Goal: Task Accomplishment & Management: Complete application form

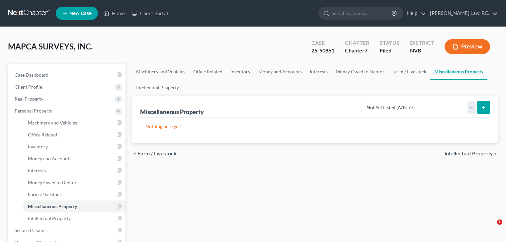
select select "not_yet_listed"
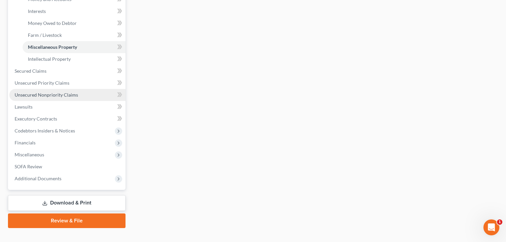
click at [46, 96] on span "Unsecured Nonpriority Claims" at bounding box center [46, 95] width 63 height 6
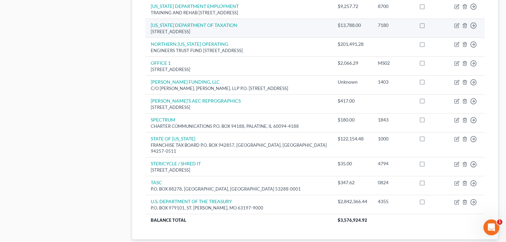
scroll to position [504, 0]
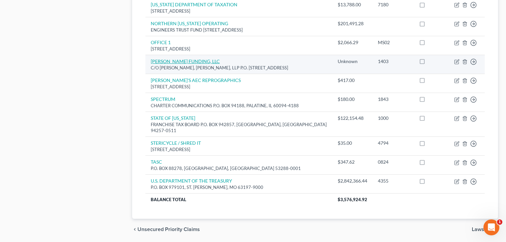
click at [179, 59] on link "[PERSON_NAME] FUNDING, LLC" at bounding box center [185, 61] width 69 height 6
select select "35"
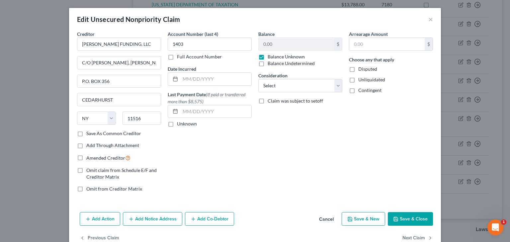
click at [86, 133] on label "Save As Common Creditor" at bounding box center [113, 133] width 55 height 7
click at [89, 133] on input "Save As Common Creditor" at bounding box center [91, 132] width 4 height 4
checkbox input "true"
drag, startPoint x: 190, startPoint y: 45, endPoint x: 171, endPoint y: 45, distance: 19.9
click at [171, 45] on input "1403" at bounding box center [210, 43] width 84 height 13
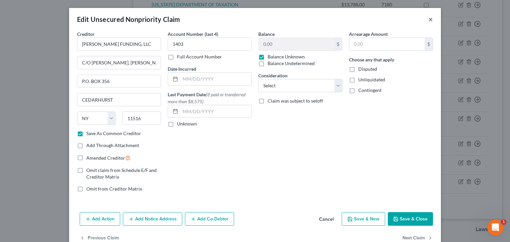
click at [428, 20] on button "×" at bounding box center [430, 19] width 5 height 8
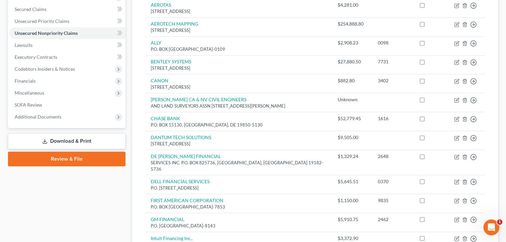
scroll to position [0, 0]
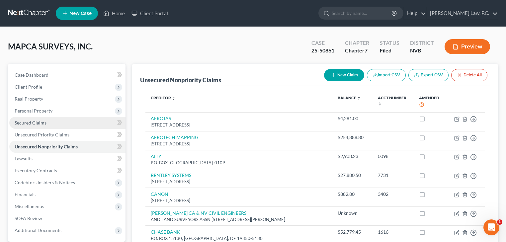
click at [40, 122] on span "Secured Claims" at bounding box center [31, 123] width 32 height 6
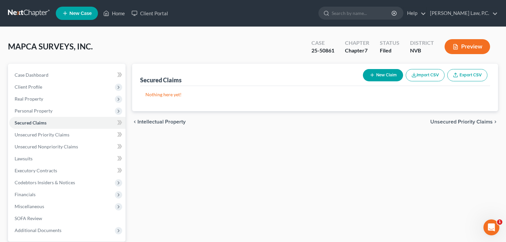
click at [390, 76] on button "New Claim" at bounding box center [383, 75] width 40 height 12
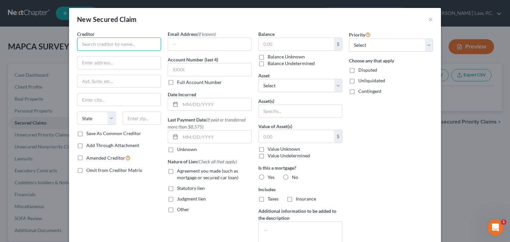
click at [125, 49] on input "text" at bounding box center [119, 43] width 84 height 13
type input "[PERSON_NAME] FUNDING"
click at [129, 66] on input "text" at bounding box center [118, 62] width 83 height 13
click at [130, 65] on input "text" at bounding box center [118, 62] width 83 height 13
click at [145, 46] on input "[PERSON_NAME] FUNDING" at bounding box center [119, 43] width 84 height 13
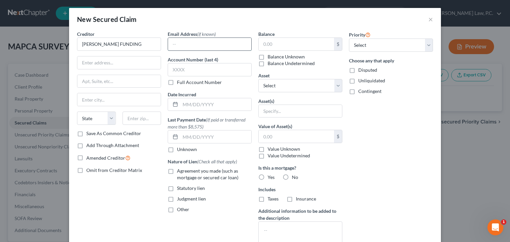
click at [187, 44] on input "text" at bounding box center [209, 44] width 83 height 13
click at [139, 44] on input "[PERSON_NAME] FUNDING" at bounding box center [119, 43] width 84 height 13
click at [428, 19] on button "×" at bounding box center [430, 19] width 5 height 8
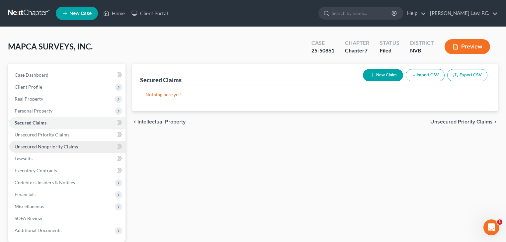
click at [56, 146] on span "Unsecured Nonpriority Claims" at bounding box center [46, 147] width 63 height 6
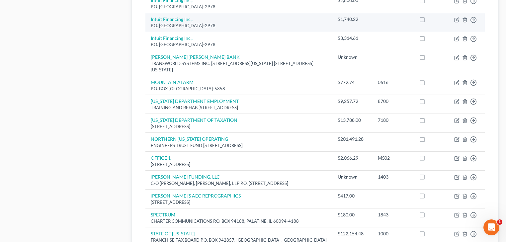
scroll to position [398, 0]
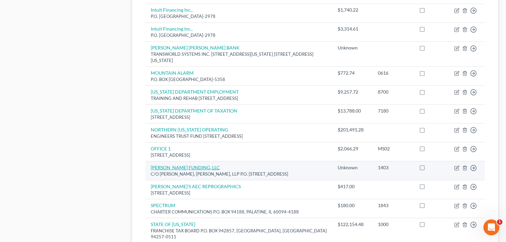
click at [195, 165] on link "[PERSON_NAME] FUNDING, LLC" at bounding box center [185, 168] width 69 height 6
select select "35"
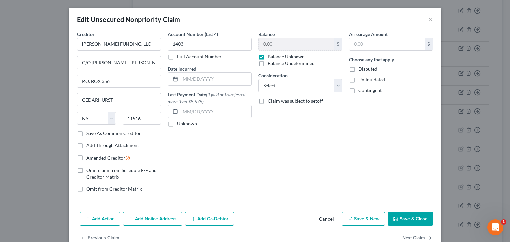
click at [86, 133] on label "Save As Common Creditor" at bounding box center [113, 133] width 55 height 7
click at [89, 133] on input "Save As Common Creditor" at bounding box center [91, 132] width 4 height 4
click at [411, 220] on button "Save & Close" at bounding box center [410, 219] width 45 height 14
checkbox input "false"
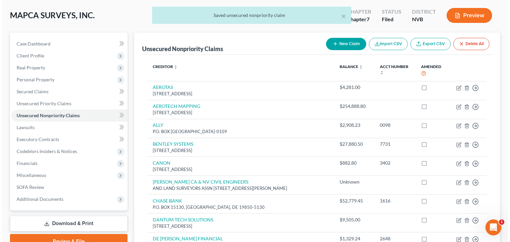
scroll to position [0, 0]
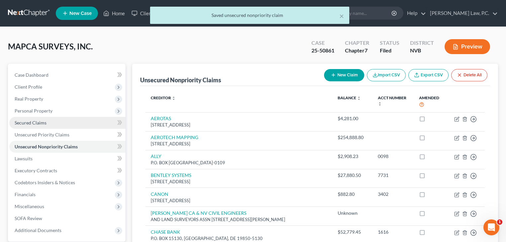
click at [34, 124] on span "Secured Claims" at bounding box center [31, 123] width 32 height 6
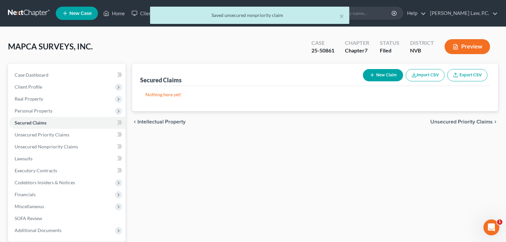
click at [388, 78] on button "New Claim" at bounding box center [383, 75] width 40 height 12
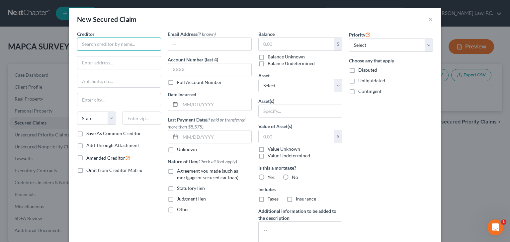
click at [105, 46] on input "text" at bounding box center [119, 43] width 84 height 13
type input "o"
type input "I"
type input "[PERSON_NAME] FUNDING LLC"
type input "C/O [PERSON_NAME], [PERSON_NAME], LLP"
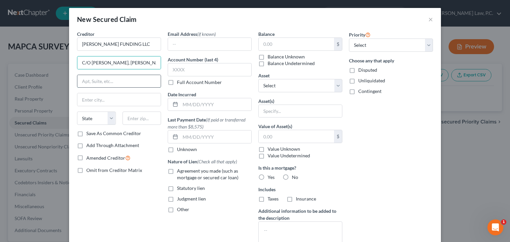
click at [102, 82] on input "text" at bounding box center [118, 81] width 83 height 13
type input "p"
type input "PO BOX 356"
click at [89, 100] on input "text" at bounding box center [118, 99] width 83 height 13
type input "CEDARHURST"
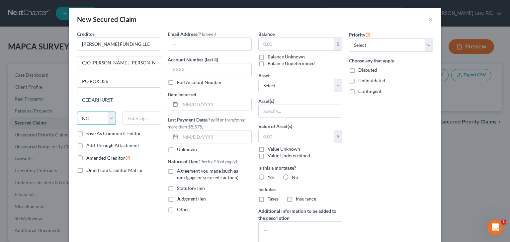
click at [86, 119] on select "State [US_STATE] AK AR AZ CA CO CT DE DC [GEOGRAPHIC_DATA] [GEOGRAPHIC_DATA] GU…" at bounding box center [96, 117] width 39 height 13
select select "35"
click at [77, 111] on select "State [US_STATE] AK AR AZ CA CO CT DE DC [GEOGRAPHIC_DATA] [GEOGRAPHIC_DATA] GU…" at bounding box center [96, 117] width 39 height 13
click at [139, 121] on input "text" at bounding box center [141, 117] width 39 height 13
type input "11516"
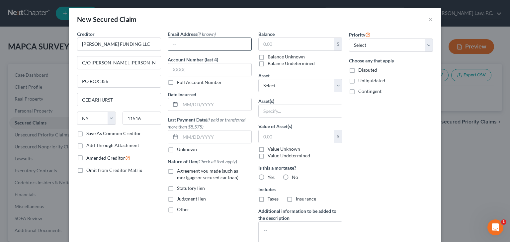
click at [215, 45] on input "text" at bounding box center [209, 44] width 83 height 13
type input "Cedarhurst"
type input "U"
type input "[EMAIL_ADDRESS][DOMAIN_NAME]"
click at [276, 44] on input "text" at bounding box center [295, 44] width 75 height 13
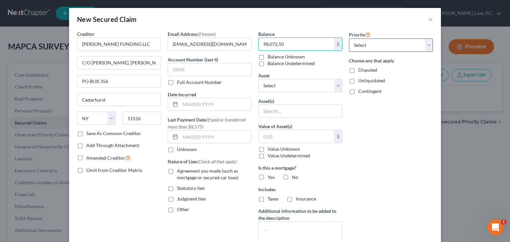
type input "98,072.50"
click at [374, 46] on select "Select 1st 2nd 3rd 4th 5th 6th 7th 8th 9th 10th 11th 12th 13th 14th 15th 16th 1…" at bounding box center [391, 44] width 84 height 13
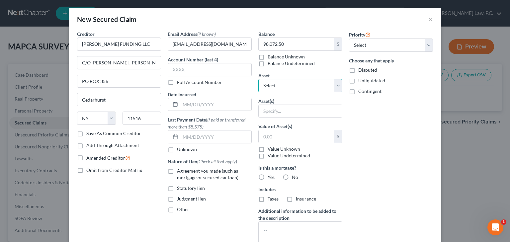
click at [302, 85] on select "Select Other Multiple Assets 2016 Chevy Silverado - $5000.0 Greater [US_STATE] …" at bounding box center [300, 85] width 84 height 13
select select "1"
click at [258, 79] on select "Select Other Multiple Assets 2016 Chevy Silverado - $5000.0 Greater [US_STATE] …" at bounding box center [300, 85] width 84 height 13
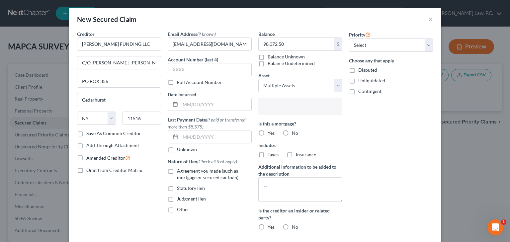
click at [301, 109] on input "text" at bounding box center [299, 107] width 75 height 10
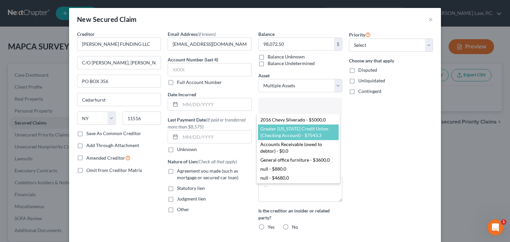
select select "2858993"
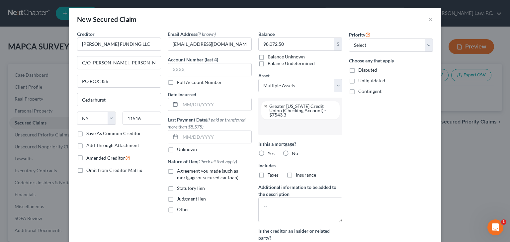
scroll to position [6, 0]
click at [271, 122] on input "text" at bounding box center [299, 127] width 75 height 10
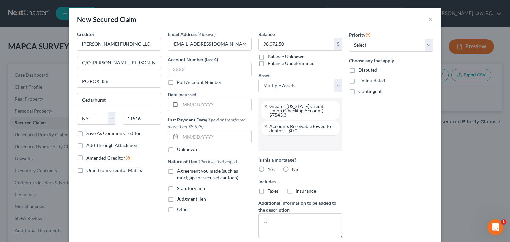
click at [278, 141] on input "text" at bounding box center [299, 143] width 75 height 10
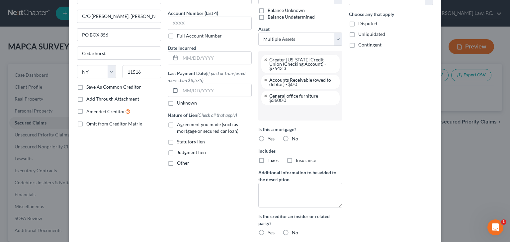
scroll to position [53, 0]
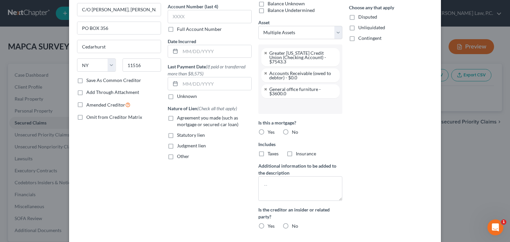
click at [292, 129] on label "No" at bounding box center [295, 132] width 6 height 7
click at [294, 129] on input "No" at bounding box center [296, 131] width 4 height 4
radio input "true"
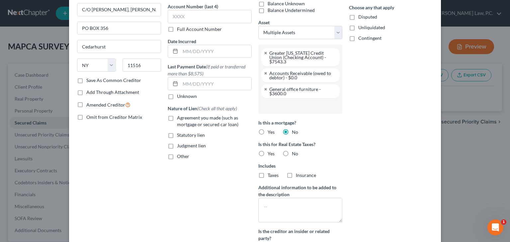
click at [292, 150] on label "No" at bounding box center [295, 153] width 6 height 7
click at [294, 150] on input "No" at bounding box center [296, 152] width 4 height 4
radio input "true"
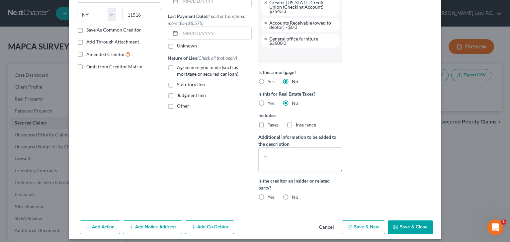
scroll to position [104, 0]
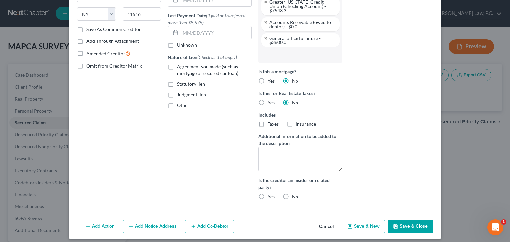
click at [292, 193] on label "No" at bounding box center [295, 196] width 6 height 7
click at [294, 193] on input "No" at bounding box center [296, 195] width 4 height 4
radio input "true"
click at [177, 66] on label "Agreement you made (such as mortgage or secured car loan)" at bounding box center [214, 69] width 75 height 13
click at [179, 66] on input "Agreement you made (such as mortgage or secured car loan)" at bounding box center [181, 65] width 4 height 4
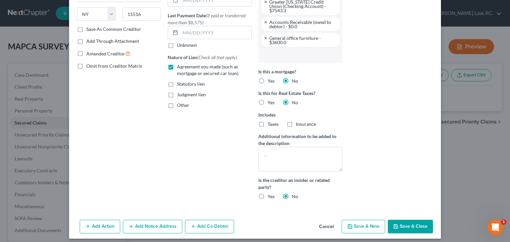
click at [177, 66] on label "Agreement you made (such as mortgage or secured car loan)" at bounding box center [214, 69] width 75 height 13
click at [179, 66] on input "Agreement you made (such as mortgage or secured car loan)" at bounding box center [181, 65] width 4 height 4
checkbox input "false"
click at [177, 104] on label "Other" at bounding box center [183, 105] width 12 height 7
click at [179, 104] on input "Other" at bounding box center [181, 104] width 4 height 4
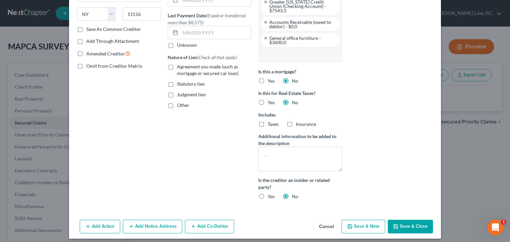
checkbox input "true"
click at [175, 116] on input "text" at bounding box center [209, 120] width 83 height 13
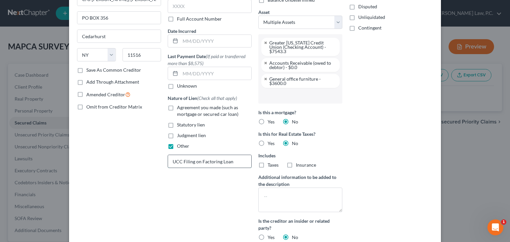
scroll to position [51, 0]
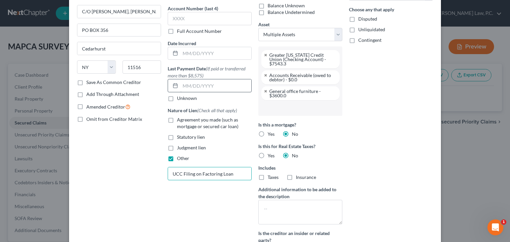
type input "UCC Filing on Factoring Loan"
click at [196, 84] on input "text" at bounding box center [215, 85] width 71 height 13
click at [220, 73] on label "Last Payment Date (If paid or transferred more than $8,575)" at bounding box center [210, 72] width 84 height 14
click at [215, 86] on input "text" at bounding box center [215, 85] width 71 height 13
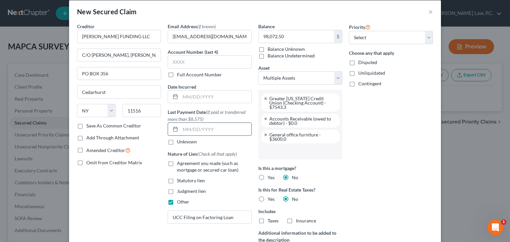
scroll to position [0, 0]
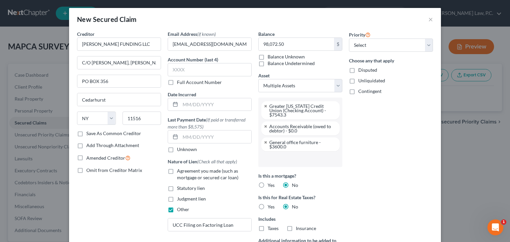
click at [358, 69] on label "Disputed" at bounding box center [367, 70] width 19 height 7
click at [361, 69] on input "Disputed" at bounding box center [363, 69] width 4 height 4
checkbox input "true"
click at [264, 105] on link at bounding box center [266, 106] width 4 height 4
select select "2858998"
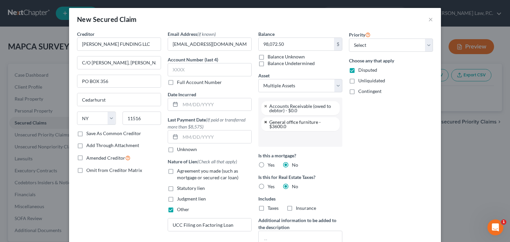
click at [264, 120] on link at bounding box center [266, 122] width 4 height 4
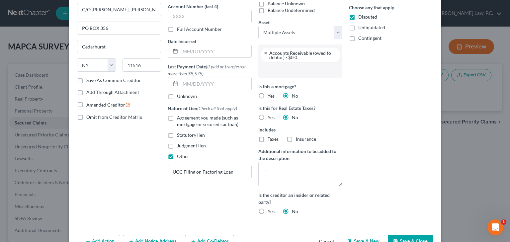
scroll to position [72, 0]
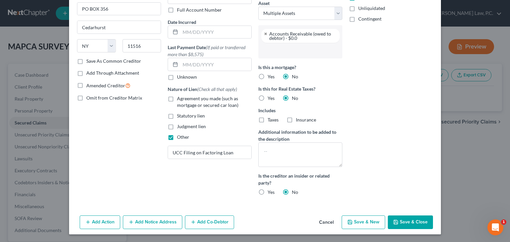
click at [407, 220] on button "Save & Close" at bounding box center [410, 222] width 45 height 14
select select
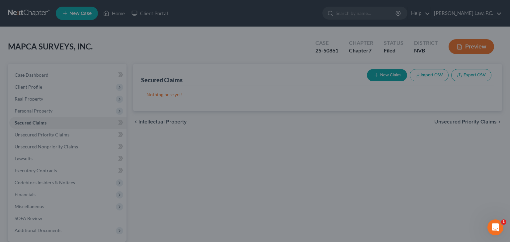
scroll to position [36, 0]
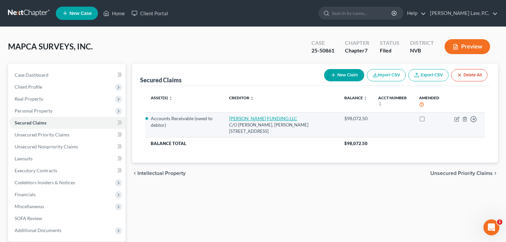
click at [235, 119] on link "[PERSON_NAME] FUNDING LLC" at bounding box center [263, 118] width 68 height 6
select select "35"
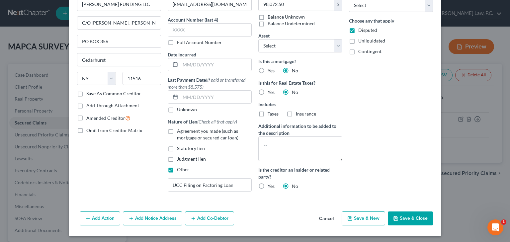
scroll to position [41, 0]
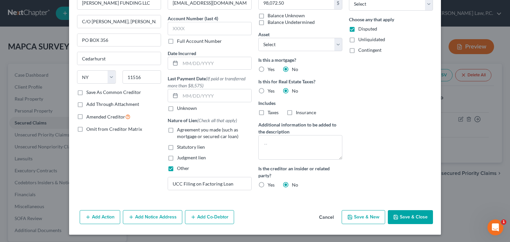
click at [158, 216] on button "Add Notice Address" at bounding box center [152, 217] width 59 height 14
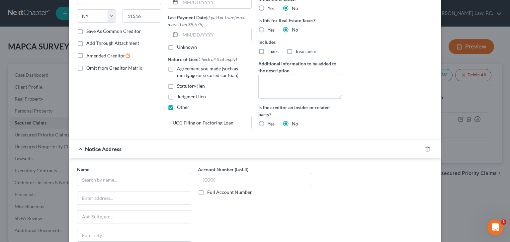
scroll to position [174, 0]
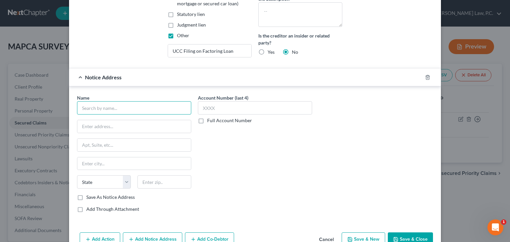
click at [103, 110] on input "text" at bounding box center [134, 107] width 114 height 13
type input "Wolters Kluwer Lien Solutions"
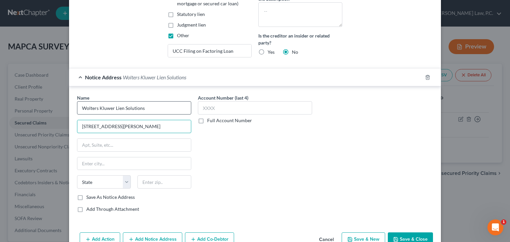
type input "[STREET_ADDRESS][PERSON_NAME]"
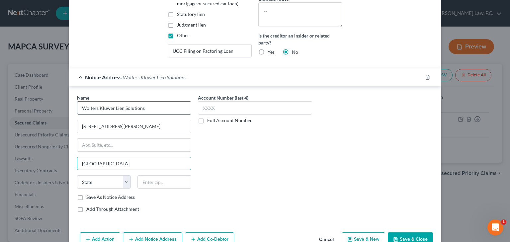
type input "[GEOGRAPHIC_DATA]"
select select "45"
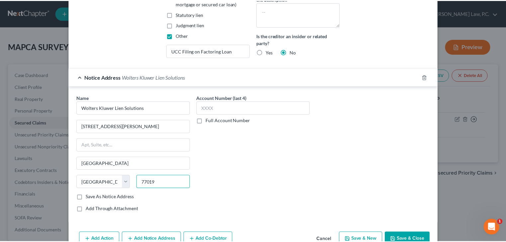
scroll to position [195, 0]
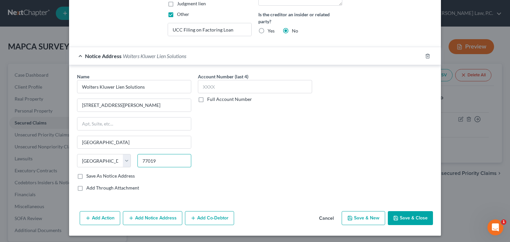
type input "77019"
click at [370, 218] on button "Save & New" at bounding box center [362, 218] width 43 height 14
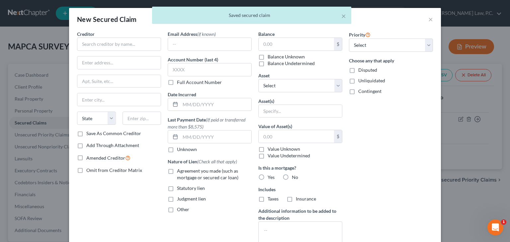
click at [429, 21] on div "× Saved secured claim" at bounding box center [252, 17] width 510 height 21
click at [428, 20] on div "× Saved secured claim" at bounding box center [252, 17] width 510 height 21
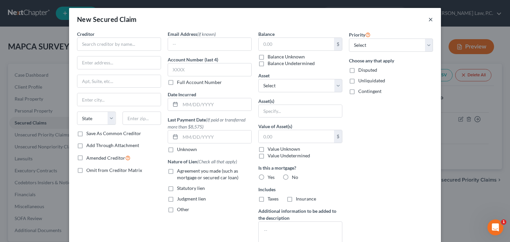
click at [428, 19] on button "×" at bounding box center [430, 19] width 5 height 8
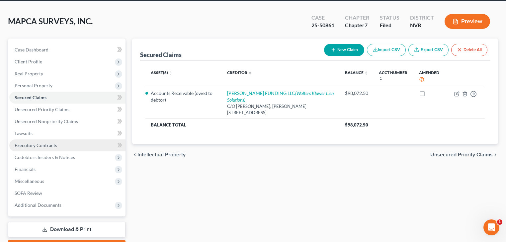
scroll to position [27, 0]
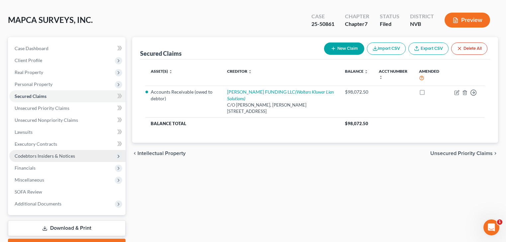
click at [43, 157] on span "Codebtors Insiders & Notices" at bounding box center [45, 156] width 60 height 6
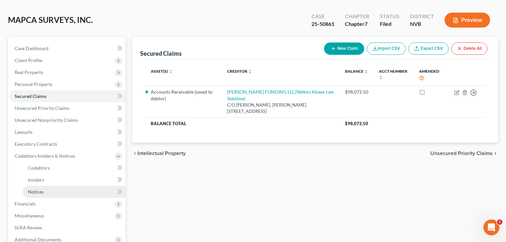
click at [41, 191] on span "Notices" at bounding box center [36, 192] width 16 height 6
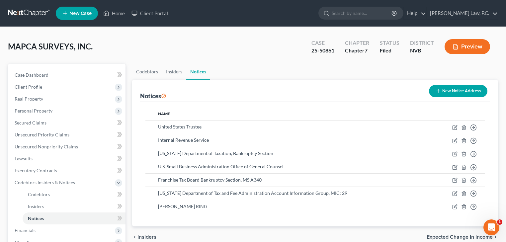
click at [446, 93] on button "New Notice Address" at bounding box center [458, 91] width 58 height 12
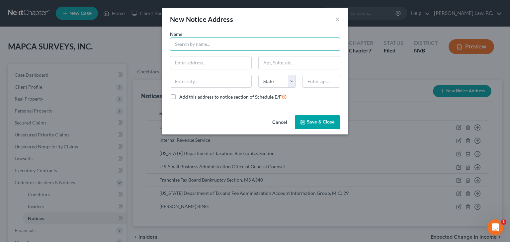
click at [198, 44] on input "text" at bounding box center [255, 43] width 170 height 13
type input "CT Corporation System"
type input "[STREET_ADDRESS]"
type input "Ste 700"
click at [236, 43] on input "CT Corporation System" at bounding box center [255, 43] width 170 height 13
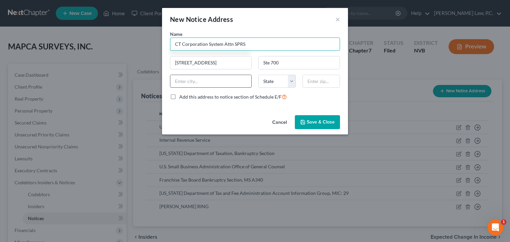
type input "CT Corporation System Attn SPRS"
click at [203, 85] on input "text" at bounding box center [210, 81] width 81 height 13
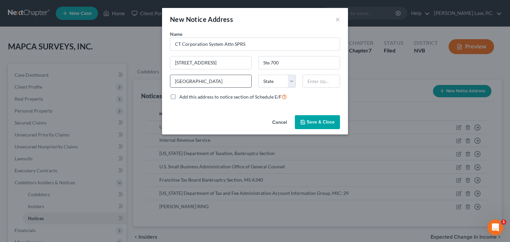
type input "[GEOGRAPHIC_DATA]"
select select "4"
type input "91203"
click at [305, 124] on icon "button" at bounding box center [302, 121] width 5 height 5
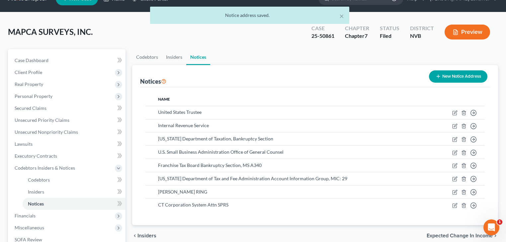
scroll to position [27, 0]
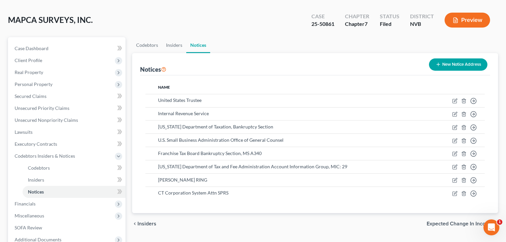
click at [439, 65] on icon "button" at bounding box center [437, 64] width 5 height 5
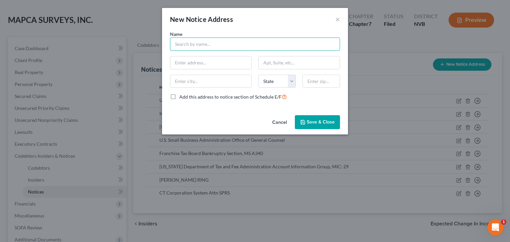
click at [198, 42] on input "text" at bounding box center [255, 43] width 170 height 13
type input "Lien Solutions"
type input "PO BOX 29071"
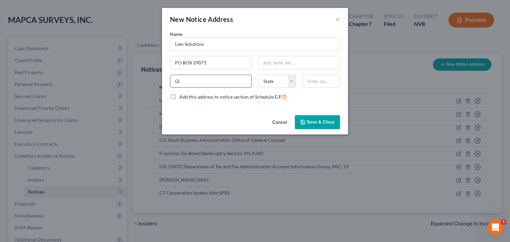
type input "[GEOGRAPHIC_DATA]"
click at [275, 81] on select "State [US_STATE] AK AR AZ CA CO CT DE DC [GEOGRAPHIC_DATA] [GEOGRAPHIC_DATA] GU…" at bounding box center [276, 81] width 37 height 13
select select "4"
click at [312, 86] on input "text" at bounding box center [320, 81] width 37 height 13
type input "91209-9071"
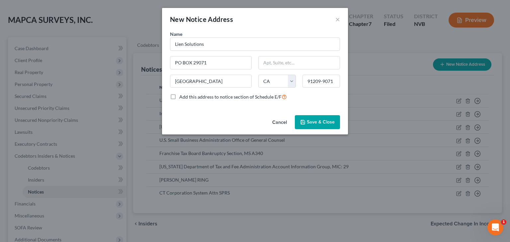
click at [323, 123] on span "Save & Close" at bounding box center [321, 122] width 28 height 6
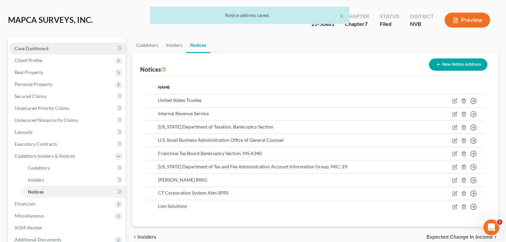
click at [69, 47] on link "Case Dashboard" at bounding box center [67, 48] width 116 height 12
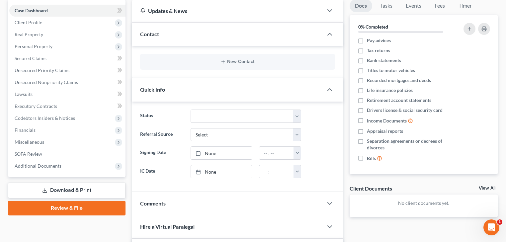
scroll to position [27, 0]
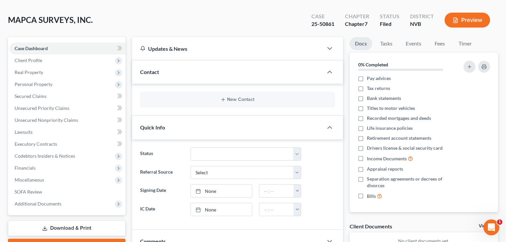
click at [274, 26] on div "MAPCA SURVEYS, INC. Upgraded Case 25-50861 Chapter Chapter 7 Status Filed Distr…" at bounding box center [253, 22] width 490 height 29
click at [50, 118] on span "Unsecured Nonpriority Claims" at bounding box center [46, 120] width 63 height 6
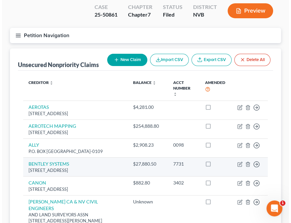
scroll to position [80, 0]
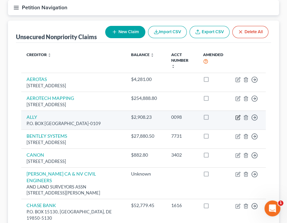
click at [238, 118] on icon "button" at bounding box center [238, 116] width 3 height 3
select select "45"
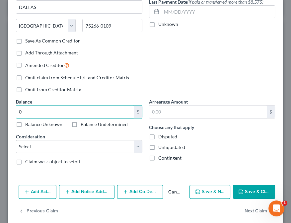
scroll to position [100, 0]
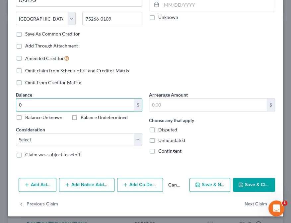
type input "0"
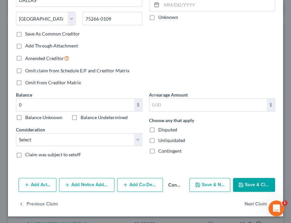
click at [240, 184] on icon "button" at bounding box center [240, 184] width 5 height 5
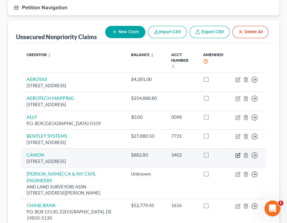
click at [240, 158] on icon "button" at bounding box center [237, 155] width 5 height 5
select select "14"
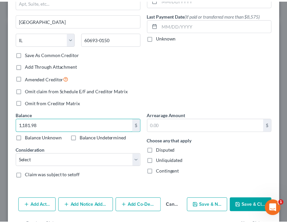
scroll to position [80, 0]
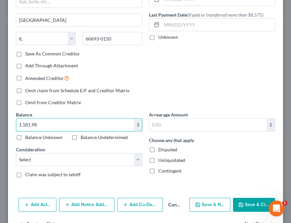
type input "1,181.98"
click at [240, 202] on icon "button" at bounding box center [240, 204] width 5 height 5
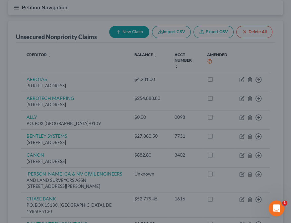
type input "0"
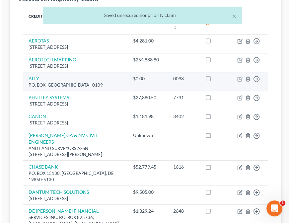
scroll to position [133, 0]
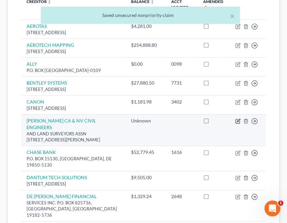
click at [238, 122] on icon "button" at bounding box center [238, 120] width 3 height 3
select select "4"
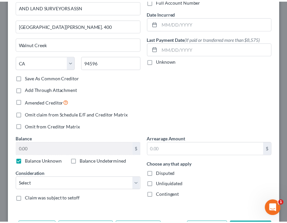
scroll to position [80, 0]
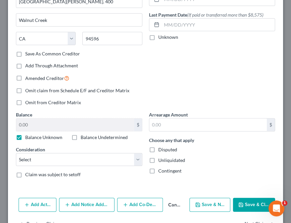
click at [25, 137] on label "Balance Unknown" at bounding box center [43, 137] width 37 height 7
click at [28, 137] on input "Balance Unknown" at bounding box center [30, 136] width 4 height 4
checkbox input "false"
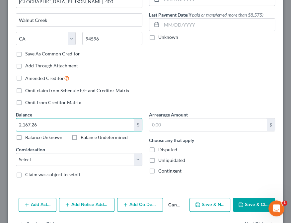
type input "2,167.26"
click at [241, 201] on button "Save & Close" at bounding box center [254, 205] width 42 height 14
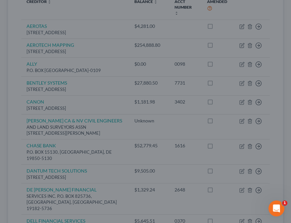
type input "0"
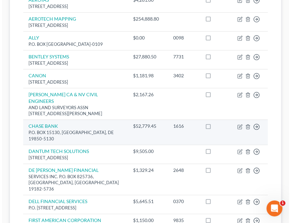
scroll to position [159, 0]
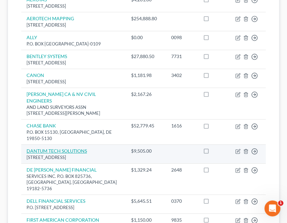
click at [66, 154] on link "DANTUM TECH SOLUTIONS" at bounding box center [57, 151] width 60 height 6
select select "13"
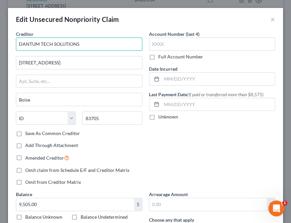
drag, startPoint x: 36, startPoint y: 44, endPoint x: 14, endPoint y: 46, distance: 22.3
click at [14, 46] on div "Creditor * DANTUM TECH SOLUTIONS [STREET_ADDRESS] [US_STATE][GEOGRAPHIC_DATA] […" at bounding box center [79, 111] width 133 height 160
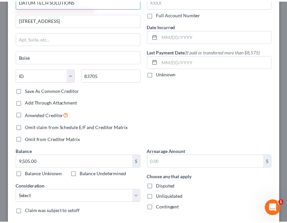
scroll to position [80, 0]
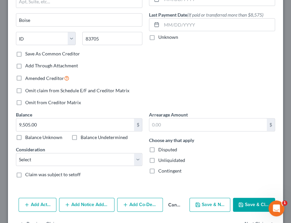
type input "DATUM TECH SOLUTIONS"
click at [252, 205] on button "Save & Close" at bounding box center [254, 205] width 42 height 14
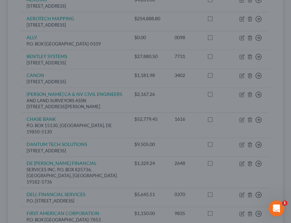
type input "0"
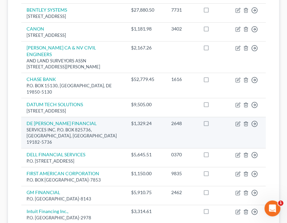
scroll to position [212, 0]
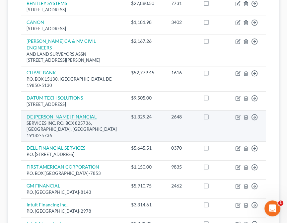
click at [50, 119] on link "DE [PERSON_NAME] FINANCIAL" at bounding box center [62, 117] width 70 height 6
select select "39"
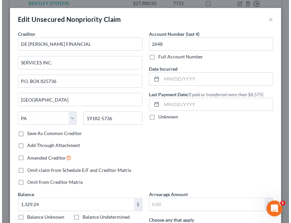
scroll to position [206, 0]
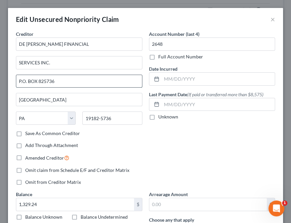
click at [59, 81] on input "P.O. BOX 825736" at bounding box center [79, 81] width 126 height 13
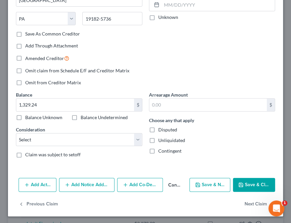
scroll to position [100, 0]
click at [247, 180] on button "Save & Close" at bounding box center [254, 185] width 42 height 14
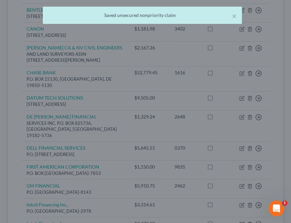
type input "0"
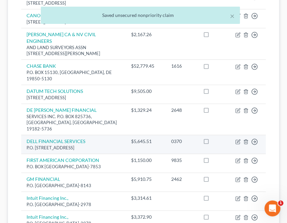
scroll to position [239, 0]
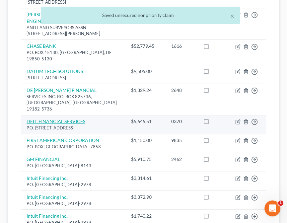
click at [58, 123] on link "DELL FINANCIAL SERVICES" at bounding box center [56, 121] width 59 height 6
select select "14"
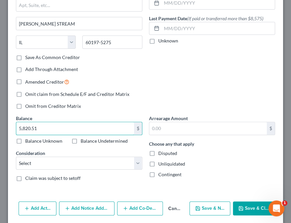
scroll to position [80, 0]
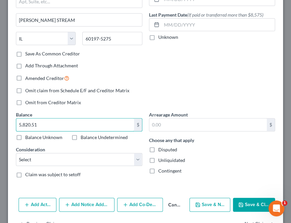
type input "5,820.51"
click at [247, 204] on button "Save & Close" at bounding box center [254, 205] width 42 height 14
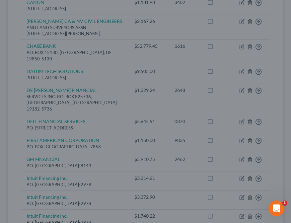
type input "0"
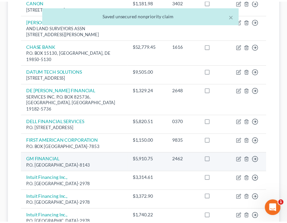
scroll to position [239, 0]
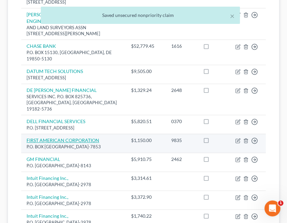
click at [70, 143] on link "FIRST AMERICAN CORPORATION" at bounding box center [63, 140] width 73 height 6
select select "45"
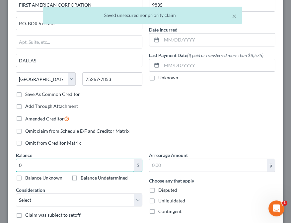
scroll to position [100, 0]
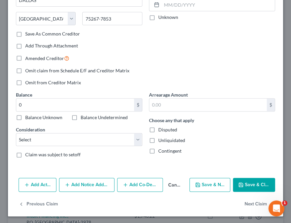
click at [252, 185] on button "Save & Close" at bounding box center [254, 185] width 42 height 14
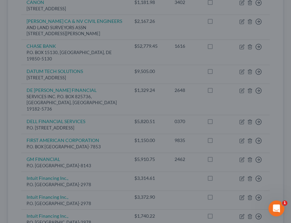
type input "0.00"
type input "0"
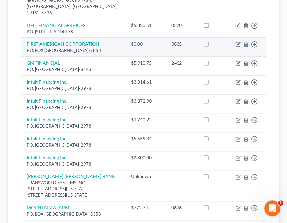
scroll to position [345, 0]
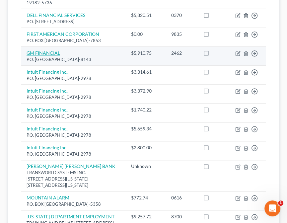
click at [44, 56] on link "GM FINANCIAL" at bounding box center [44, 53] width 34 height 6
select select "3"
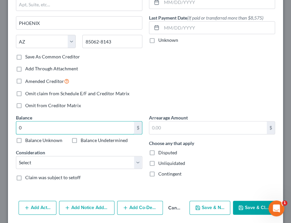
scroll to position [100, 0]
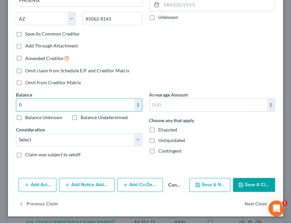
type input "0"
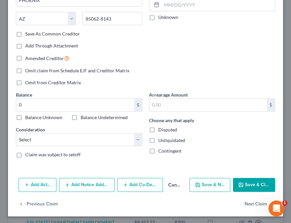
click at [245, 183] on button "Save & Close" at bounding box center [254, 185] width 42 height 14
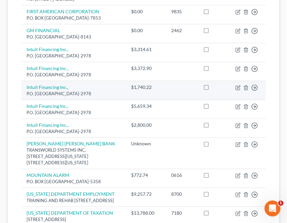
scroll to position [398, 0]
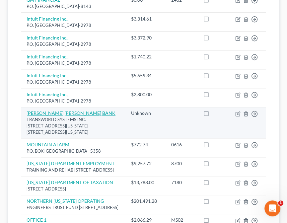
click at [73, 116] on link "[PERSON_NAME] [PERSON_NAME] BANK" at bounding box center [71, 113] width 89 height 6
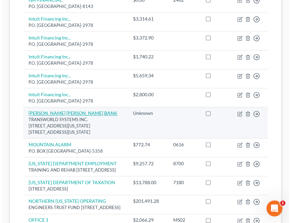
scroll to position [380, 0]
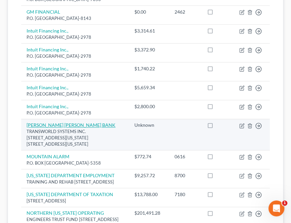
select select "39"
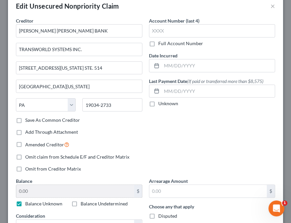
scroll to position [27, 0]
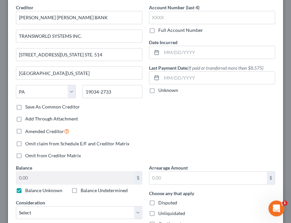
click at [25, 191] on label "Balance Unknown" at bounding box center [43, 190] width 37 height 7
click at [28, 191] on input "Balance Unknown" at bounding box center [30, 189] width 4 height 4
checkbox input "false"
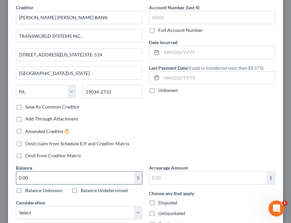
click at [32, 179] on input "0.00" at bounding box center [75, 178] width 118 height 13
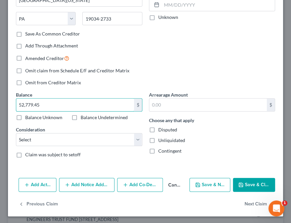
scroll to position [100, 0]
type input "52,779.45"
click at [241, 186] on button "Save & Close" at bounding box center [254, 185] width 42 height 14
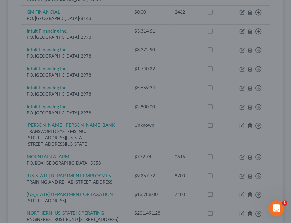
type input "0"
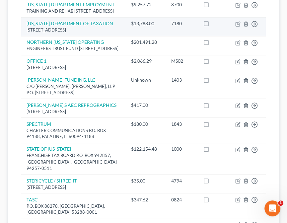
scroll to position [557, 0]
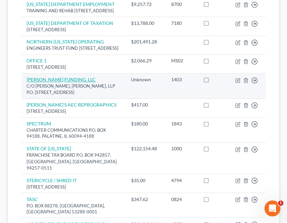
click at [74, 82] on link "[PERSON_NAME] FUNDING, LLC" at bounding box center [61, 80] width 69 height 6
select select "35"
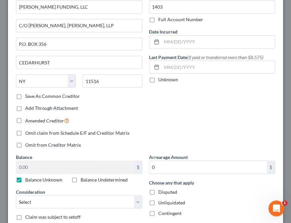
scroll to position [100, 0]
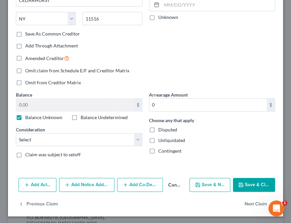
click at [252, 183] on button "Save & Close" at bounding box center [254, 185] width 42 height 14
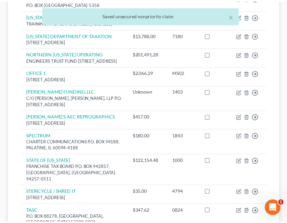
scroll to position [557, 0]
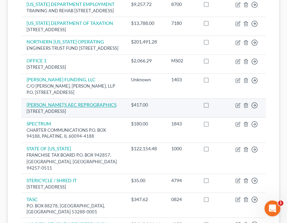
click at [45, 108] on link "[PERSON_NAME]'S AEC REPROGRAPHICS" at bounding box center [72, 105] width 90 height 6
select select "31"
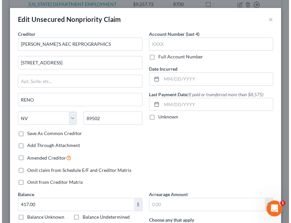
scroll to position [539, 0]
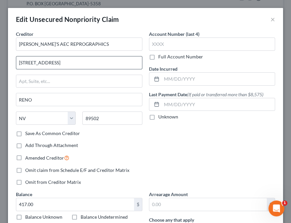
click at [25, 63] on input "[STREET_ADDRESS]" at bounding box center [79, 62] width 126 height 13
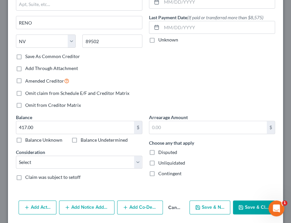
scroll to position [80, 0]
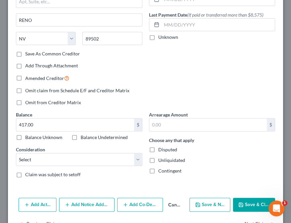
type input "488 KIETZKIE LN"
click at [245, 202] on button "Save & Close" at bounding box center [254, 205] width 42 height 14
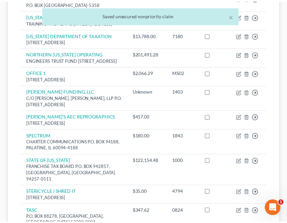
scroll to position [557, 0]
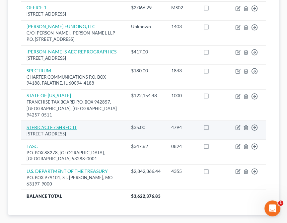
click at [67, 130] on link "STERICYCLE / SHRED IT" at bounding box center [52, 127] width 50 height 6
select select "14"
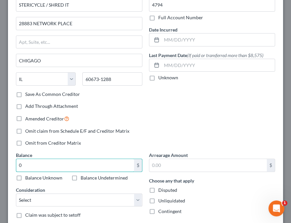
scroll to position [100, 0]
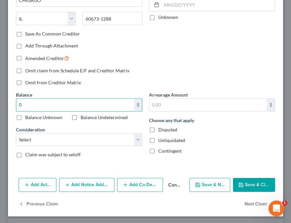
click at [243, 183] on button "Save & Close" at bounding box center [254, 185] width 42 height 14
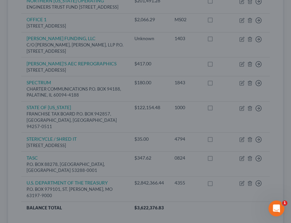
type input "0.00"
type input "0"
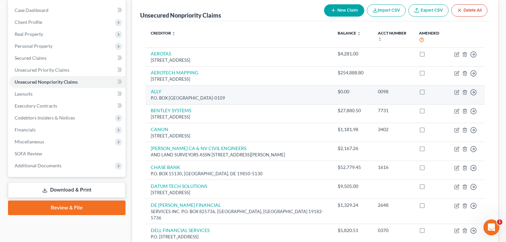
scroll to position [15, 0]
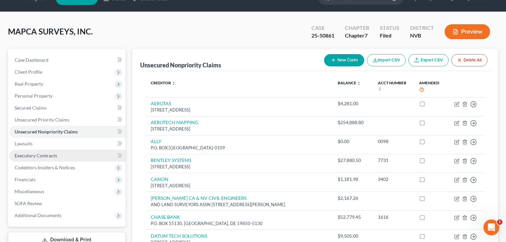
click at [40, 157] on span "Executory Contracts" at bounding box center [36, 156] width 42 height 6
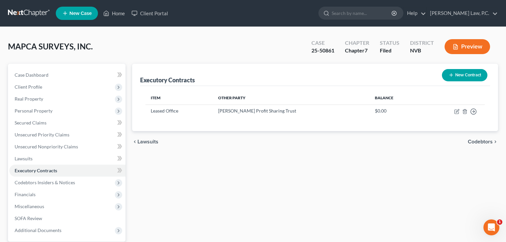
click at [463, 74] on button "New Contract" at bounding box center [464, 75] width 45 height 12
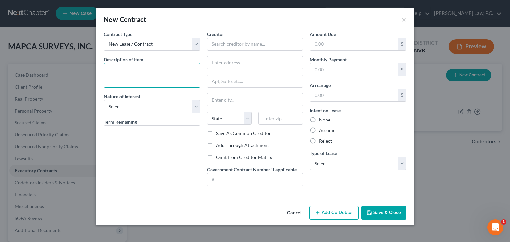
click at [136, 73] on textarea at bounding box center [152, 75] width 97 height 25
type textarea "RICOH printers"
click at [319, 141] on label "Reject" at bounding box center [325, 141] width 13 height 7
click at [322, 141] on input "Reject" at bounding box center [324, 140] width 4 height 4
radio input "true"
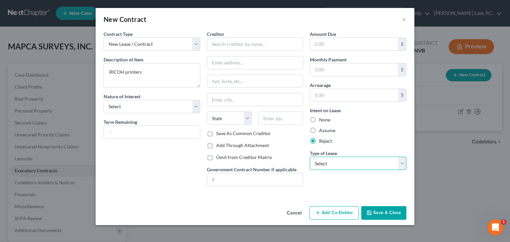
click at [349, 163] on select "Select Real Estate Car Other" at bounding box center [358, 163] width 97 height 13
click at [310, 157] on select "Select Real Estate Car Other" at bounding box center [358, 163] width 97 height 13
click at [346, 166] on select "Select Real Estate Car Other" at bounding box center [358, 163] width 97 height 13
select select "2"
click at [310, 157] on select "Select Real Estate Car Other" at bounding box center [358, 163] width 97 height 13
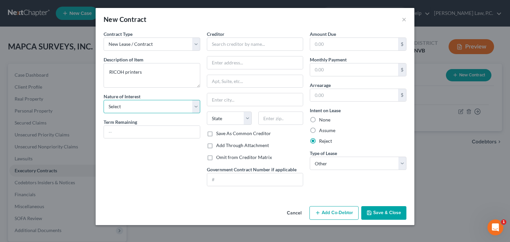
click at [170, 104] on select "Select Purchaser Agent Lessor Lessee" at bounding box center [152, 106] width 97 height 13
select select "3"
click at [104, 100] on select "Select Purchaser Agent Lessor Lessee" at bounding box center [152, 106] width 97 height 13
click at [382, 214] on button "Save & Close" at bounding box center [383, 213] width 45 height 14
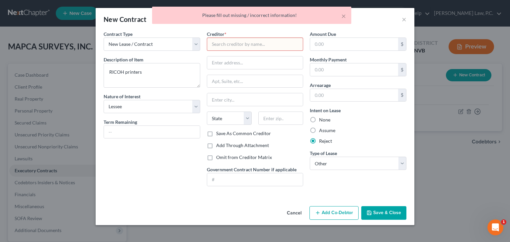
click at [405, 19] on div "× Please fill out missing / incorrect information!" at bounding box center [252, 17] width 510 height 21
click at [273, 49] on input "text" at bounding box center [255, 43] width 97 height 13
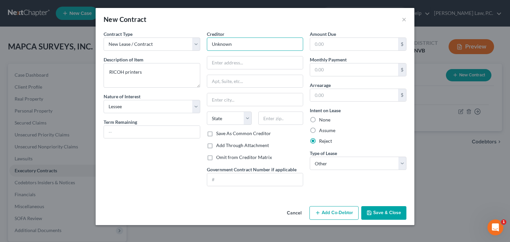
type input "Unknown"
click at [375, 217] on button "Save & Close" at bounding box center [383, 213] width 45 height 14
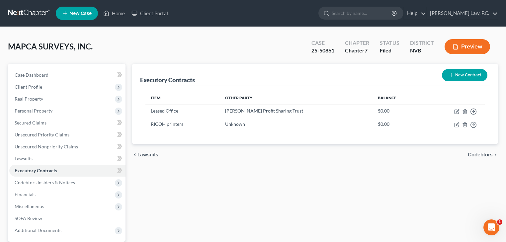
click at [296, 146] on div "chevron_left Lawsuits Codebtors chevron_right" at bounding box center [315, 154] width 366 height 21
click at [45, 183] on span "Codebtors Insiders & Notices" at bounding box center [45, 182] width 60 height 6
click at [75, 195] on link "Codebtors" at bounding box center [74, 194] width 103 height 12
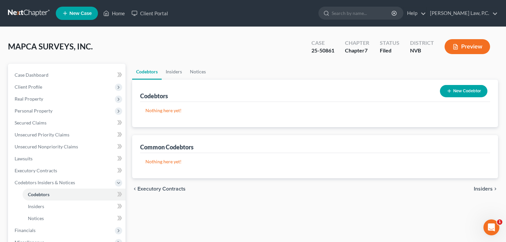
click at [450, 92] on icon "button" at bounding box center [448, 90] width 5 height 5
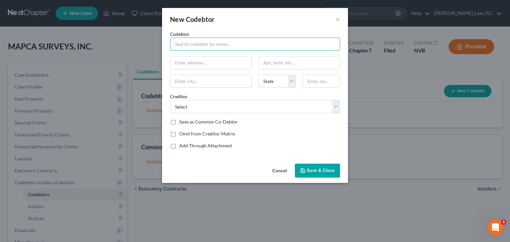
click at [195, 42] on input "text" at bounding box center [255, 43] width 170 height 13
type input "[PERSON_NAME]"
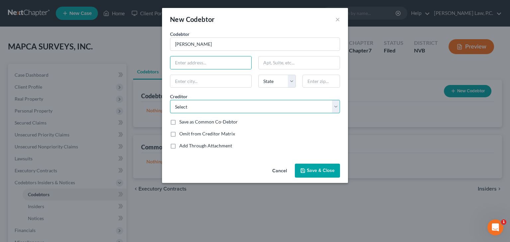
click at [211, 105] on select "Select [US_STATE] DEPARTMENT EMPLOYMENT OFFICE 1 AEROTAS DATUM TECH SOLUTIONS I…" at bounding box center [255, 106] width 170 height 13
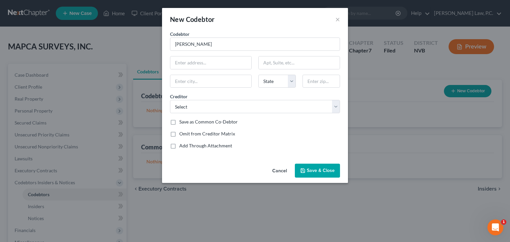
click at [179, 121] on label "Save as Common Co-Debtor" at bounding box center [208, 121] width 58 height 7
click at [182, 121] on input "Save as Common Co-Debtor" at bounding box center [184, 120] width 4 height 4
checkbox input "true"
click at [319, 171] on span "Save & Close" at bounding box center [321, 171] width 28 height 6
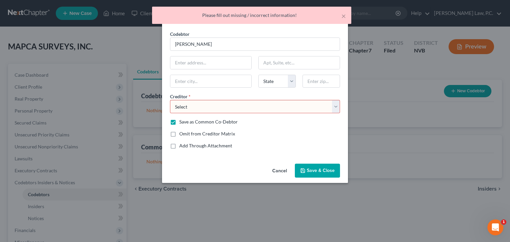
click at [202, 109] on select "Select [US_STATE] DEPARTMENT EMPLOYMENT OFFICE 1 AEROTAS DATUM TECH SOLUTIONS I…" at bounding box center [255, 106] width 170 height 13
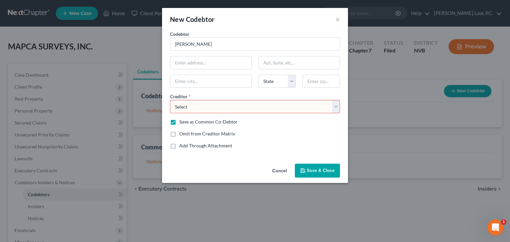
click at [282, 170] on button "Cancel" at bounding box center [279, 170] width 25 height 13
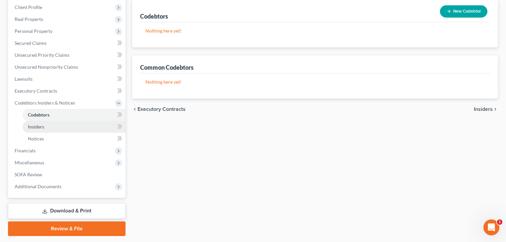
click at [40, 127] on span "Insiders" at bounding box center [36, 127] width 16 height 6
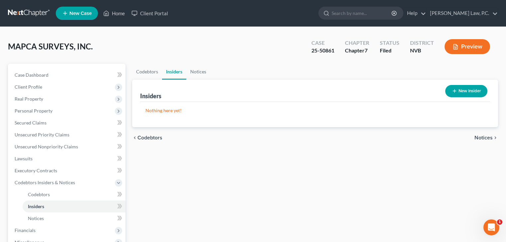
click at [230, 115] on div "Nothing here yet! Name Amount Paid" at bounding box center [315, 114] width 350 height 25
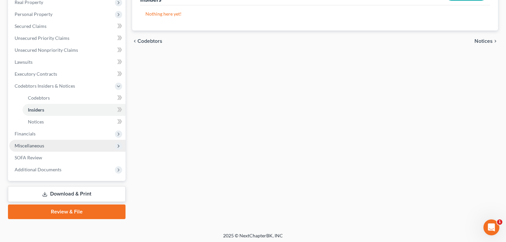
scroll to position [98, 0]
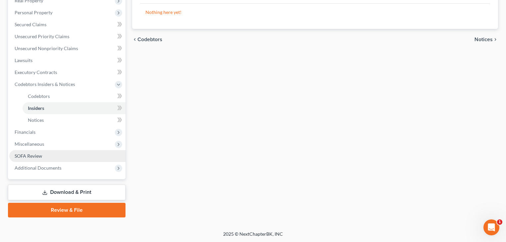
click at [36, 154] on span "SOFA Review" at bounding box center [29, 156] width 28 height 6
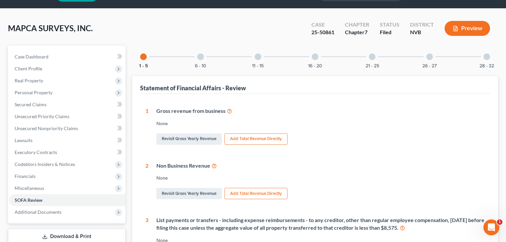
scroll to position [14, 0]
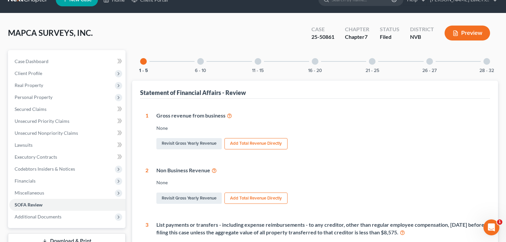
click at [200, 61] on div at bounding box center [200, 61] width 7 height 7
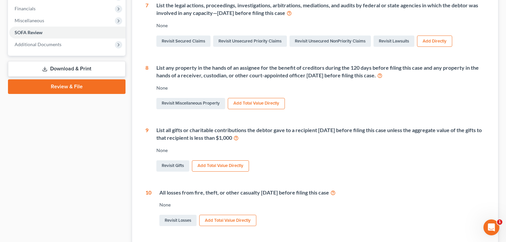
scroll to position [242, 0]
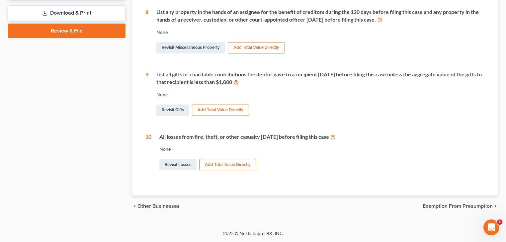
click at [320, 120] on div "6 List any creditor that [DATE] before filing this case set off or otherwise to…" at bounding box center [314, 28] width 339 height 288
click at [181, 166] on link "Revisit Losses" at bounding box center [177, 164] width 37 height 11
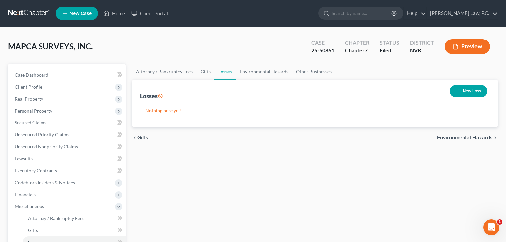
click at [466, 87] on button "New Loss" at bounding box center [468, 91] width 38 height 12
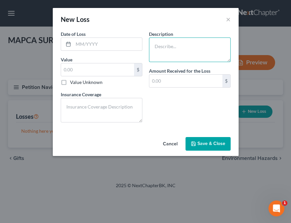
click at [172, 51] on textarea at bounding box center [190, 49] width 82 height 25
type textarea "DJI Matrice 300 Drone"
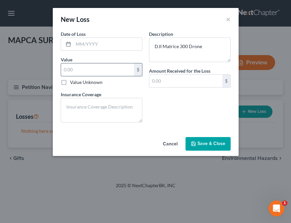
click at [73, 65] on input "text" at bounding box center [97, 69] width 73 height 13
type input "8,000"
click at [73, 40] on input "text" at bounding box center [107, 44] width 69 height 13
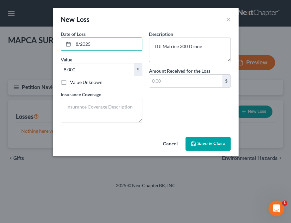
type input "8/2025"
click at [196, 146] on icon "button" at bounding box center [193, 143] width 5 height 5
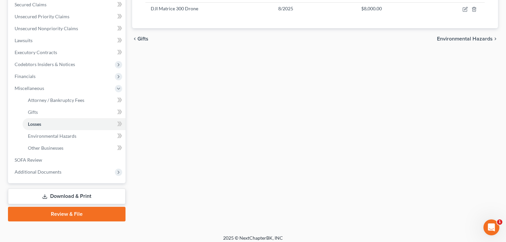
scroll to position [122, 0]
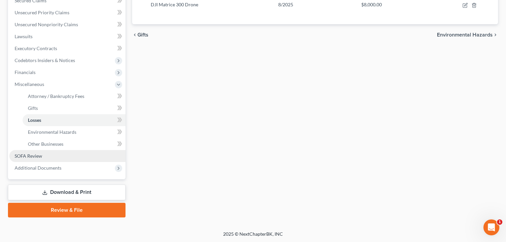
click at [41, 156] on span "SOFA Review" at bounding box center [29, 156] width 28 height 6
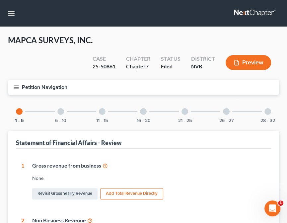
click at [226, 111] on div at bounding box center [226, 111] width 7 height 7
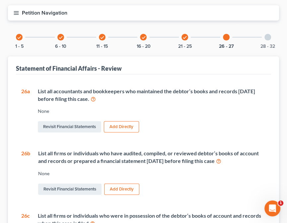
scroll to position [80, 0]
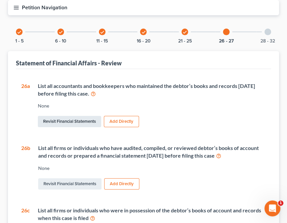
click at [87, 122] on link "Revisit Financial Statements" at bounding box center [69, 121] width 63 height 11
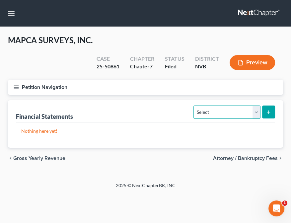
click at [223, 113] on select "Select Auditor Bookkeeper Creditor Pension Contribution Records Keeper Tax Cons…" at bounding box center [226, 112] width 67 height 13
select select "bookkeeper"
click at [193, 106] on select "Select Auditor Bookkeeper Creditor Pension Contribution Records Keeper Tax Cons…" at bounding box center [226, 112] width 67 height 13
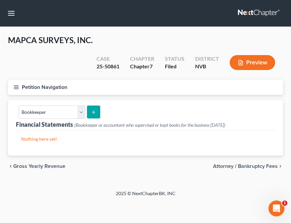
click at [95, 113] on button "submit" at bounding box center [93, 112] width 13 height 13
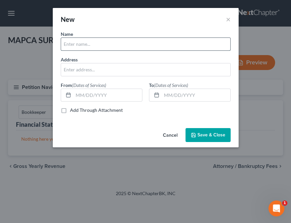
click at [76, 44] on input "text" at bounding box center [145, 44] width 169 height 13
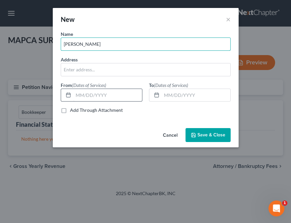
type input "[PERSON_NAME]"
click at [77, 98] on input "text" at bounding box center [107, 95] width 69 height 13
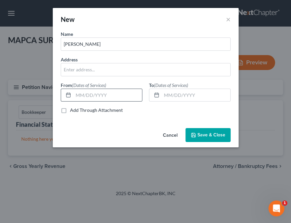
click at [66, 95] on icon at bounding box center [68, 94] width 5 height 5
click at [67, 94] on icon at bounding box center [68, 94] width 5 height 5
click at [77, 94] on input "text" at bounding box center [107, 95] width 69 height 13
type input "[DATE]"
click at [181, 95] on input "text" at bounding box center [196, 95] width 69 height 13
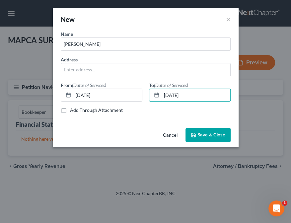
type input "[DATE]"
click at [216, 132] on span "Save & Close" at bounding box center [211, 135] width 28 height 6
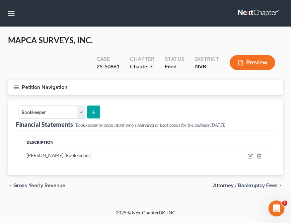
click at [94, 112] on line "submit" at bounding box center [94, 111] width 0 height 3
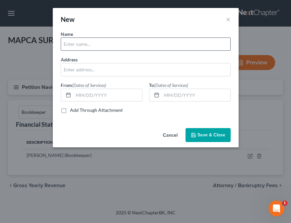
click at [83, 49] on input "text" at bounding box center [145, 44] width 169 height 13
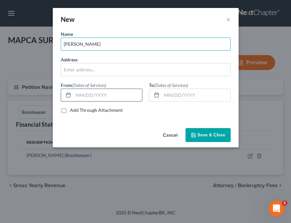
type input "[PERSON_NAME]"
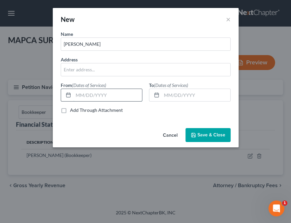
click at [96, 95] on input "text" at bounding box center [107, 95] width 69 height 13
type input "[DATE]"
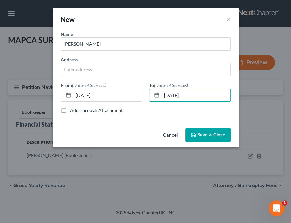
type input "[DATE]"
click at [211, 132] on span "Save & Close" at bounding box center [211, 135] width 28 height 6
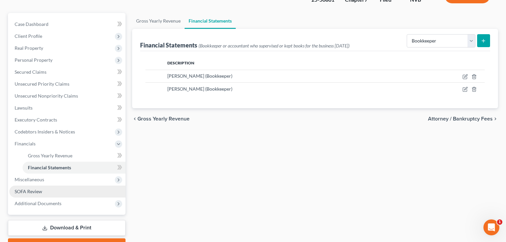
scroll to position [53, 0]
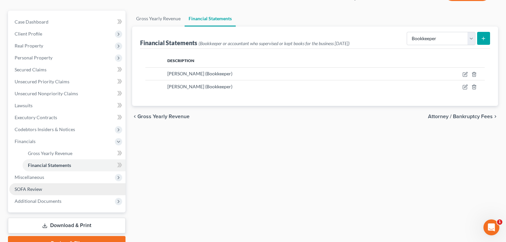
click at [39, 188] on span "SOFA Review" at bounding box center [29, 189] width 28 height 6
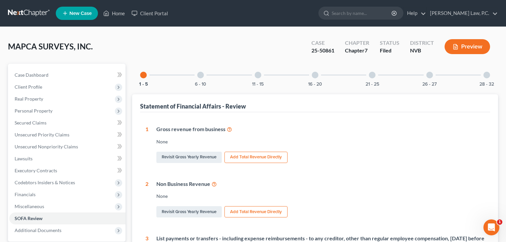
click at [487, 76] on div at bounding box center [486, 75] width 7 height 7
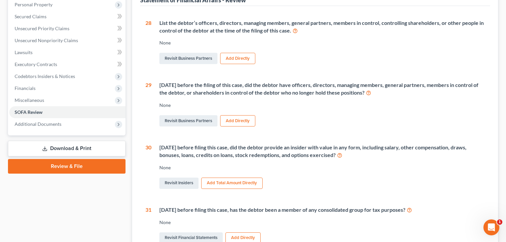
scroll to position [234, 0]
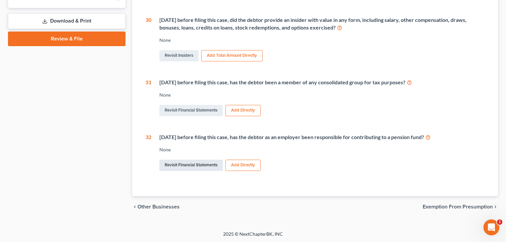
click at [204, 166] on link "Revisit Financial Statements" at bounding box center [190, 165] width 63 height 11
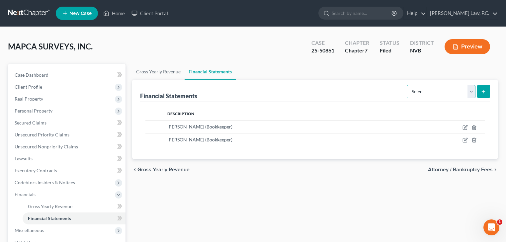
click at [457, 89] on select "Select Auditor Bookkeeper Creditor Pension Contribution Records Keeper Tax Cons…" at bounding box center [440, 91] width 69 height 13
select select "pension_contribution"
click at [407, 85] on select "Select Auditor Bookkeeper Creditor Pension Contribution Records Keeper Tax Cons…" at bounding box center [440, 91] width 69 height 13
click at [486, 90] on button "submit" at bounding box center [483, 91] width 13 height 13
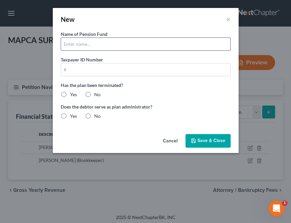
click at [89, 46] on input "text" at bounding box center [145, 44] width 169 height 13
type input "Operating Engineers Trust Fund"
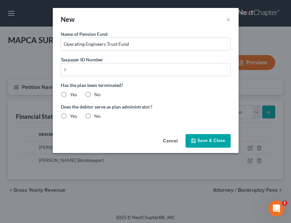
click at [212, 142] on span "Save & Close" at bounding box center [211, 141] width 28 height 6
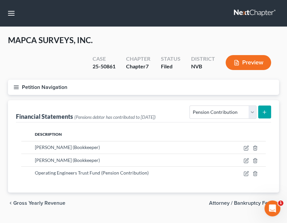
click at [70, 45] on div "MAPCA SURVEYS, INC. Upgraded" at bounding box center [50, 40] width 85 height 11
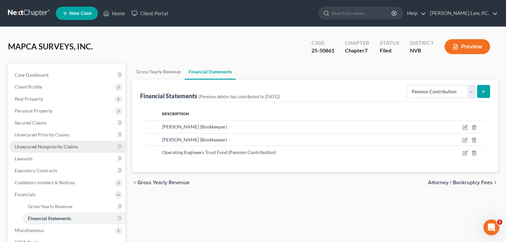
click at [37, 145] on span "Unsecured Nonpriority Claims" at bounding box center [46, 147] width 63 height 6
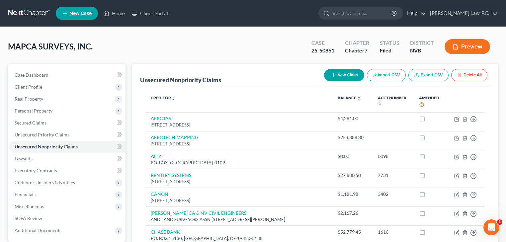
click at [338, 79] on button "New Claim" at bounding box center [344, 75] width 40 height 12
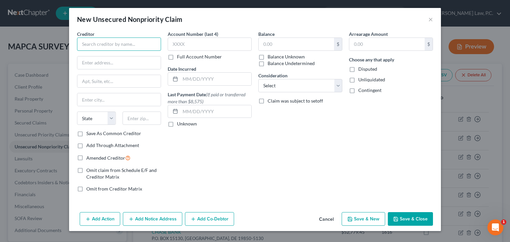
click at [94, 46] on input "text" at bounding box center [119, 43] width 84 height 13
type input "[PERSON_NAME]"
type input "[STREET_ADDRESS]"
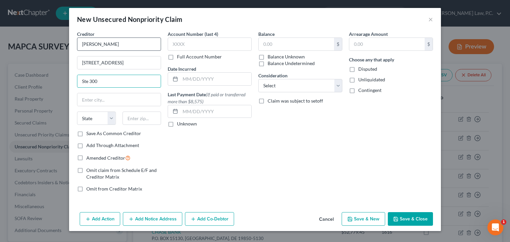
type input "Ste 300"
type input "[GEOGRAPHIC_DATA]"
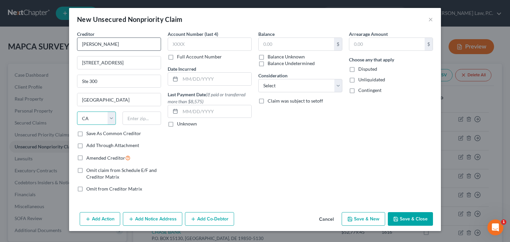
select select "5"
click at [139, 121] on input "text" at bounding box center [141, 117] width 39 height 13
type input "80111"
click at [283, 43] on input "text" at bounding box center [295, 44] width 75 height 13
type input "[GEOGRAPHIC_DATA]"
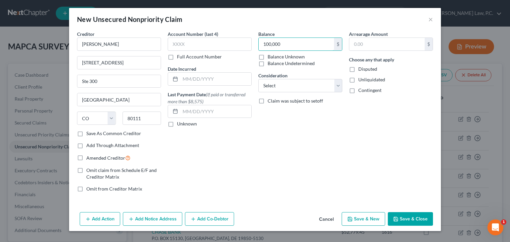
type input "100,000"
click at [406, 223] on button "Save & Close" at bounding box center [410, 219] width 45 height 14
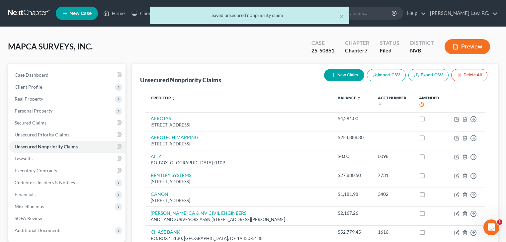
click at [338, 80] on button "New Claim" at bounding box center [344, 75] width 40 height 12
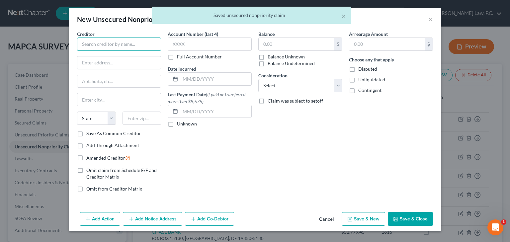
click at [100, 46] on input "text" at bounding box center [119, 43] width 84 height 13
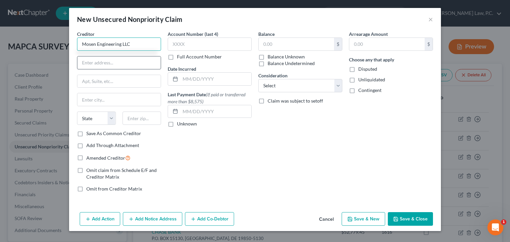
type input "Mosen Engineering LLC"
click at [118, 60] on input "text" at bounding box center [118, 62] width 83 height 13
type input "[STREET_ADDRESS]"
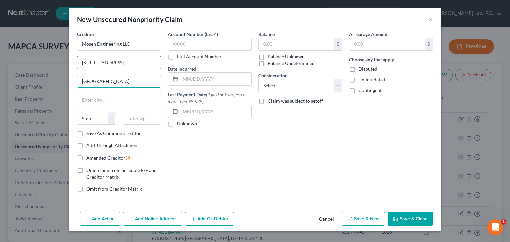
type input "[GEOGRAPHIC_DATA]"
type input "I"
type input "U"
select select "46"
drag, startPoint x: 120, startPoint y: 81, endPoint x: 61, endPoint y: 83, distance: 59.4
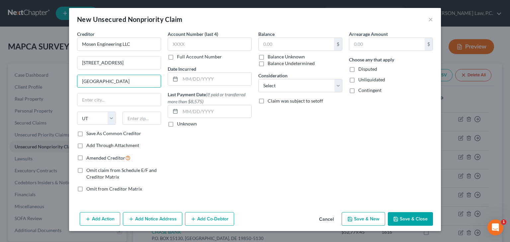
click at [61, 83] on div "New Unsecured Nonpriority Claim × Creditor * Mosen Engineering LLC [STREET_ADDR…" at bounding box center [255, 121] width 510 height 242
paste input "[GEOGRAPHIC_DATA]"
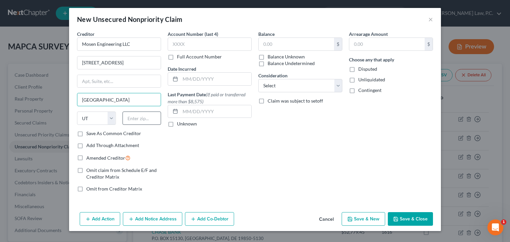
type input "[GEOGRAPHIC_DATA]"
click at [141, 120] on input "text" at bounding box center [141, 117] width 39 height 13
type input "84120"
click at [183, 46] on input "text" at bounding box center [210, 43] width 84 height 13
type input "[GEOGRAPHIC_DATA]"
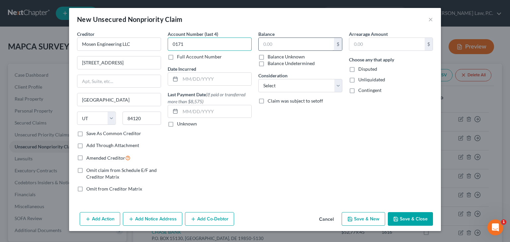
type input "0171"
click at [261, 47] on input "text" at bounding box center [295, 44] width 75 height 13
type input "11,841.94"
click at [415, 219] on button "Save & Close" at bounding box center [410, 219] width 45 height 14
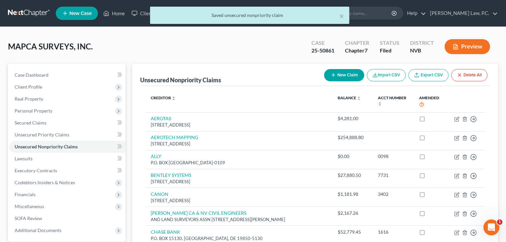
click at [338, 75] on button "New Claim" at bounding box center [344, 75] width 40 height 12
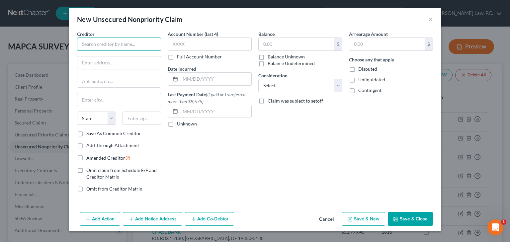
click at [110, 40] on input "text" at bounding box center [119, 43] width 84 height 13
type input "University Sports Publications"
type input "[STREET_ADDRESS][PERSON_NAME]"
type input "Lynbrook"
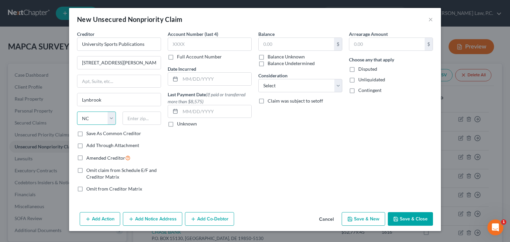
click at [93, 118] on select "State [US_STATE] AK AR AZ CA CO CT DE DC [GEOGRAPHIC_DATA] [GEOGRAPHIC_DATA] GU…" at bounding box center [96, 117] width 39 height 13
click at [98, 119] on select "State [US_STATE] AK AR AZ CA CO CT DE DC [GEOGRAPHIC_DATA] [GEOGRAPHIC_DATA] GU…" at bounding box center [96, 117] width 39 height 13
select select "35"
click at [77, 111] on select "State [US_STATE] AK AR AZ CA CO CT DE DC [GEOGRAPHIC_DATA] [GEOGRAPHIC_DATA] GU…" at bounding box center [96, 117] width 39 height 13
click at [153, 120] on input "text" at bounding box center [141, 117] width 39 height 13
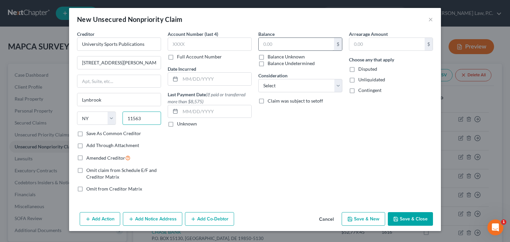
type input "11563"
click at [273, 45] on input "text" at bounding box center [295, 44] width 75 height 13
type input "2,780"
click at [376, 219] on button "Save & New" at bounding box center [362, 219] width 43 height 14
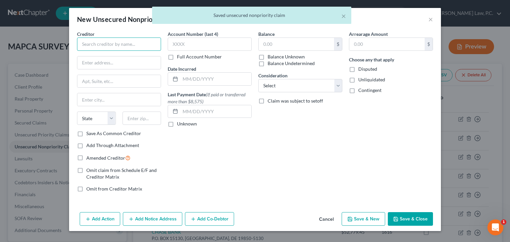
click at [121, 46] on input "text" at bounding box center [119, 43] width 84 height 13
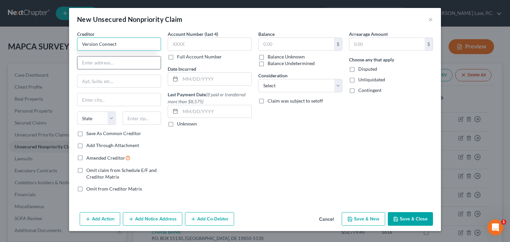
type input "Version Connect"
click at [104, 62] on input "text" at bounding box center [118, 62] width 83 height 13
type input "[STREET_ADDRESS]"
type input "Alpharetta"
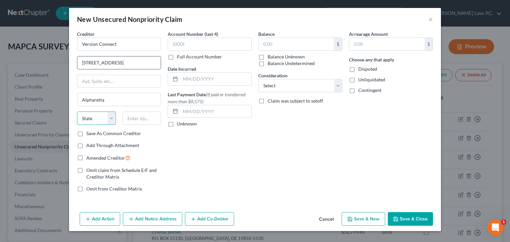
select select "10"
type input "30022"
click at [203, 42] on input "text" at bounding box center [210, 43] width 84 height 13
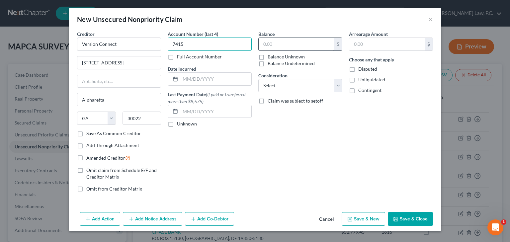
type input "7415"
click at [281, 46] on input "text" at bounding box center [295, 44] width 75 height 13
type input "3,146.30"
click at [361, 218] on button "Save & New" at bounding box center [362, 219] width 43 height 14
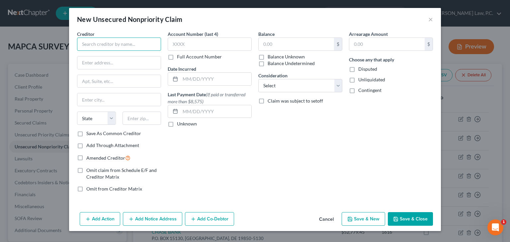
click at [105, 45] on input "text" at bounding box center [119, 43] width 84 height 13
type input "EDD"
type input "PO BOX 826215 MIC 3A"
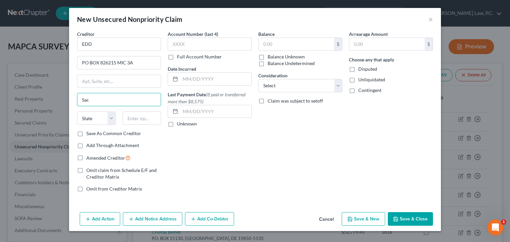
type input "SACRAMENTO"
click at [92, 115] on select "State [US_STATE] AK AR AZ CA CO CT DE DC [GEOGRAPHIC_DATA] [GEOGRAPHIC_DATA] GU…" at bounding box center [96, 117] width 39 height 13
select select "4"
click at [140, 122] on input "text" at bounding box center [141, 117] width 39 height 13
type input "0094-5179904"
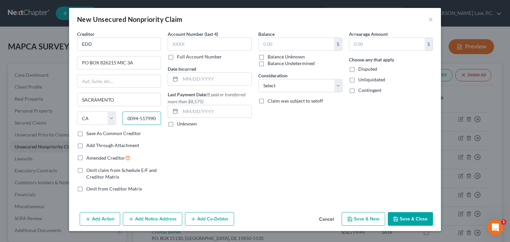
drag, startPoint x: 157, startPoint y: 118, endPoint x: 122, endPoint y: 116, distance: 35.2
click at [122, 116] on div "0094-5179904" at bounding box center [141, 117] width 45 height 13
type input "94230-6215"
click at [187, 44] on input "text" at bounding box center [210, 43] width 84 height 13
type input "9904"
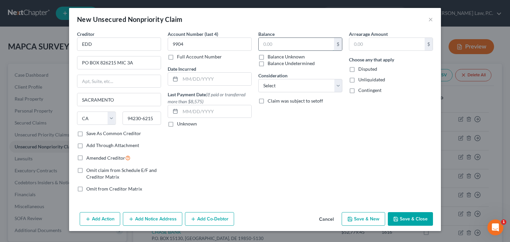
click at [265, 41] on input "text" at bounding box center [295, 44] width 75 height 13
type input "7,500"
click at [360, 220] on button "Save & New" at bounding box center [362, 219] width 43 height 14
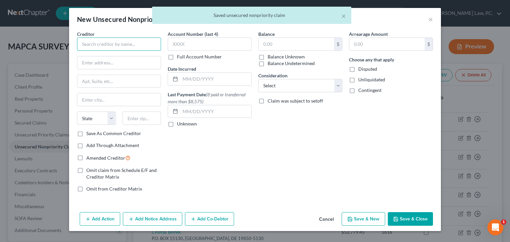
click at [105, 38] on input "text" at bounding box center [119, 43] width 84 height 13
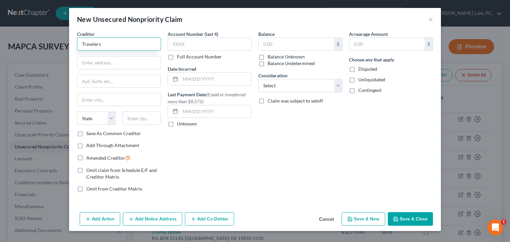
type input "Travelers"
type input "CL Remittance Center"
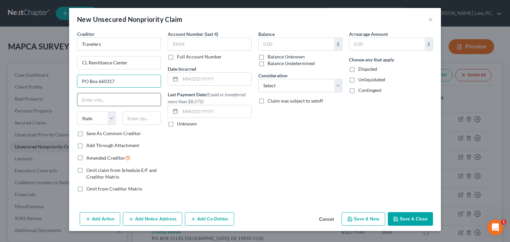
type input "PO Box 660317"
click at [107, 97] on input "text" at bounding box center [118, 99] width 83 height 13
type input "[GEOGRAPHIC_DATA]"
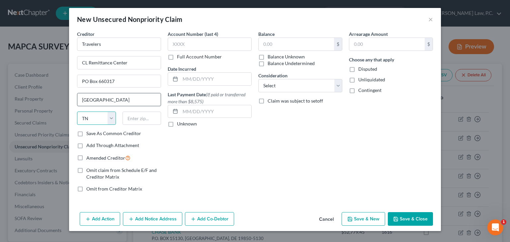
select select "45"
type input "75266-0317"
click at [178, 42] on input "text" at bounding box center [210, 43] width 84 height 13
type input "3171"
click at [257, 43] on div "Balance $ Balance Unknown Balance Undetermined $ Balance Unknown Consideration …" at bounding box center [300, 114] width 91 height 167
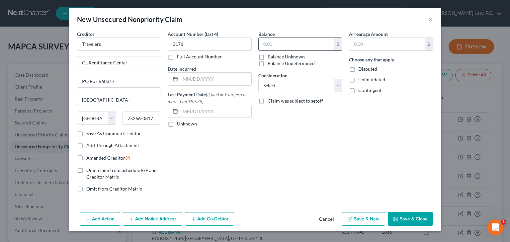
click at [263, 46] on input "text" at bounding box center [295, 44] width 75 height 13
type input "9,246"
click at [409, 220] on button "Save & Close" at bounding box center [410, 219] width 45 height 14
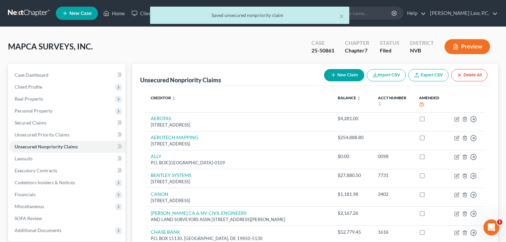
click at [342, 76] on button "New Claim" at bounding box center [344, 75] width 40 height 12
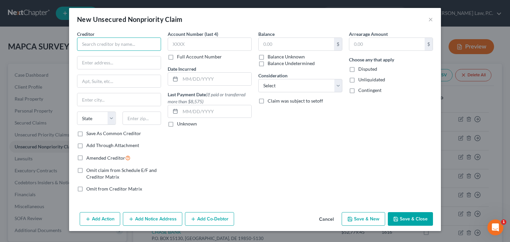
click at [111, 46] on input "text" at bounding box center [119, 43] width 84 height 13
type input "[GEOGRAPHIC_DATA]"
type input "PO Box 660916"
type input "P"
type input "[GEOGRAPHIC_DATA]"
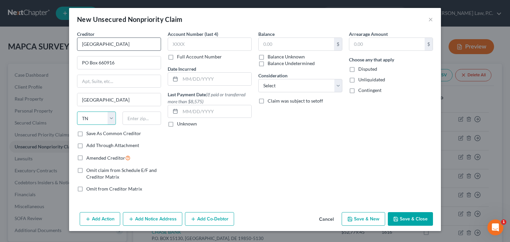
select select "45"
type input "75266-0916"
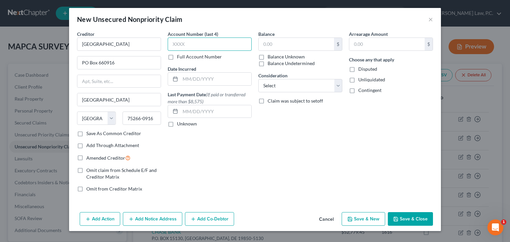
click at [188, 42] on input "text" at bounding box center [210, 43] width 84 height 13
type input "9875"
click at [271, 47] on input "text" at bounding box center [295, 44] width 75 height 13
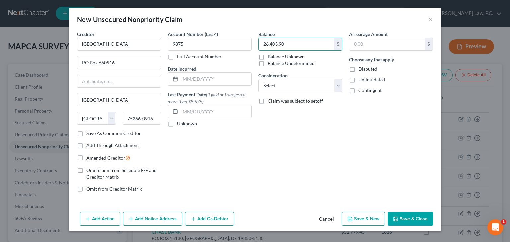
type input "26,403.90"
click at [366, 216] on button "Save & New" at bounding box center [362, 219] width 43 height 14
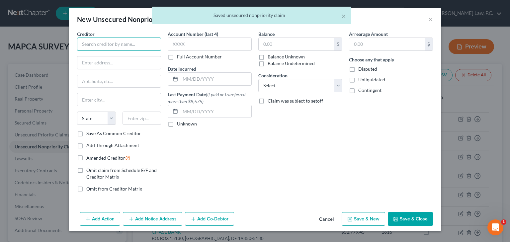
click at [108, 45] on input "text" at bounding box center [119, 43] width 84 height 13
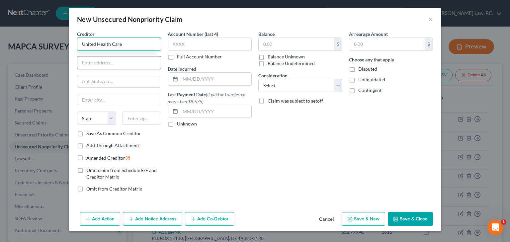
type input "United Health Care"
click at [108, 64] on input "text" at bounding box center [118, 62] width 83 height 13
type input "PO BOX 94017"
type input "PALATINE"
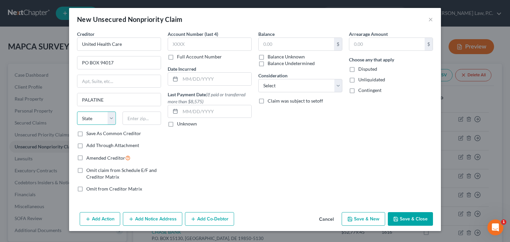
click at [93, 118] on select "State [US_STATE] AK AR AZ CA CO CT DE DC [GEOGRAPHIC_DATA] [GEOGRAPHIC_DATA] GU…" at bounding box center [96, 117] width 39 height 13
select select "14"
click at [132, 122] on input "text" at bounding box center [141, 117] width 39 height 13
type input "60094-4017"
click at [191, 44] on input "text" at bounding box center [210, 43] width 84 height 13
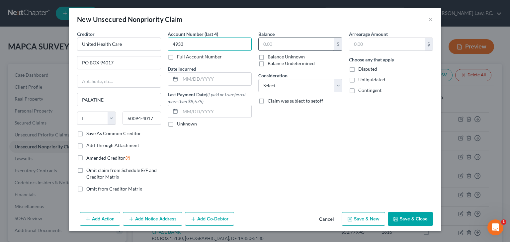
type input "4933"
click at [272, 40] on input "text" at bounding box center [295, 44] width 75 height 13
type input "807.31"
click at [373, 218] on button "Save & New" at bounding box center [362, 219] width 43 height 14
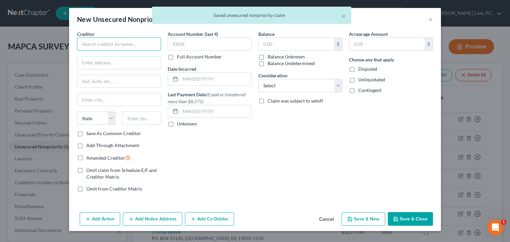
click at [85, 43] on input "text" at bounding box center [119, 43] width 84 height 13
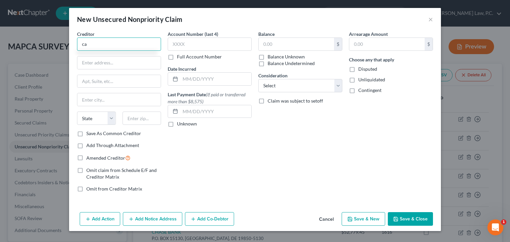
type input "c"
type input "Capital One"
type input "PO BOX 105474"
type input "[GEOGRAPHIC_DATA]"
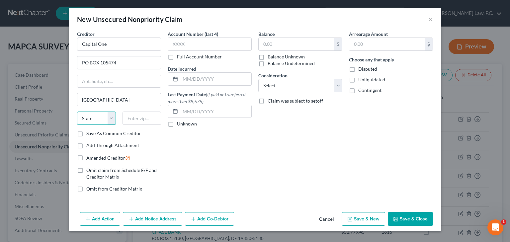
click at [92, 118] on select "State [US_STATE] AK AR AZ CA CO CT DE DC [GEOGRAPHIC_DATA] [GEOGRAPHIC_DATA] GU…" at bounding box center [96, 117] width 39 height 13
select select "10"
click at [92, 118] on select "State [US_STATE] AK AR AZ CA CO CT DE DC [GEOGRAPHIC_DATA] [GEOGRAPHIC_DATA] GU…" at bounding box center [96, 117] width 39 height 13
click at [136, 118] on input "text" at bounding box center [141, 117] width 39 height 13
type input "30348-5474"
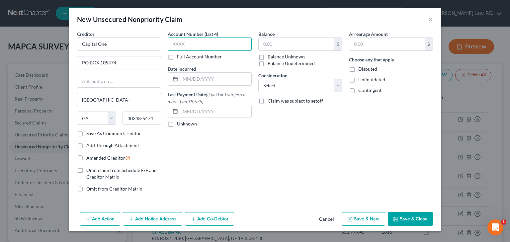
click at [204, 46] on input "text" at bounding box center [210, 43] width 84 height 13
type input "1472"
click at [280, 40] on input "text" at bounding box center [295, 44] width 75 height 13
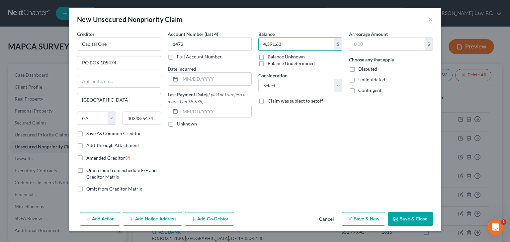
type input "4,391.63"
click at [362, 219] on button "Save & New" at bounding box center [362, 219] width 43 height 14
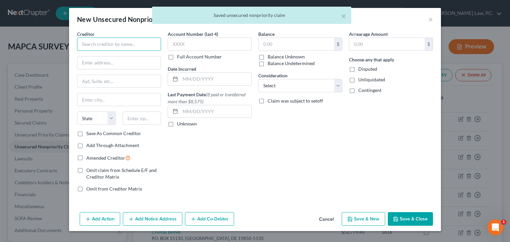
click at [94, 46] on input "text" at bounding box center [119, 43] width 84 height 13
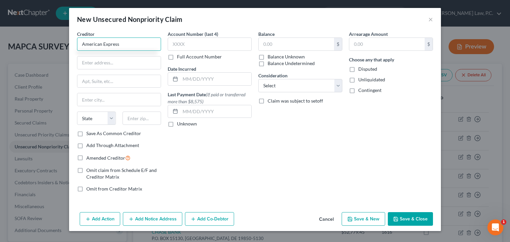
type input "American Express"
type input "PO BOX 60189"
type input "C"
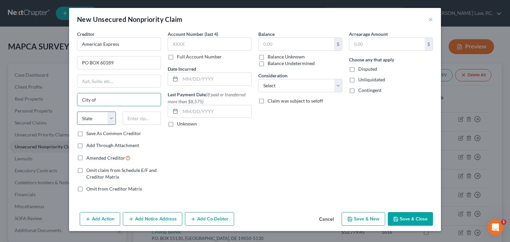
type input "City of Industry"
click at [93, 119] on select "State [US_STATE] AK AR AZ CA CO CT DE DC [GEOGRAPHIC_DATA] [GEOGRAPHIC_DATA] GU…" at bounding box center [96, 117] width 39 height 13
select select "4"
drag, startPoint x: 93, startPoint y: 119, endPoint x: 108, endPoint y: 119, distance: 14.9
click at [93, 119] on select "State [US_STATE] AK AR AZ CA CO CT DE DC [GEOGRAPHIC_DATA] [GEOGRAPHIC_DATA] GU…" at bounding box center [96, 117] width 39 height 13
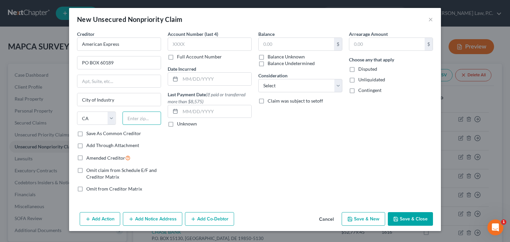
click at [142, 118] on input "text" at bounding box center [141, 117] width 39 height 13
type input "91716-0189"
click at [269, 42] on input "text" at bounding box center [295, 44] width 75 height 13
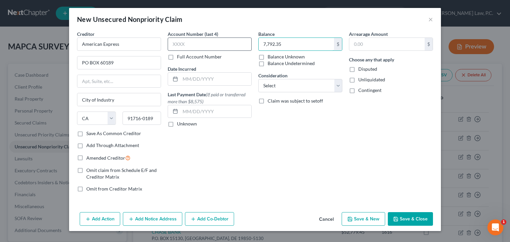
type input "7,792.35"
click at [214, 43] on input "text" at bounding box center [210, 43] width 84 height 13
type input "2006"
click at [359, 216] on button "Save & New" at bounding box center [362, 219] width 43 height 14
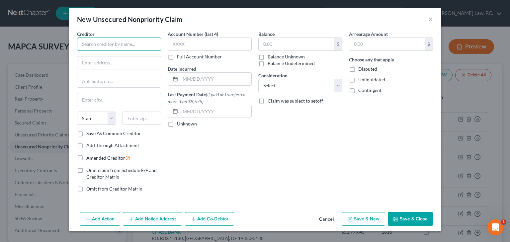
click at [94, 40] on input "text" at bounding box center [119, 43] width 84 height 13
type input "Elan Financial Services"
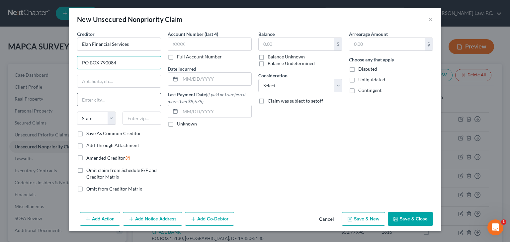
type input "PO BOX 790084"
click at [94, 94] on input "text" at bounding box center [118, 99] width 83 height 13
type input "ST. [PERSON_NAME]"
click at [89, 119] on select "State [US_STATE] AK AR AZ CA CO CT DE DC [GEOGRAPHIC_DATA] [GEOGRAPHIC_DATA] GU…" at bounding box center [96, 117] width 39 height 13
select select "26"
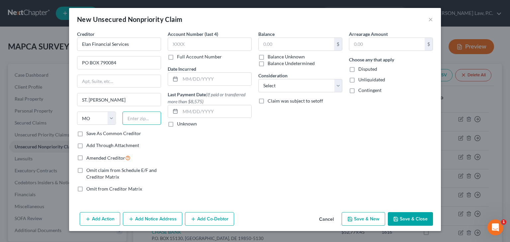
click at [147, 121] on input "text" at bounding box center [141, 117] width 39 height 13
type input "63179-0084"
click at [182, 46] on input "text" at bounding box center [210, 43] width 84 height 13
type input "4375"
click at [259, 47] on input "text" at bounding box center [295, 44] width 75 height 13
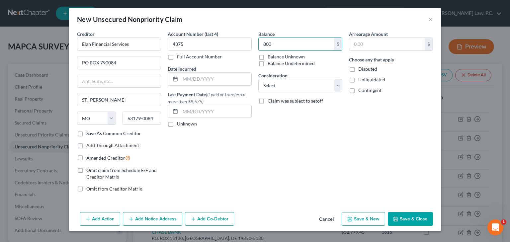
type input "800"
click at [374, 217] on button "Save & New" at bounding box center [362, 219] width 43 height 14
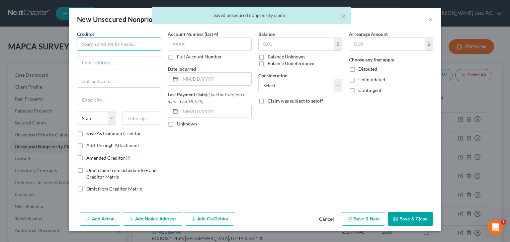
click at [111, 48] on input "text" at bounding box center [119, 43] width 84 height 13
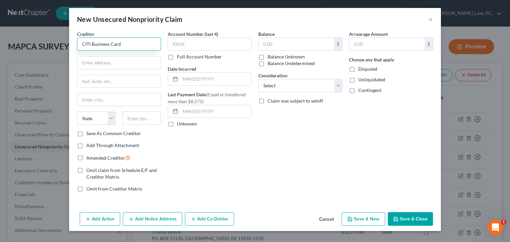
type input "CITI Business Card"
type input "PO BOX 60702"
click at [99, 97] on input "text" at bounding box center [118, 99] width 83 height 13
type input "City of Industry"
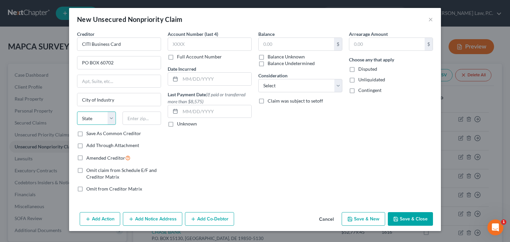
click at [87, 121] on select "State [US_STATE] AK AR AZ CA CO CT DE DC [GEOGRAPHIC_DATA] [GEOGRAPHIC_DATA] GU…" at bounding box center [96, 117] width 39 height 13
select select "4"
click at [133, 119] on input "text" at bounding box center [141, 117] width 39 height 13
type input "91716-0702"
click at [205, 41] on input "text" at bounding box center [210, 43] width 84 height 13
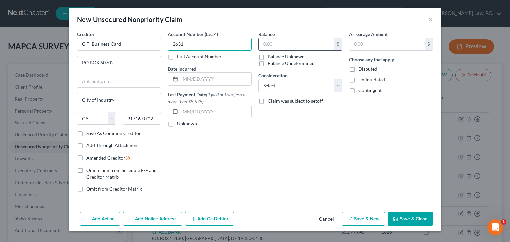
type input "2631"
click at [292, 45] on input "text" at bounding box center [295, 44] width 75 height 13
type input "2,312.27"
click at [363, 217] on button "Save & New" at bounding box center [362, 219] width 43 height 14
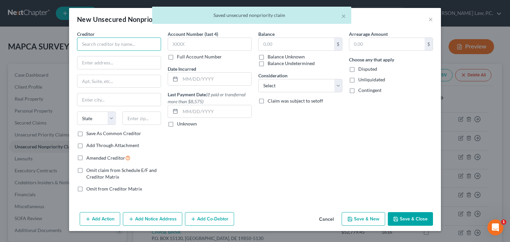
click at [92, 42] on input "text" at bounding box center [119, 43] width 84 height 13
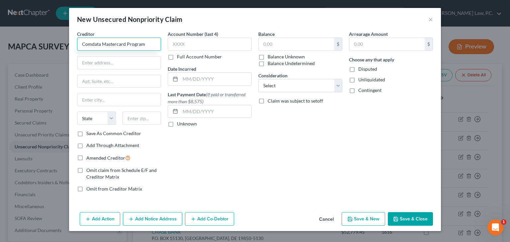
type input "Comdata Mastercard Program"
type input "PO BOX 740286"
click at [87, 100] on input "text" at bounding box center [118, 99] width 83 height 13
type input "[GEOGRAPHIC_DATA]"
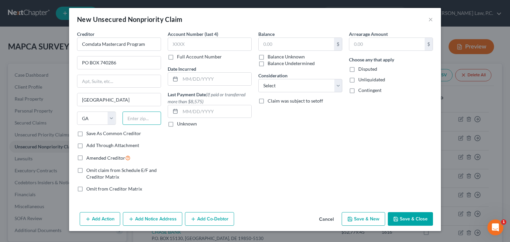
click at [137, 123] on input "text" at bounding box center [141, 117] width 39 height 13
click at [195, 43] on input "text" at bounding box center [210, 43] width 84 height 13
click at [319, 45] on input "text" at bounding box center [295, 44] width 75 height 13
click at [363, 216] on button "Save & New" at bounding box center [362, 219] width 43 height 14
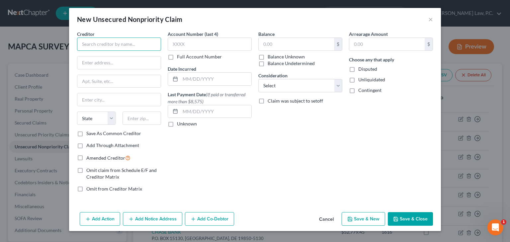
click at [109, 49] on input "text" at bounding box center [119, 43] width 84 height 13
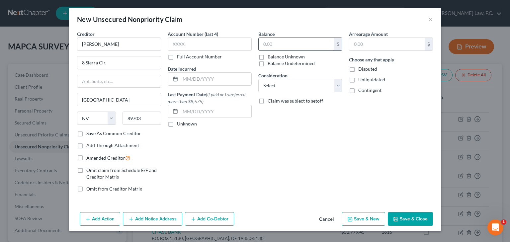
click at [274, 39] on input "text" at bounding box center [295, 44] width 75 height 13
click at [284, 84] on select "Select Cable / Satellite Services Collection Agency Credit Card Debt Debt Couns…" at bounding box center [300, 85] width 84 height 13
click at [258, 79] on select "Select Cable / Satellite Services Collection Agency Credit Card Debt Debt Couns…" at bounding box center [300, 85] width 84 height 13
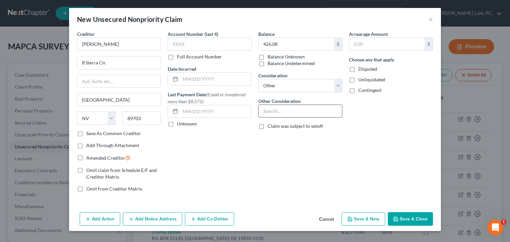
click at [272, 113] on input "text" at bounding box center [299, 111] width 83 height 13
click at [366, 218] on button "Save & New" at bounding box center [362, 219] width 43 height 14
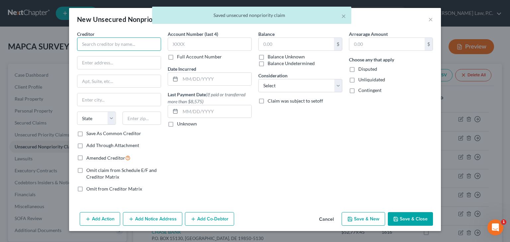
click at [104, 42] on input "text" at bounding box center [119, 43] width 84 height 13
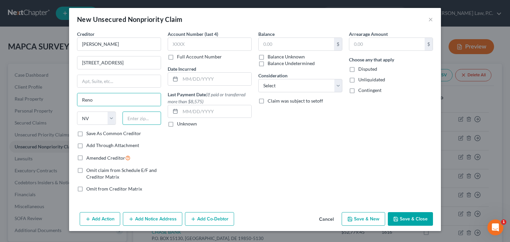
click at [143, 121] on input "text" at bounding box center [141, 117] width 39 height 13
click at [283, 49] on input "text" at bounding box center [295, 44] width 75 height 13
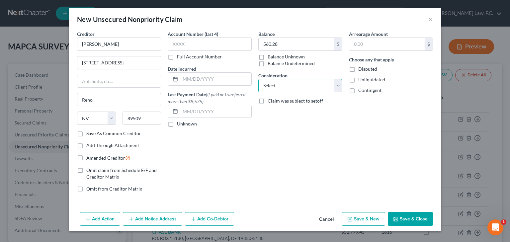
click at [299, 85] on select "Select Cable / Satellite Services Collection Agency Credit Card Debt Debt Couns…" at bounding box center [300, 85] width 84 height 13
click at [258, 79] on select "Select Cable / Satellite Services Collection Agency Credit Card Debt Debt Couns…" at bounding box center [300, 85] width 84 height 13
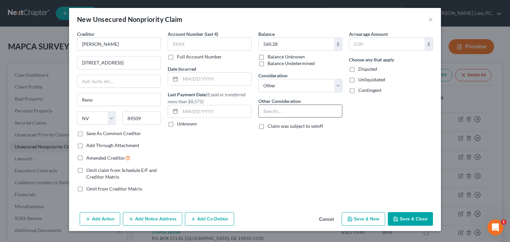
click at [274, 114] on input "text" at bounding box center [299, 111] width 83 height 13
click at [360, 216] on button "Save & New" at bounding box center [362, 219] width 43 height 14
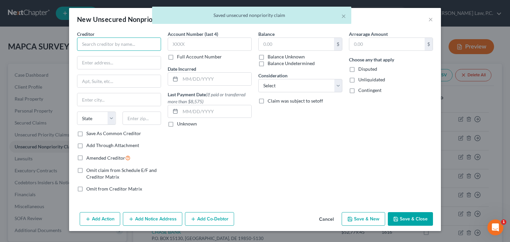
click at [117, 48] on input "text" at bounding box center [119, 43] width 84 height 13
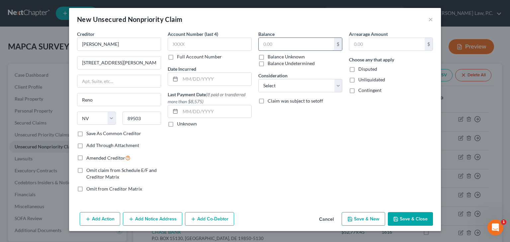
click at [276, 38] on input "text" at bounding box center [295, 44] width 75 height 13
drag, startPoint x: 288, startPoint y: 83, endPoint x: 285, endPoint y: 90, distance: 8.0
click at [288, 83] on select "Select Cable / Satellite Services Collection Agency Credit Card Debt Debt Couns…" at bounding box center [300, 85] width 84 height 13
click at [258, 79] on select "Select Cable / Satellite Services Collection Agency Credit Card Debt Debt Couns…" at bounding box center [300, 85] width 84 height 13
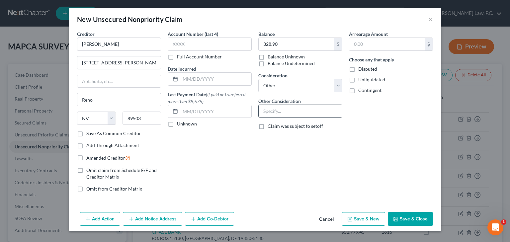
click at [281, 114] on input "text" at bounding box center [299, 111] width 83 height 13
click at [358, 223] on button "Save & New" at bounding box center [362, 219] width 43 height 14
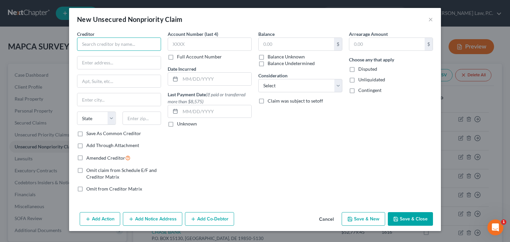
click at [97, 47] on input "text" at bounding box center [119, 43] width 84 height 13
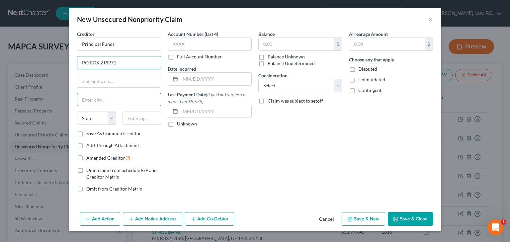
click at [98, 103] on input "text" at bounding box center [118, 99] width 83 height 13
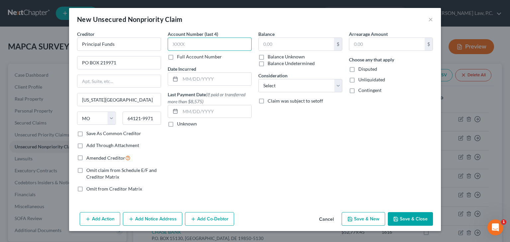
click at [199, 46] on input "text" at bounding box center [210, 43] width 84 height 13
click at [272, 45] on input "text" at bounding box center [295, 44] width 75 height 13
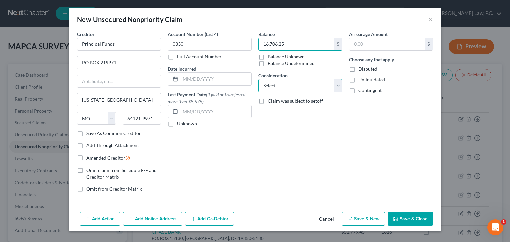
click at [288, 83] on select "Select Cable / Satellite Services Collection Agency Credit Card Debt Debt Couns…" at bounding box center [300, 85] width 84 height 13
click at [258, 79] on select "Select Cable / Satellite Services Collection Agency Credit Card Debt Debt Couns…" at bounding box center [300, 85] width 84 height 13
click at [288, 88] on select "Select Cable / Satellite Services Collection Agency Credit Card Debt Debt Couns…" at bounding box center [300, 85] width 84 height 13
click at [258, 79] on select "Select Cable / Satellite Services Collection Agency Credit Card Debt Debt Couns…" at bounding box center [300, 85] width 84 height 13
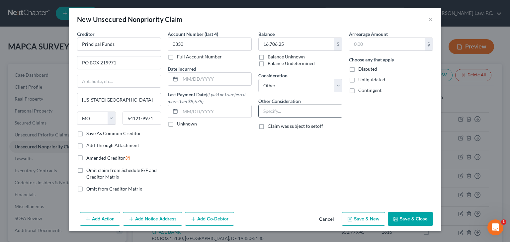
click at [274, 108] on input "text" at bounding box center [299, 111] width 83 height 13
click at [368, 220] on button "Save & New" at bounding box center [362, 219] width 43 height 14
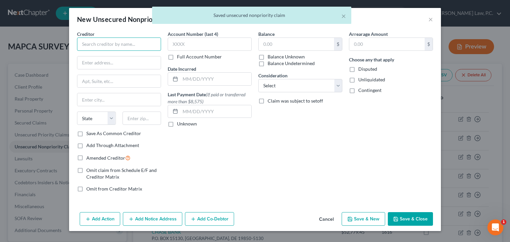
click at [104, 45] on input "text" at bounding box center [119, 43] width 84 height 13
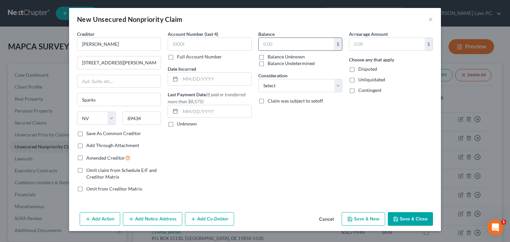
click at [268, 41] on input "text" at bounding box center [295, 44] width 75 height 13
click at [284, 89] on select "Select Cable / Satellite Services Collection Agency Credit Card Debt Debt Couns…" at bounding box center [300, 85] width 84 height 13
click at [258, 79] on select "Select Cable / Satellite Services Collection Agency Credit Card Debt Debt Couns…" at bounding box center [300, 85] width 84 height 13
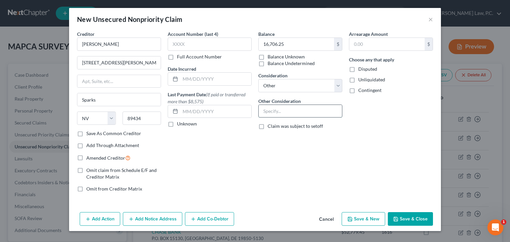
click at [281, 116] on input "text" at bounding box center [299, 111] width 83 height 13
click at [368, 215] on button "Save & New" at bounding box center [362, 219] width 43 height 14
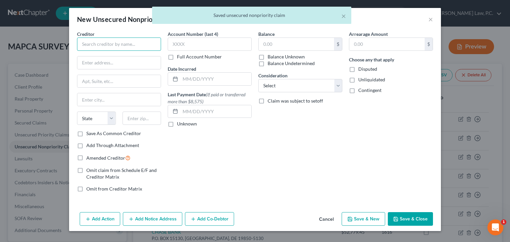
click at [114, 48] on input "text" at bounding box center [119, 43] width 84 height 13
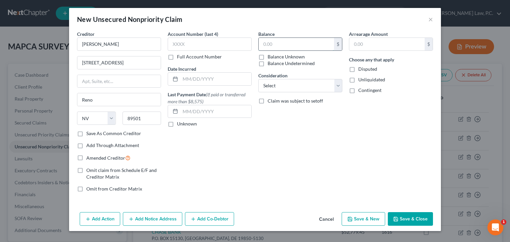
click at [283, 43] on input "text" at bounding box center [295, 44] width 75 height 13
drag, startPoint x: 284, startPoint y: 83, endPoint x: 285, endPoint y: 90, distance: 7.3
click at [284, 83] on select "Select Cable / Satellite Services Collection Agency Credit Card Debt Debt Couns…" at bounding box center [300, 85] width 84 height 13
click at [258, 79] on select "Select Cable / Satellite Services Collection Agency Credit Card Debt Debt Couns…" at bounding box center [300, 85] width 84 height 13
click at [276, 86] on select "Select Cable / Satellite Services Collection Agency Credit Card Debt Debt Couns…" at bounding box center [300, 85] width 84 height 13
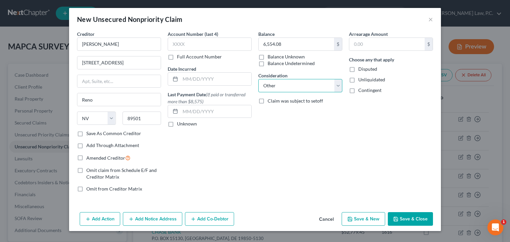
click at [258, 79] on select "Select Cable / Satellite Services Collection Agency Credit Card Debt Debt Couns…" at bounding box center [300, 85] width 84 height 13
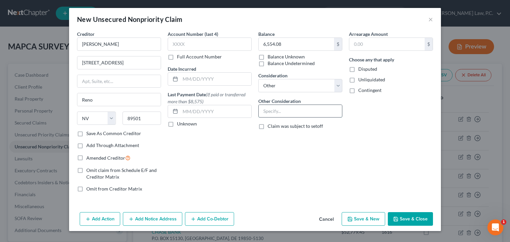
click at [273, 116] on input "text" at bounding box center [299, 111] width 83 height 13
click at [360, 217] on button "Save & New" at bounding box center [362, 219] width 43 height 14
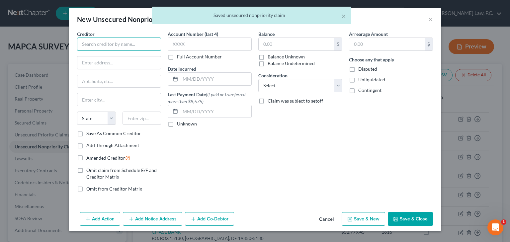
click at [90, 48] on input "text" at bounding box center [119, 43] width 84 height 13
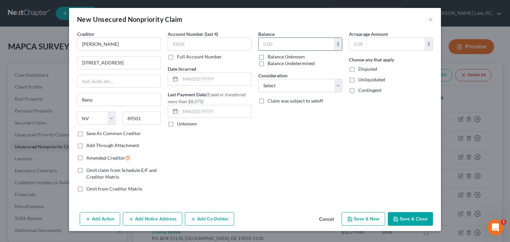
click at [273, 45] on input "text" at bounding box center [295, 44] width 75 height 13
drag, startPoint x: 278, startPoint y: 84, endPoint x: 279, endPoint y: 92, distance: 8.0
click at [278, 84] on select "Select Cable / Satellite Services Collection Agency Credit Card Debt Debt Couns…" at bounding box center [300, 85] width 84 height 13
click at [258, 79] on select "Select Cable / Satellite Services Collection Agency Credit Card Debt Debt Couns…" at bounding box center [300, 85] width 84 height 13
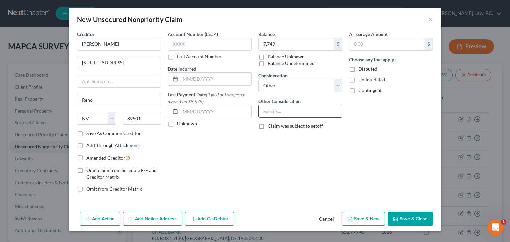
click at [272, 113] on input "text" at bounding box center [299, 111] width 83 height 13
click at [360, 218] on button "Save & New" at bounding box center [362, 219] width 43 height 14
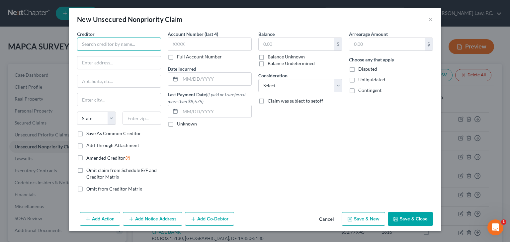
click at [102, 44] on input "text" at bounding box center [119, 43] width 84 height 13
click at [105, 65] on input "12260" at bounding box center [118, 62] width 83 height 13
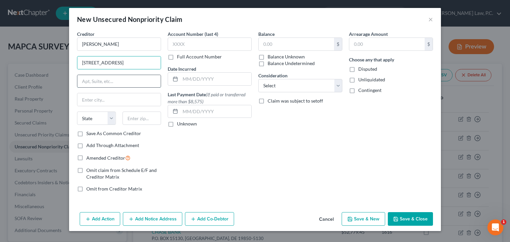
drag, startPoint x: 106, startPoint y: 65, endPoint x: 99, endPoint y: 77, distance: 14.5
click at [99, 77] on input "text" at bounding box center [118, 81] width 83 height 13
click at [97, 98] on input "text" at bounding box center [118, 99] width 83 height 13
click at [131, 116] on input "text" at bounding box center [141, 117] width 39 height 13
click at [265, 42] on input "text" at bounding box center [295, 44] width 75 height 13
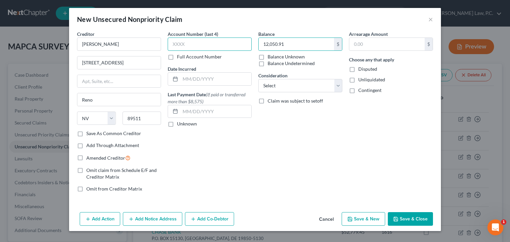
click at [210, 38] on input "text" at bounding box center [210, 43] width 84 height 13
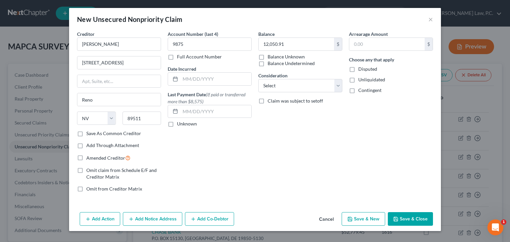
click at [360, 220] on button "Save & New" at bounding box center [362, 219] width 43 height 14
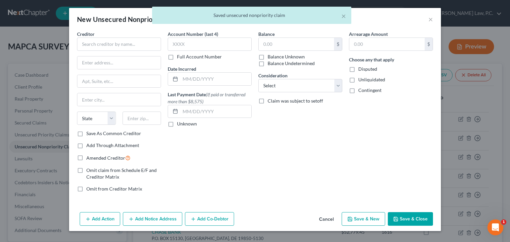
click at [429, 19] on div "× Saved unsecured nonpriority claim" at bounding box center [252, 17] width 510 height 21
click at [343, 15] on button "×" at bounding box center [343, 16] width 5 height 8
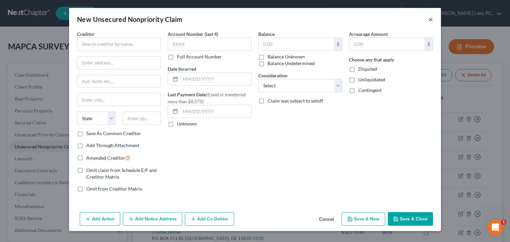
click at [431, 20] on button "×" at bounding box center [430, 19] width 5 height 8
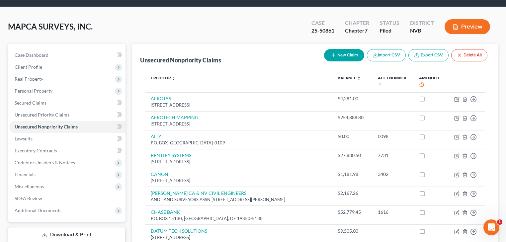
scroll to position [53, 0]
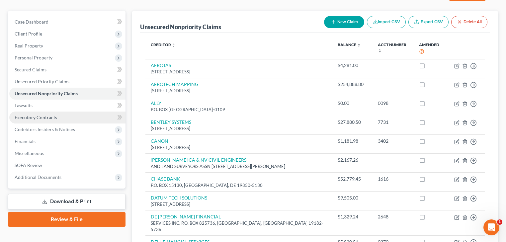
click at [40, 119] on span "Executory Contracts" at bounding box center [36, 117] width 42 height 6
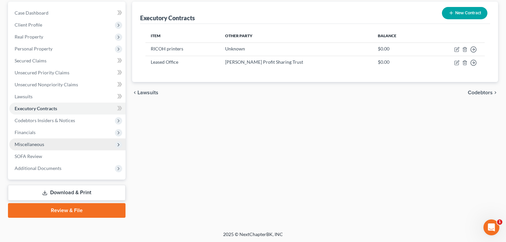
scroll to position [62, 0]
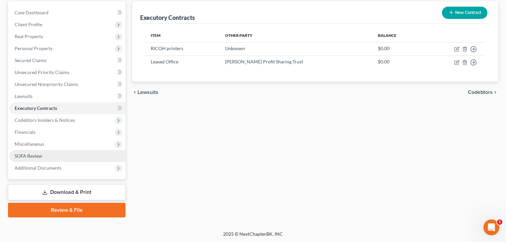
click at [38, 155] on span "SOFA Review" at bounding box center [29, 156] width 28 height 6
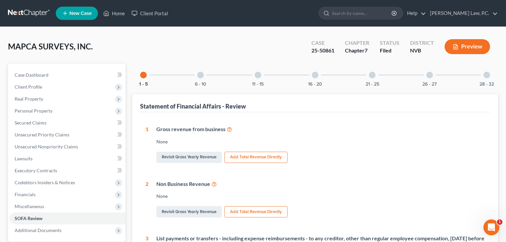
click at [317, 73] on div at bounding box center [315, 75] width 7 height 7
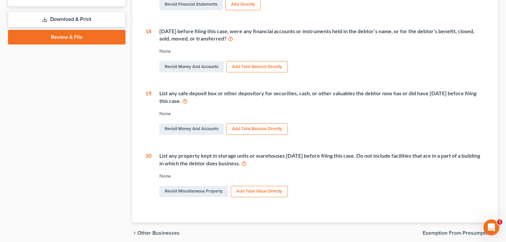
scroll to position [239, 0]
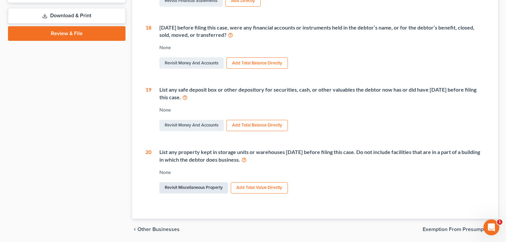
click at [206, 189] on link "Revisit Miscellaneous Property" at bounding box center [193, 187] width 69 height 11
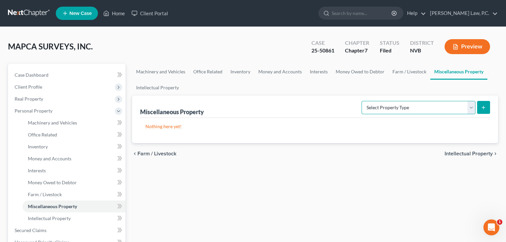
click at [361, 108] on select "Select Property Type Assigned for Creditor Benefit [DATE] (SOFA: 8) Assigned to…" at bounding box center [418, 107] width 114 height 13
click at [361, 101] on select "Select Property Type Assigned for Creditor Benefit [DATE] (SOFA: 8) Assigned to…" at bounding box center [418, 107] width 114 height 13
click at [486, 108] on button "submit" at bounding box center [483, 107] width 13 height 13
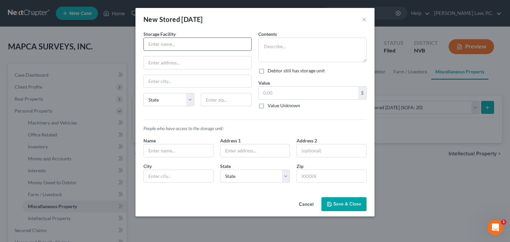
click at [190, 41] on input "text" at bounding box center [198, 44] width 108 height 13
click at [179, 85] on input "text" at bounding box center [198, 81] width 108 height 13
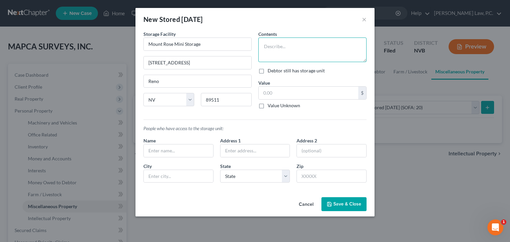
click at [269, 44] on textarea at bounding box center [312, 49] width 108 height 25
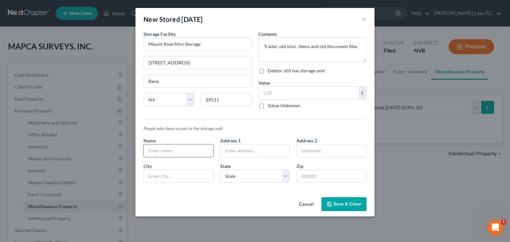
click at [165, 144] on div at bounding box center [178, 150] width 70 height 13
click at [163, 151] on input "text" at bounding box center [178, 150] width 69 height 13
click at [267, 70] on label "Debtor still has storage unit" at bounding box center [295, 70] width 57 height 7
click at [270, 70] on input "Debtor still has storage unit" at bounding box center [272, 69] width 4 height 4
click at [267, 106] on label "Value Unknown" at bounding box center [283, 105] width 33 height 7
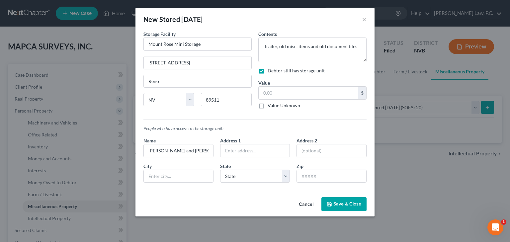
click at [270, 106] on input "Value Unknown" at bounding box center [272, 104] width 4 height 4
click at [348, 204] on span "Save & Close" at bounding box center [347, 204] width 28 height 6
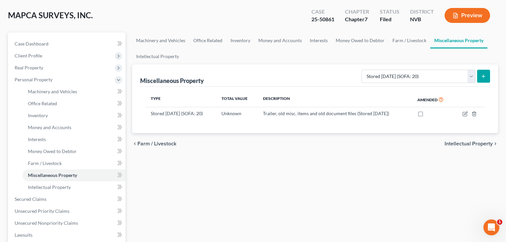
scroll to position [133, 0]
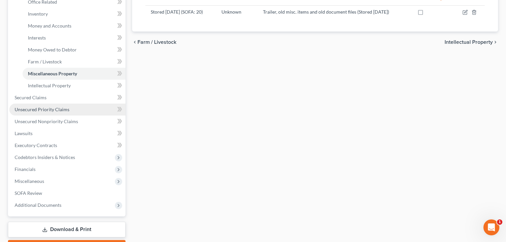
click at [46, 111] on span "Unsecured Priority Claims" at bounding box center [42, 110] width 55 height 6
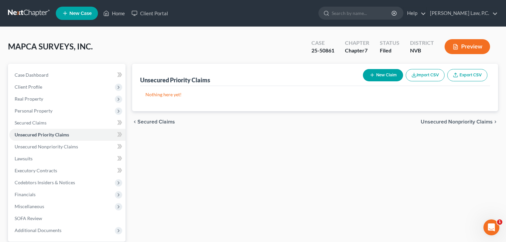
click at [377, 78] on button "New Claim" at bounding box center [383, 75] width 40 height 12
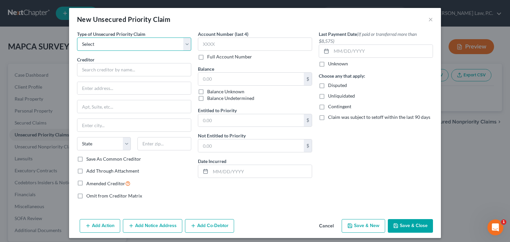
click at [115, 45] on select "Select Taxes & Other Government Units Domestic Support Obligations Extensions o…" at bounding box center [134, 43] width 114 height 13
click at [77, 37] on select "Select Taxes & Other Government Units Domestic Support Obligations Extensions o…" at bounding box center [134, 43] width 114 height 13
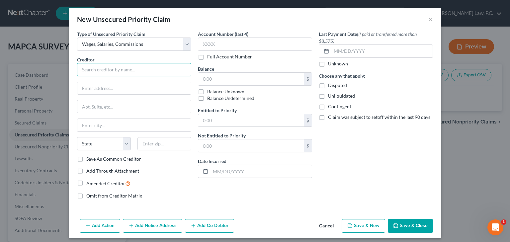
click at [101, 72] on input "text" at bounding box center [134, 69] width 114 height 13
click at [101, 72] on input "[PERSON_NAME]" at bounding box center [134, 69] width 114 height 13
click at [244, 119] on input "text" at bounding box center [251, 120] width 106 height 13
click at [305, 120] on div "$" at bounding box center [308, 120] width 8 height 13
click at [255, 120] on input "text" at bounding box center [251, 120] width 106 height 13
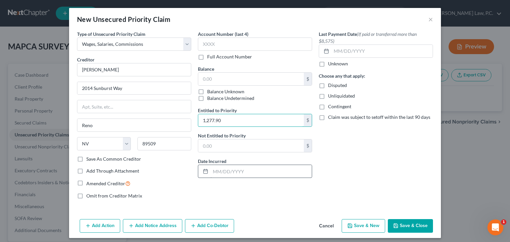
scroll to position [3, 0]
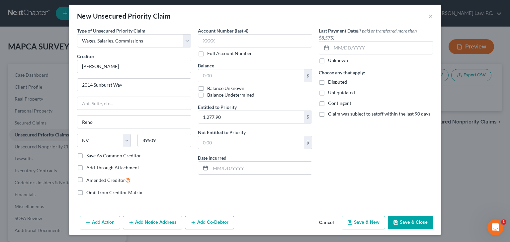
click at [412, 224] on button "Save & Close" at bounding box center [410, 223] width 45 height 14
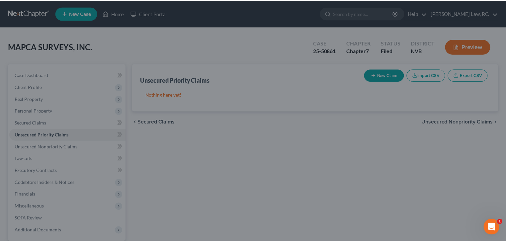
scroll to position [0, 0]
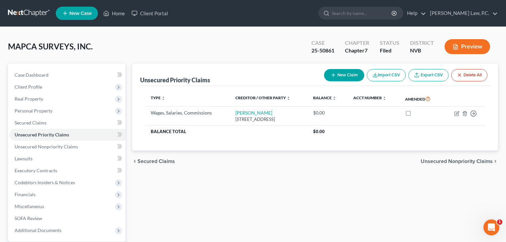
click at [253, 150] on div "Type expand_more expand_less unfold_more Creditor / Other Party expand_more exp…" at bounding box center [315, 118] width 350 height 65
click at [47, 147] on span "Unsecured Nonpriority Claims" at bounding box center [46, 147] width 63 height 6
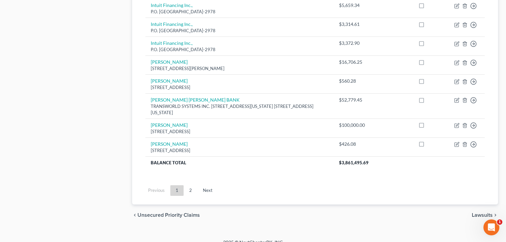
scroll to position [536, 0]
click at [187, 184] on link "2" at bounding box center [190, 189] width 13 height 11
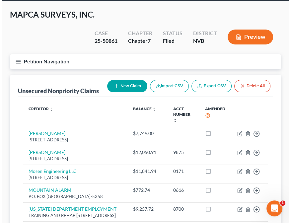
scroll to position [0, 0]
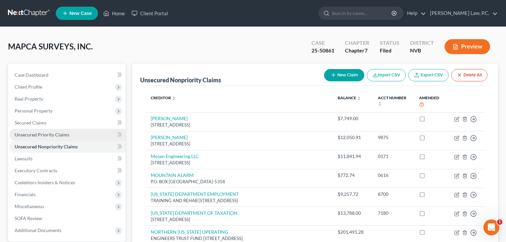
click at [36, 132] on span "Unsecured Priority Claims" at bounding box center [42, 135] width 55 height 6
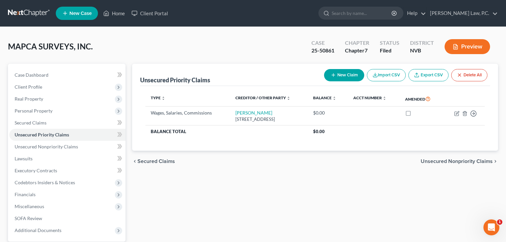
click at [345, 73] on button "New Claim" at bounding box center [344, 75] width 40 height 12
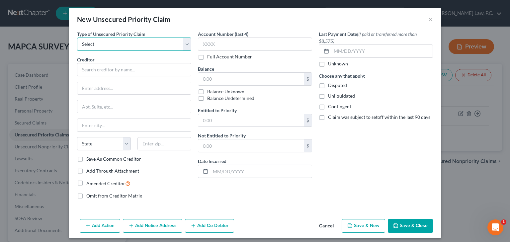
click at [126, 47] on select "Select Taxes & Other Government Units Domestic Support Obligations Extensions o…" at bounding box center [134, 43] width 114 height 13
click at [77, 37] on select "Select Taxes & Other Government Units Domestic Support Obligations Extensions o…" at bounding box center [134, 43] width 114 height 13
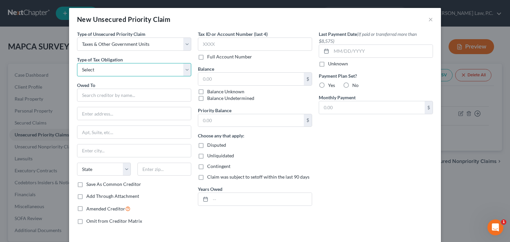
click at [115, 69] on select "Select Federal City State Franchise Tax Board Other" at bounding box center [134, 69] width 114 height 13
click at [77, 63] on select "Select Federal City State Franchise Tax Board Other" at bounding box center [134, 69] width 114 height 13
click at [123, 95] on input "text" at bounding box center [134, 95] width 114 height 13
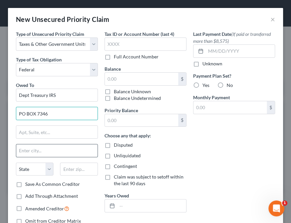
click at [31, 151] on input "text" at bounding box center [56, 150] width 81 height 13
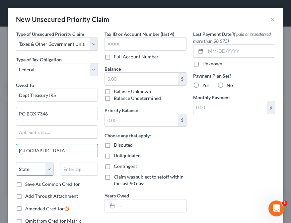
click at [27, 171] on select "State [US_STATE] AK AR AZ CA CO CT DE DC [GEOGRAPHIC_DATA] [GEOGRAPHIC_DATA] GU…" at bounding box center [34, 169] width 37 height 13
click at [16, 163] on select "State [US_STATE] AK AR AZ CA CO CT DE DC [GEOGRAPHIC_DATA] [GEOGRAPHIC_DATA] GU…" at bounding box center [34, 169] width 37 height 13
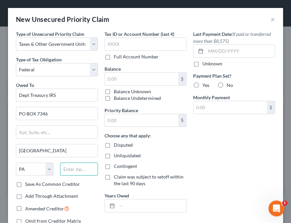
click at [72, 173] on input "text" at bounding box center [78, 169] width 37 height 13
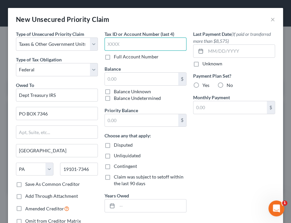
click at [125, 47] on input "text" at bounding box center [146, 43] width 82 height 13
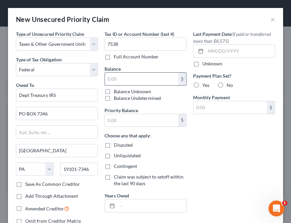
click at [140, 82] on input "text" at bounding box center [141, 79] width 73 height 13
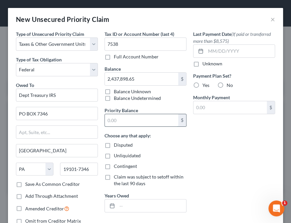
click at [112, 123] on input "text" at bounding box center [141, 120] width 73 height 13
click at [171, 158] on div "Unliquidated" at bounding box center [146, 155] width 82 height 7
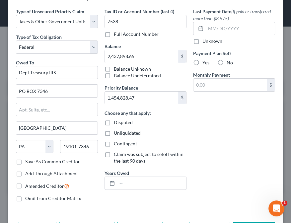
scroll to position [47, 0]
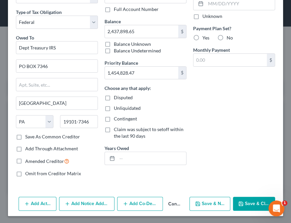
click at [114, 97] on label "Disputed" at bounding box center [123, 97] width 19 height 7
click at [116, 97] on input "Disputed" at bounding box center [118, 96] width 4 height 4
click at [114, 97] on label "Disputed" at bounding box center [123, 97] width 19 height 7
click at [116, 97] on input "Disputed" at bounding box center [118, 96] width 4 height 4
click at [114, 97] on label "Disputed" at bounding box center [123, 97] width 19 height 7
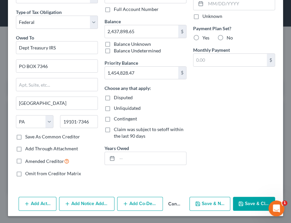
click at [116, 97] on input "Disputed" at bounding box center [118, 96] width 4 height 4
click at [249, 204] on button "Save & Close" at bounding box center [254, 204] width 42 height 14
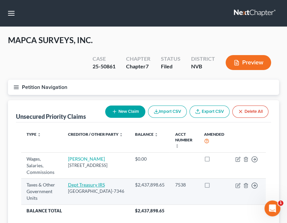
click at [91, 182] on link "Dept Treasury IRS" at bounding box center [86, 185] width 37 height 6
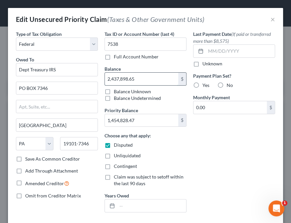
paste input "1,454,828.47"
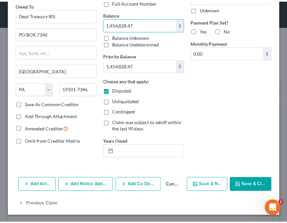
scroll to position [55, 0]
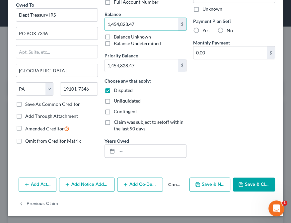
click at [252, 184] on button "Save & Close" at bounding box center [254, 185] width 42 height 14
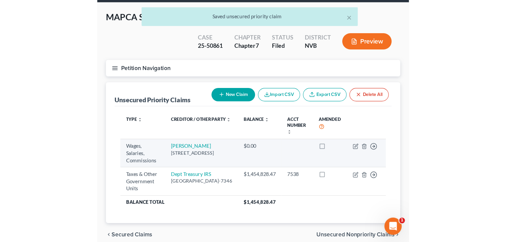
scroll to position [53, 0]
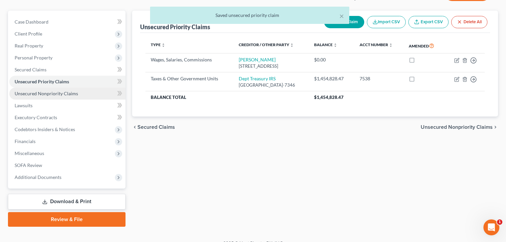
click at [61, 93] on span "Unsecured Nonpriority Claims" at bounding box center [46, 94] width 63 height 6
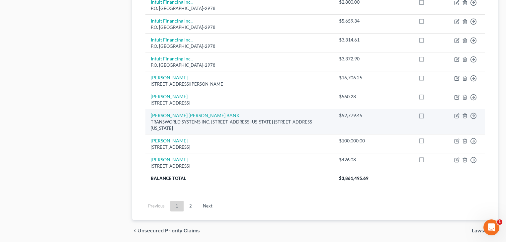
scroll to position [536, 0]
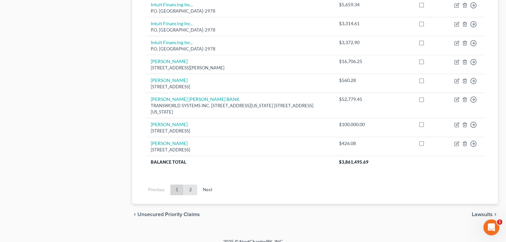
click at [192, 185] on link "2" at bounding box center [190, 189] width 13 height 11
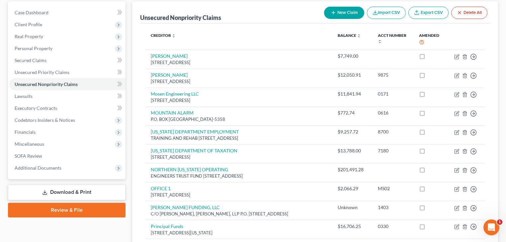
scroll to position [366, 0]
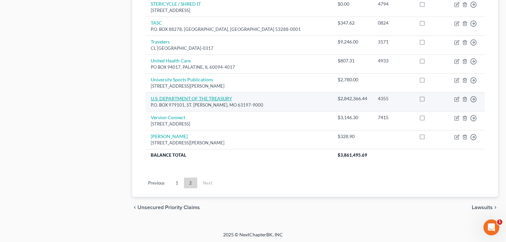
click at [220, 96] on link "U.S. DEPARTMENT OF THE TREASURY" at bounding box center [191, 99] width 81 height 6
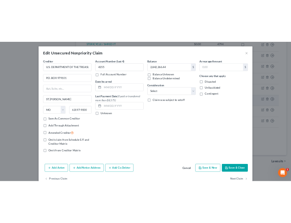
scroll to position [354, 0]
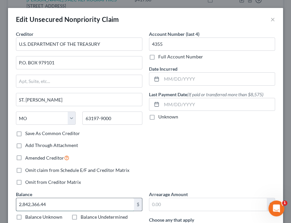
drag, startPoint x: 36, startPoint y: 207, endPoint x: 42, endPoint y: 205, distance: 6.1
click at [36, 207] on input "2,842,366.44" at bounding box center [75, 204] width 118 height 13
drag, startPoint x: 49, startPoint y: 203, endPoint x: 16, endPoint y: 204, distance: 33.2
click at [16, 204] on input "2,842,366.44" at bounding box center [75, 204] width 118 height 13
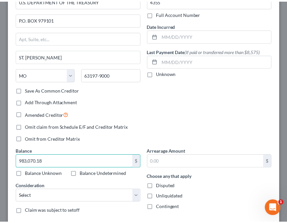
scroll to position [100, 0]
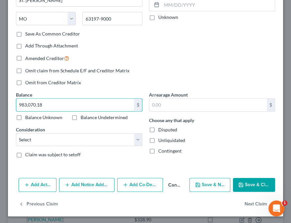
click at [253, 184] on button "Save & Close" at bounding box center [254, 185] width 42 height 14
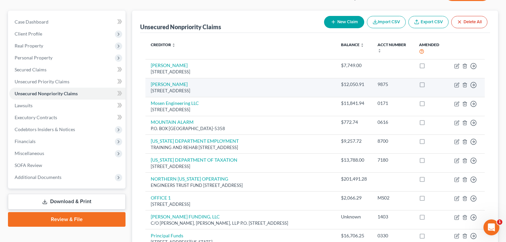
scroll to position [53, 0]
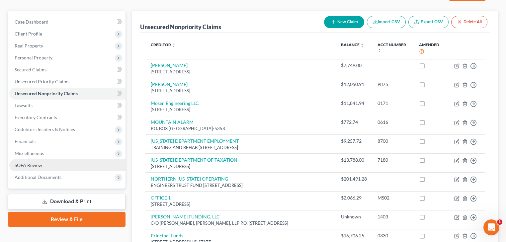
click at [39, 165] on span "SOFA Review" at bounding box center [29, 165] width 28 height 6
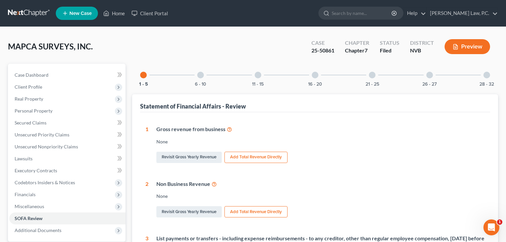
scroll to position [27, 0]
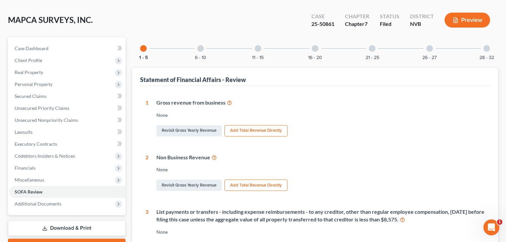
click at [267, 117] on div "None" at bounding box center [320, 115] width 328 height 7
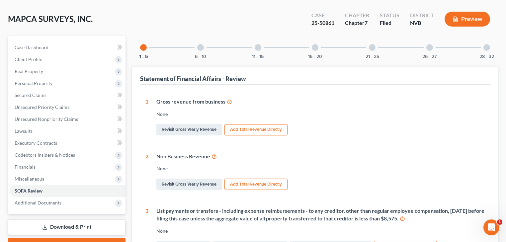
scroll to position [0, 0]
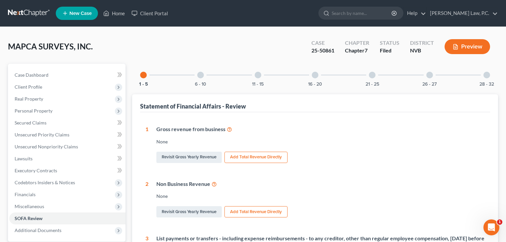
click at [304, 149] on div "Gross revenue from business None Revisit Gross Yearly Revenue Add Total Revenue…" at bounding box center [316, 144] width 336 height 39
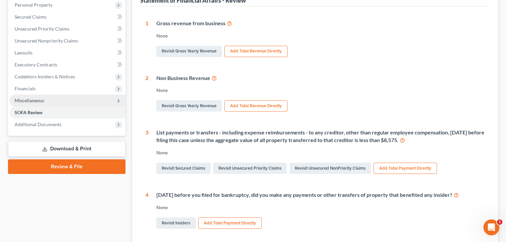
scroll to position [106, 0]
click at [80, 151] on link "Download & Print" at bounding box center [66, 149] width 117 height 16
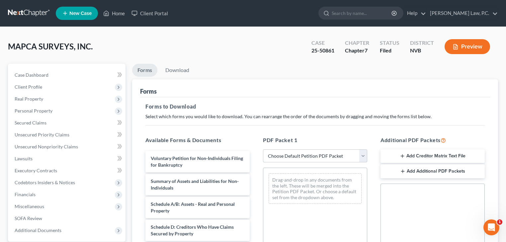
click at [304, 156] on select "Choose Default Petition PDF Packet Complete Bankruptcy Petition (all forms and …" at bounding box center [315, 155] width 104 height 13
click at [263, 149] on select "Choose Default Petition PDF Packet Complete Bankruptcy Petition (all forms and …" at bounding box center [315, 155] width 104 height 13
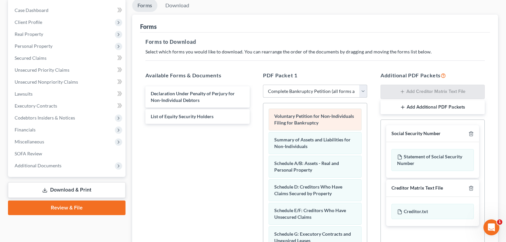
scroll to position [80, 0]
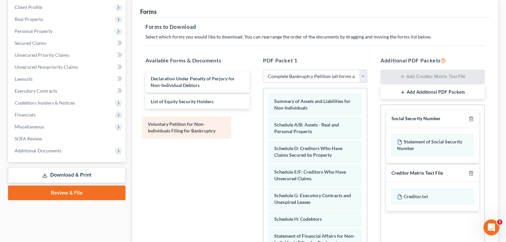
drag, startPoint x: 304, startPoint y: 102, endPoint x: 176, endPoint y: 123, distance: 129.9
click at [263, 125] on div "Voluntary Petition for Non-Individuals Filing for Bankruptcy Voluntary Petition…" at bounding box center [315, 213] width 104 height 250
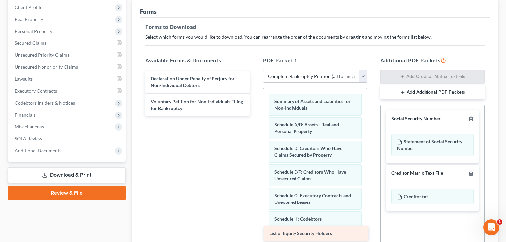
drag, startPoint x: 182, startPoint y: 101, endPoint x: 300, endPoint y: 233, distance: 177.6
click at [255, 115] on div "List of Equity Security Holders Declaration Under Penalty of Perjury for Non-In…" at bounding box center [197, 93] width 115 height 44
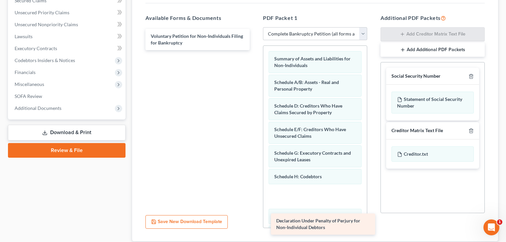
scroll to position [167, 0]
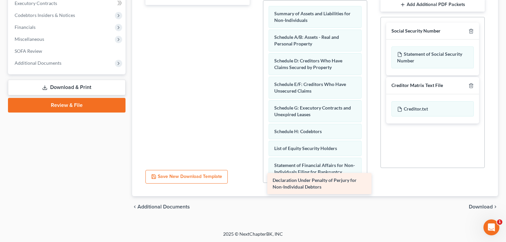
drag, startPoint x: 186, startPoint y: 80, endPoint x: 308, endPoint y: 182, distance: 159.0
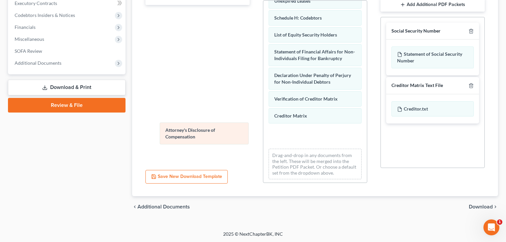
drag, startPoint x: 316, startPoint y: 138, endPoint x: 200, endPoint y: 137, distance: 115.5
click at [263, 137] on div "Attorney's Disclosure of Compensation Summary of Assets and Liabilities for Non…" at bounding box center [315, 35] width 104 height 297
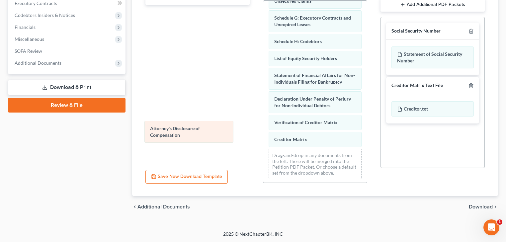
drag, startPoint x: 288, startPoint y: 134, endPoint x: 163, endPoint y: 130, distance: 125.5
click at [263, 131] on div "Attorney's Disclosure of Compensation Summary of Assets and Liabilities for Non…" at bounding box center [315, 48] width 104 height 274
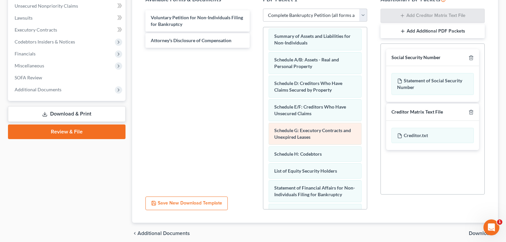
scroll to position [0, 0]
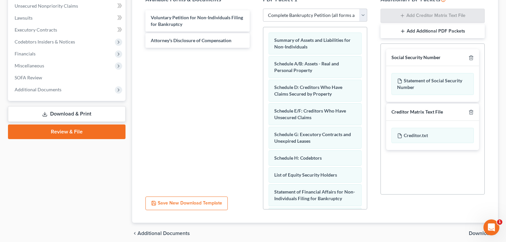
click at [255, 74] on div "Available Forms & Documents Voluntary Petition for Non-Individuals Filing for B…" at bounding box center [197, 102] width 117 height 225
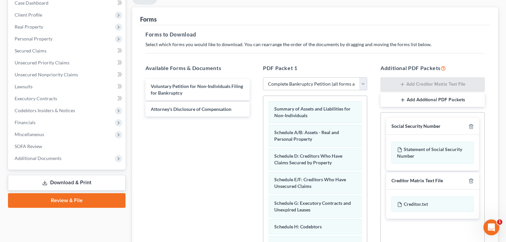
scroll to position [61, 0]
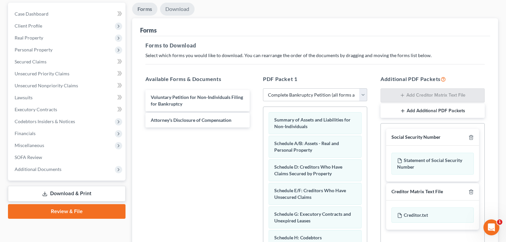
click at [174, 9] on link "Download" at bounding box center [177, 9] width 35 height 13
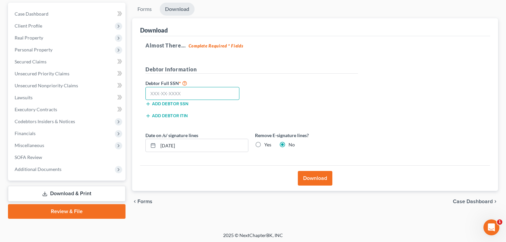
click at [196, 96] on input "text" at bounding box center [192, 93] width 94 height 13
click at [264, 144] on label "Yes" at bounding box center [267, 144] width 7 height 7
click at [267, 144] on input "Yes" at bounding box center [269, 143] width 4 height 4
click at [317, 179] on button "Download" at bounding box center [315, 178] width 35 height 15
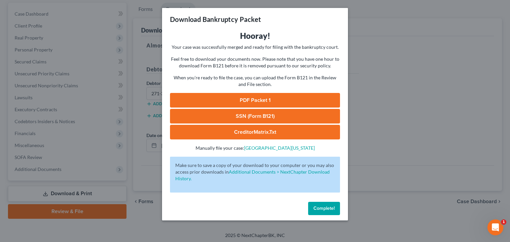
click at [258, 100] on link "PDF Packet 1" at bounding box center [255, 100] width 170 height 15
click at [269, 132] on link "CreditorMatrix.txt" at bounding box center [255, 132] width 170 height 15
click at [328, 210] on span "Complete!" at bounding box center [323, 208] width 21 height 6
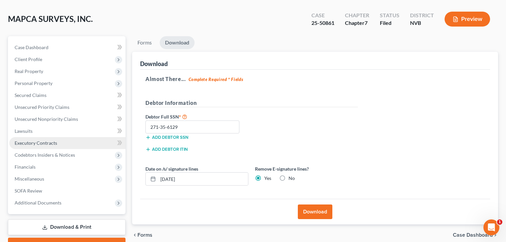
scroll to position [53, 0]
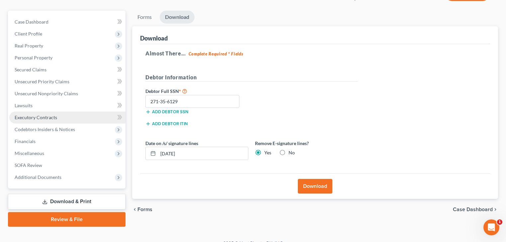
click at [40, 118] on span "Executory Contracts" at bounding box center [36, 117] width 42 height 6
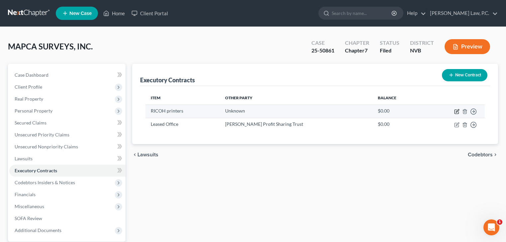
click at [458, 113] on icon "button" at bounding box center [456, 112] width 4 height 4
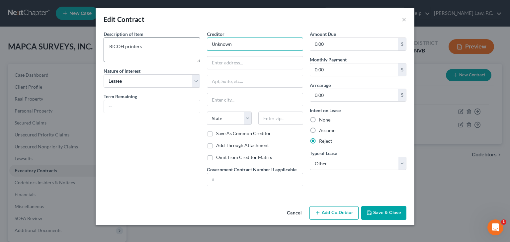
drag, startPoint x: 239, startPoint y: 44, endPoint x: 197, endPoint y: 45, distance: 41.1
click at [197, 45] on div "Description of non-residential real property * Description of Item * RICOH prin…" at bounding box center [254, 111] width 309 height 161
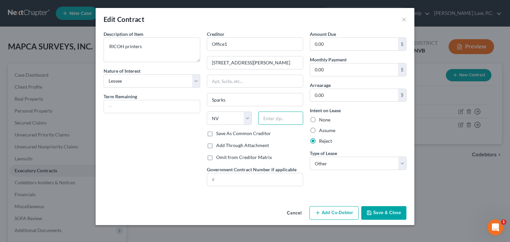
click at [268, 118] on input "text" at bounding box center [280, 117] width 45 height 13
click at [356, 135] on div "Intent on Lease None Assume Reject" at bounding box center [358, 125] width 97 height 37
click at [357, 165] on select "Select Real Estate Car Other" at bounding box center [358, 163] width 97 height 13
click at [381, 213] on button "Save & Close" at bounding box center [383, 213] width 45 height 14
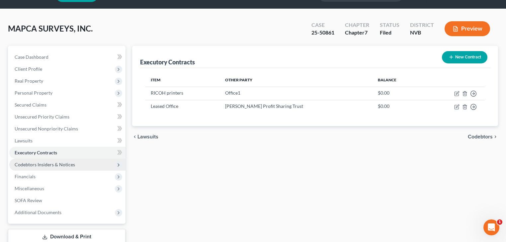
scroll to position [62, 0]
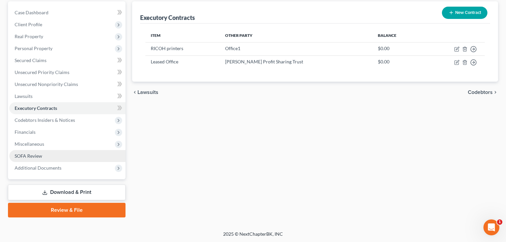
click at [62, 155] on link "SOFA Review" at bounding box center [67, 156] width 116 height 12
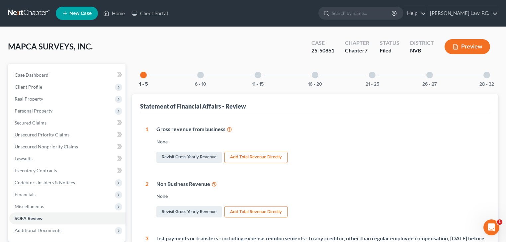
click at [129, 47] on div "MAPCA SURVEYS, INC. Upgraded Case 25-50861 Chapter Chapter 7 Status Filed Distr…" at bounding box center [253, 49] width 490 height 29
click at [48, 150] on link "Unsecured Nonpriority Claims" at bounding box center [67, 147] width 116 height 12
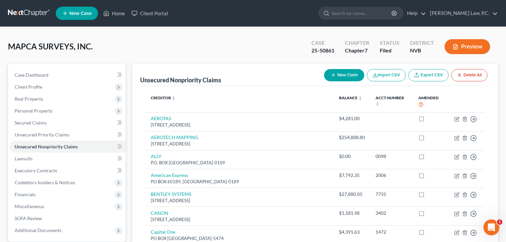
click at [339, 74] on button "New Claim" at bounding box center [344, 75] width 40 height 12
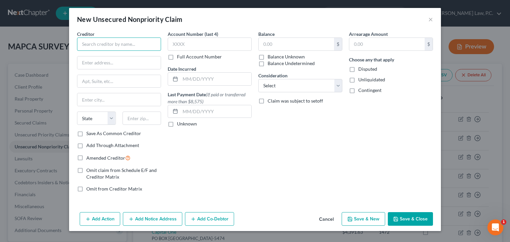
click at [122, 45] on input "text" at bounding box center [119, 43] width 84 height 13
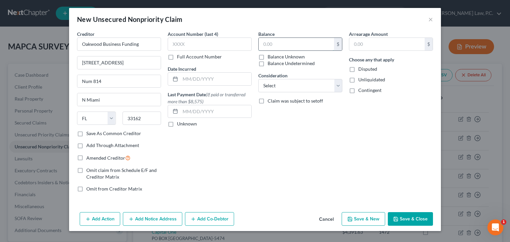
click at [271, 45] on input "text" at bounding box center [295, 44] width 75 height 13
click at [407, 217] on button "Save & Close" at bounding box center [410, 219] width 45 height 14
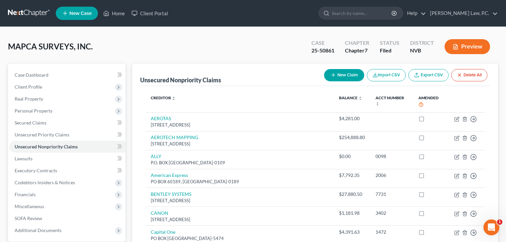
click at [327, 74] on button "New Claim" at bounding box center [344, 75] width 40 height 12
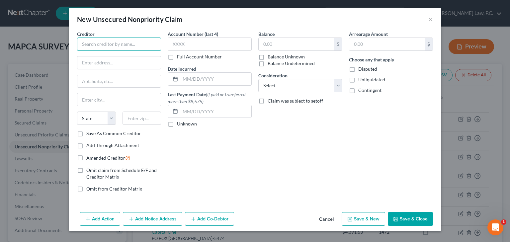
paste input "Unique Funding Solutions"
paste input "[STREET_ADDRESS]"
paste input "Hollywood"
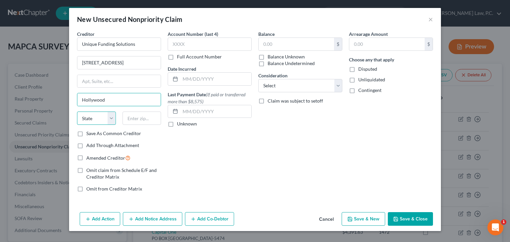
click at [93, 122] on select "State [US_STATE] AK AR AZ CA CO CT DE DC [GEOGRAPHIC_DATA] [GEOGRAPHIC_DATA] GU…" at bounding box center [96, 117] width 39 height 13
click at [136, 119] on input "text" at bounding box center [141, 117] width 39 height 13
paste input "33020"
click at [275, 46] on input "text" at bounding box center [295, 44] width 75 height 13
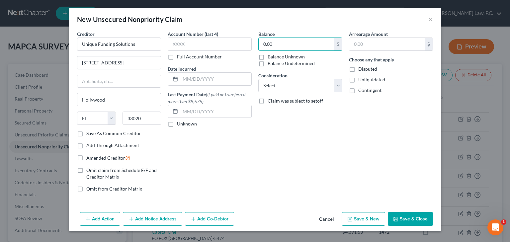
click at [411, 219] on button "Save & Close" at bounding box center [410, 219] width 45 height 14
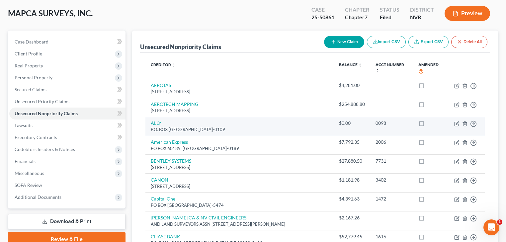
scroll to position [80, 0]
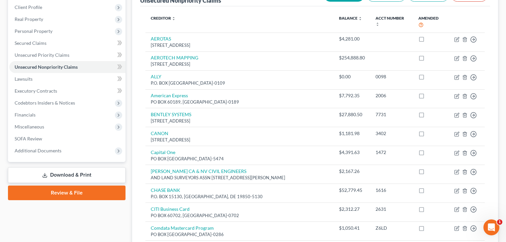
click at [84, 194] on link "Review & File" at bounding box center [66, 192] width 117 height 15
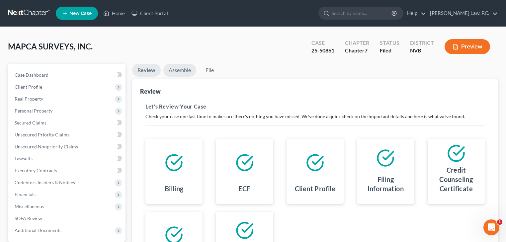
click at [187, 72] on link "Assemble" at bounding box center [179, 70] width 33 height 13
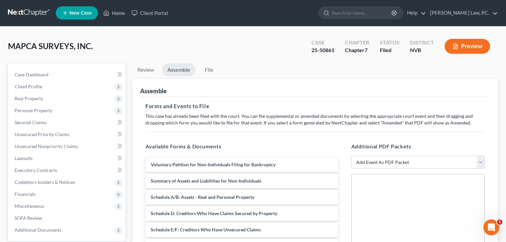
scroll to position [53, 0]
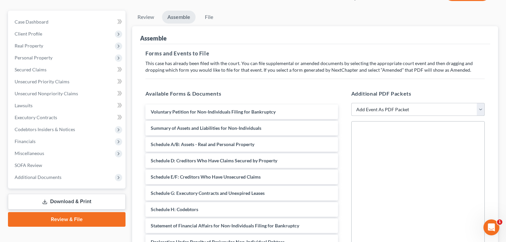
click at [384, 110] on select "Add Event As PDF Packet 122A-1 Chapter 7 Statement of Your Monthly Income Form …" at bounding box center [418, 109] width 134 height 13
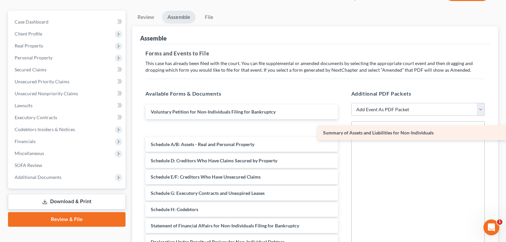
drag, startPoint x: 207, startPoint y: 129, endPoint x: 400, endPoint y: 134, distance: 193.2
click at [343, 134] on div "Summary of Assets and Liabilities for Non-Individuals Voluntary Petition for No…" at bounding box center [241, 210] width 203 height 210
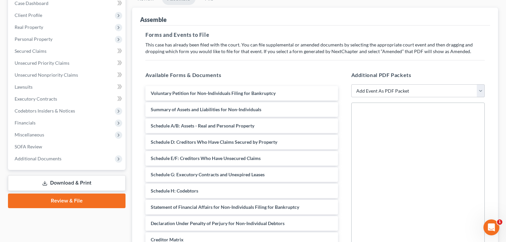
scroll to position [106, 0]
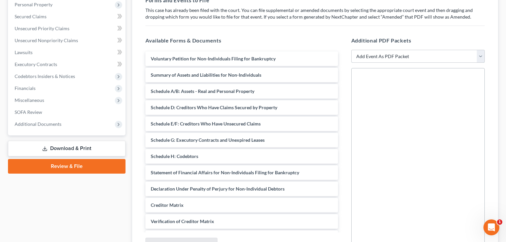
click at [376, 56] on select "Add Event As PDF Packet 122A-1 Chapter 7 Statement of Your Monthly Income Form …" at bounding box center [418, 56] width 134 height 13
click at [351, 50] on select "Add Event As PDF Packet 122A-1 Chapter 7 Statement of Your Monthly Income Form …" at bounding box center [418, 56] width 134 height 13
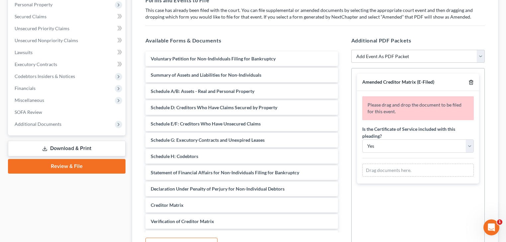
click at [469, 82] on icon "button" at bounding box center [470, 82] width 3 height 4
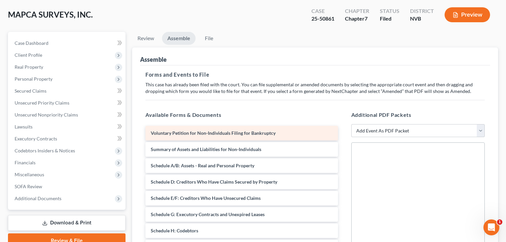
scroll to position [41, 0]
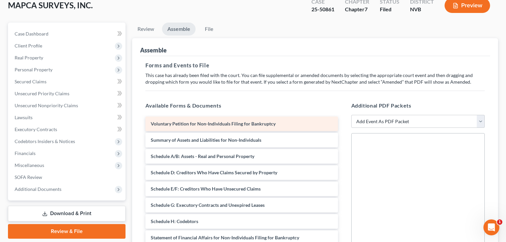
click at [208, 121] on span "Voluntary Petition for Non-Individuals Filing for Bankruptcy" at bounding box center [213, 124] width 125 height 6
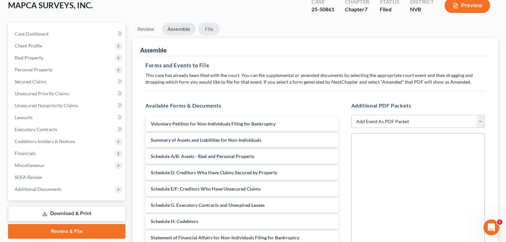
click at [209, 30] on link "File" at bounding box center [208, 29] width 21 height 13
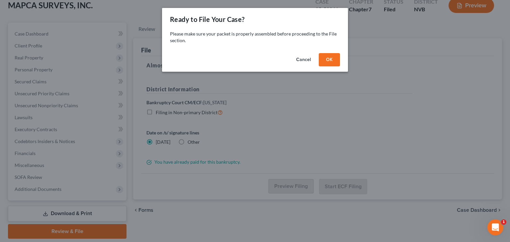
click at [324, 59] on button "OK" at bounding box center [329, 59] width 21 height 13
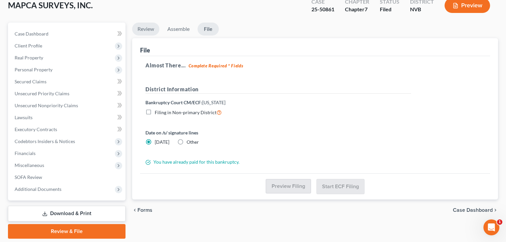
click at [150, 28] on link "Review" at bounding box center [145, 29] width 27 height 13
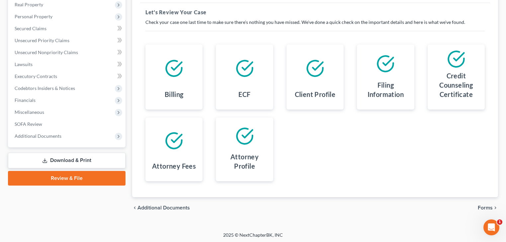
scroll to position [96, 0]
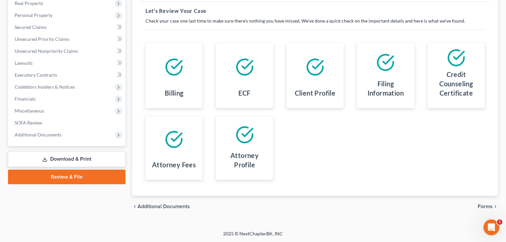
click at [483, 206] on span "Forms" at bounding box center [484, 206] width 15 height 5
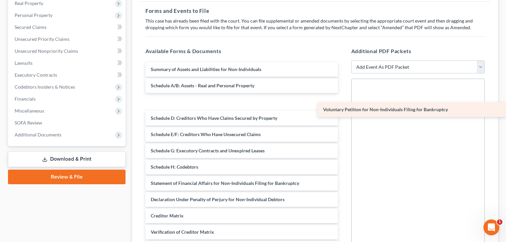
drag, startPoint x: 175, startPoint y: 68, endPoint x: 358, endPoint y: 109, distance: 187.0
click at [343, 109] on div "Voluntary Petition for Non-Individuals Filing for Bankruptcy Voluntary Petition…" at bounding box center [241, 167] width 203 height 210
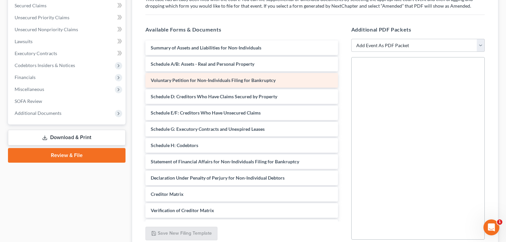
scroll to position [122, 0]
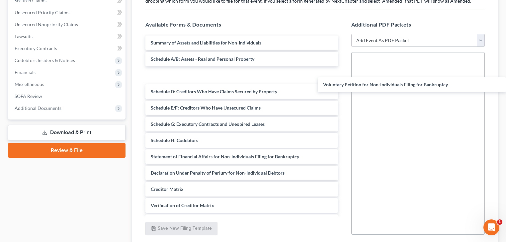
drag, startPoint x: 212, startPoint y: 74, endPoint x: 509, endPoint y: 83, distance: 297.7
click at [505, 84] on html "Home New Case Client Portal [PERSON_NAME] Law, P.C. [EMAIL_ADDRESS][DOMAIN_NAME…" at bounding box center [253, 86] width 506 height 416
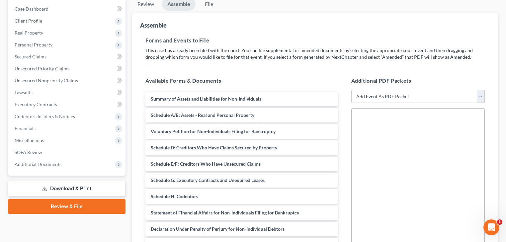
scroll to position [16, 0]
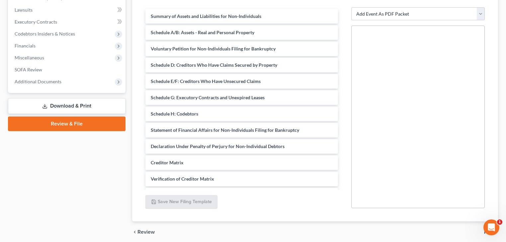
click at [77, 104] on link "Download & Print" at bounding box center [66, 106] width 117 height 16
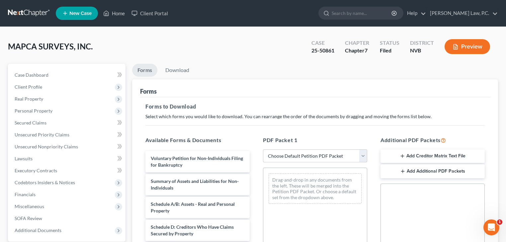
click at [311, 154] on select "Choose Default Petition PDF Packet Complete Bankruptcy Petition (all forms and …" at bounding box center [315, 155] width 104 height 13
click at [263, 149] on select "Choose Default Petition PDF Packet Complete Bankruptcy Petition (all forms and …" at bounding box center [315, 155] width 104 height 13
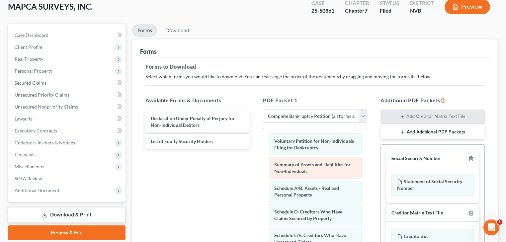
scroll to position [106, 0]
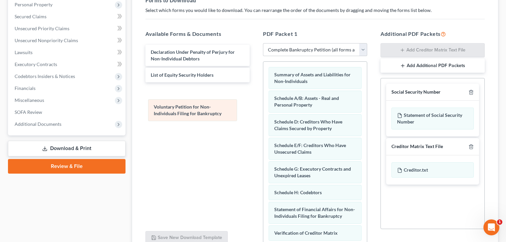
drag, startPoint x: 287, startPoint y: 74, endPoint x: 166, endPoint y: 106, distance: 125.2
click at [263, 107] on div "Voluntary Petition for Non-Individuals Filing for Bankruptcy Voluntary Petition…" at bounding box center [315, 187] width 104 height 250
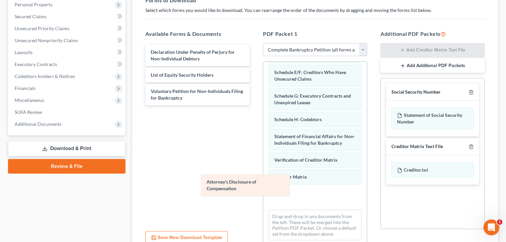
scroll to position [50, 0]
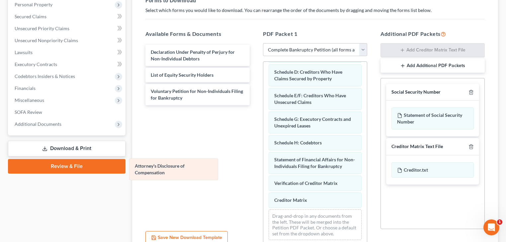
drag, startPoint x: 291, startPoint y: 196, endPoint x: 152, endPoint y: 170, distance: 141.7
click at [263, 170] on div "Attorney's Disclosure of Compensation Summary of Assets and Liabilities for Non…" at bounding box center [315, 128] width 104 height 233
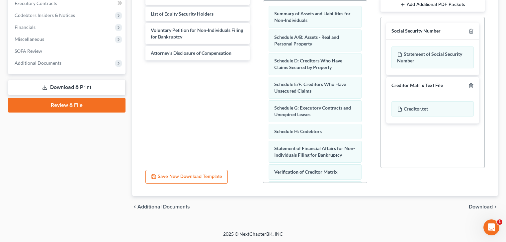
scroll to position [8, 0]
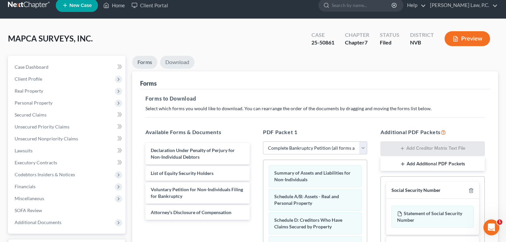
click at [167, 62] on link "Download" at bounding box center [177, 62] width 35 height 13
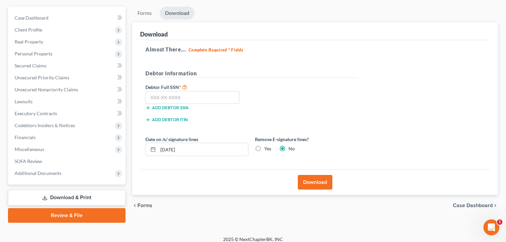
scroll to position [62, 0]
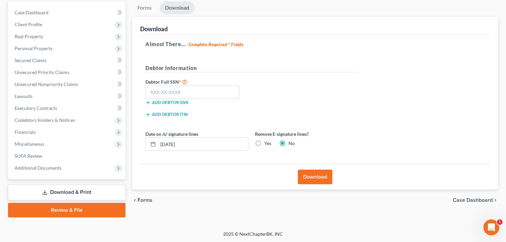
click at [100, 209] on link "Review & File" at bounding box center [66, 210] width 117 height 15
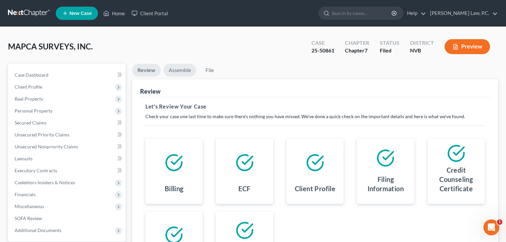
click at [175, 71] on link "Assemble" at bounding box center [179, 70] width 33 height 13
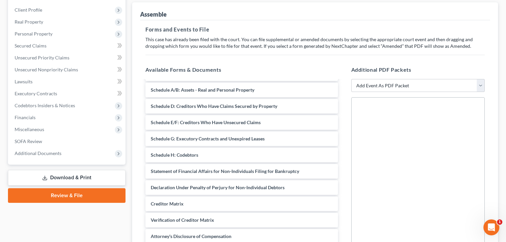
scroll to position [68, 0]
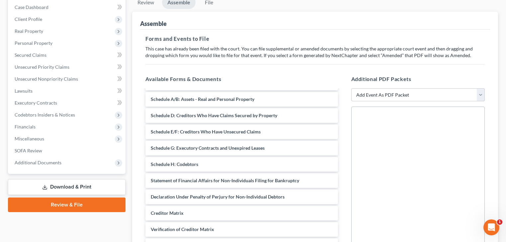
click at [362, 97] on select "Add Event As PDF Packet 122A-1 Chapter 7 Statement of Your Monthly Income Form …" at bounding box center [418, 94] width 134 height 13
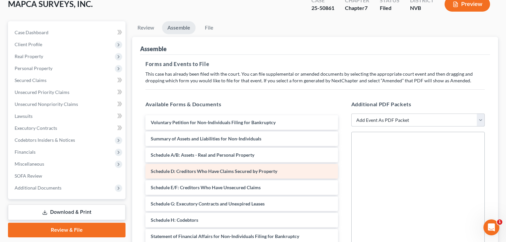
scroll to position [27, 0]
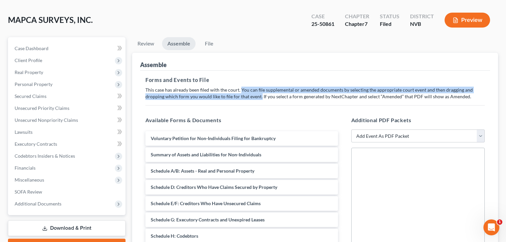
drag, startPoint x: 240, startPoint y: 89, endPoint x: 259, endPoint y: 98, distance: 20.9
click at [259, 98] on p "This case has already been filed with the court. You can file supplemental or a…" at bounding box center [314, 93] width 339 height 13
click at [394, 134] on select "Add Event As PDF Packet 122A-1 Chapter 7 Statement of Your Monthly Income Form …" at bounding box center [418, 135] width 134 height 13
click at [351, 129] on select "Add Event As PDF Packet 122A-1 Chapter 7 Statement of Your Monthly Income Form …" at bounding box center [418, 135] width 134 height 13
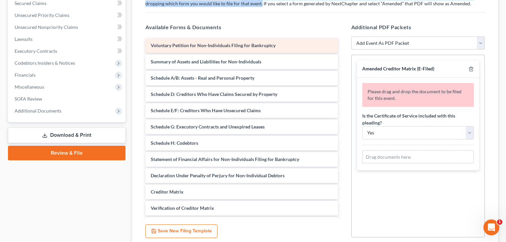
scroll to position [133, 0]
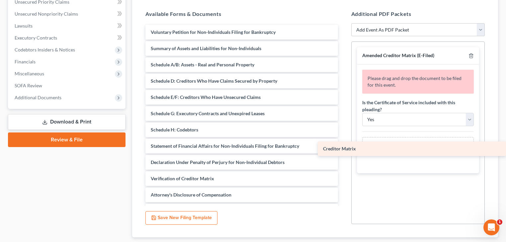
drag, startPoint x: 191, startPoint y: 180, endPoint x: 413, endPoint y: 151, distance: 223.9
click at [343, 151] on div "Creditor Matrix Voluntary Petition for Non-Individuals Filing for Bankruptcy Su…" at bounding box center [241, 121] width 203 height 193
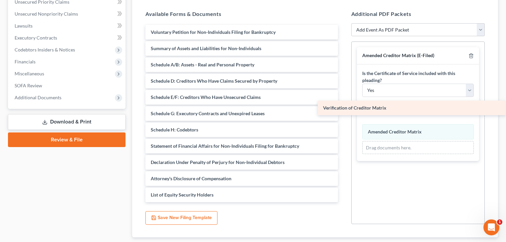
drag, startPoint x: 181, startPoint y: 179, endPoint x: 397, endPoint y: 109, distance: 226.7
click at [343, 109] on div "Verification of Creditor Matrix Voluntary Petition for Non-Individuals Filing f…" at bounding box center [241, 113] width 203 height 177
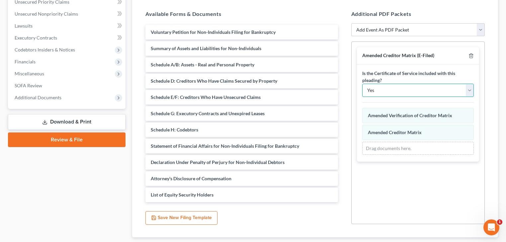
click at [383, 92] on select "Yes No" at bounding box center [418, 90] width 112 height 13
click at [362, 84] on select "Yes No" at bounding box center [418, 90] width 112 height 13
click at [391, 31] on select "Add Event As PDF Packet 122A-1 Chapter 7 Statement of Your Monthly Income Form …" at bounding box center [418, 29] width 134 height 13
click at [351, 23] on select "Add Event As PDF Packet 122A-1 Chapter 7 Statement of Your Monthly Income Form …" at bounding box center [418, 29] width 134 height 13
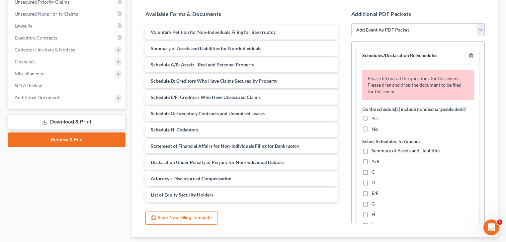
click at [371, 118] on label "Yes" at bounding box center [374, 118] width 7 height 7
click at [374, 118] on input "Yes" at bounding box center [376, 117] width 4 height 4
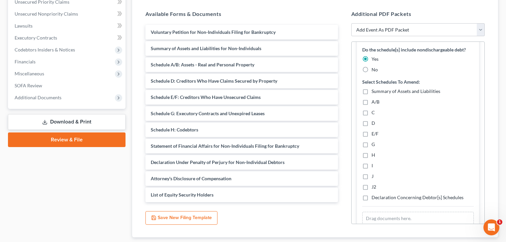
scroll to position [53, 0]
click at [371, 91] on label "Summary of Assets and Liabilities" at bounding box center [405, 91] width 69 height 7
click at [374, 91] on input "Summary of Assets and Liabilities" at bounding box center [376, 90] width 4 height 4
click at [371, 102] on label "A/B" at bounding box center [375, 101] width 8 height 7
click at [374, 102] on input "A/B" at bounding box center [376, 100] width 4 height 4
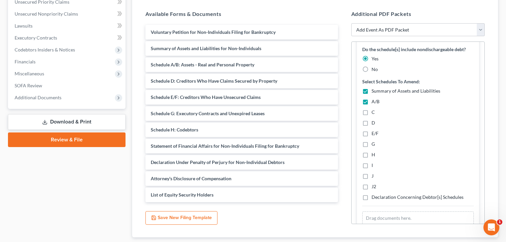
click at [371, 110] on label "C" at bounding box center [372, 112] width 3 height 7
click at [374, 110] on input "C" at bounding box center [376, 111] width 4 height 4
click at [371, 123] on label "D" at bounding box center [373, 122] width 4 height 7
click at [374, 123] on input "D" at bounding box center [376, 121] width 4 height 4
click at [371, 134] on label "E/F" at bounding box center [374, 133] width 7 height 7
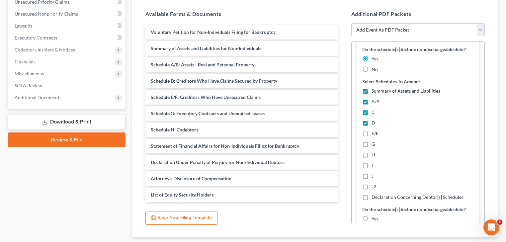
click at [374, 134] on input "E/F" at bounding box center [376, 132] width 4 height 4
click at [371, 143] on label "G" at bounding box center [372, 144] width 3 height 7
click at [374, 143] on input "G" at bounding box center [376, 143] width 4 height 4
click at [371, 154] on label "H" at bounding box center [373, 154] width 4 height 7
click at [374, 154] on input "H" at bounding box center [376, 153] width 4 height 4
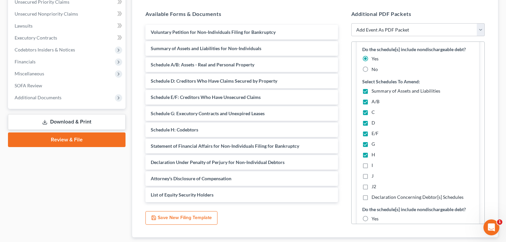
click at [371, 166] on label "I" at bounding box center [371, 165] width 1 height 7
click at [374, 166] on input "I" at bounding box center [376, 164] width 4 height 4
click at [371, 176] on label "J" at bounding box center [372, 176] width 2 height 7
click at [374, 176] on input "J" at bounding box center [376, 175] width 4 height 4
click at [371, 186] on label "J2" at bounding box center [373, 186] width 5 height 7
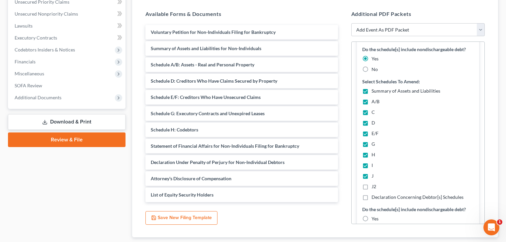
click at [374, 186] on input "J2" at bounding box center [376, 185] width 4 height 4
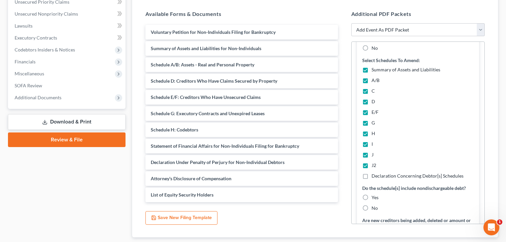
scroll to position [106, 0]
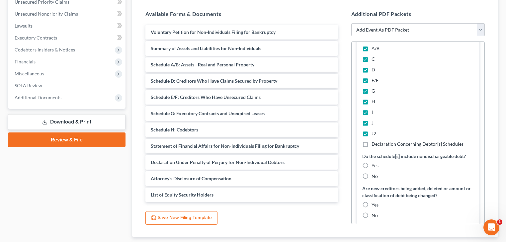
click at [371, 144] on label "Declaration Concerning Debtor[s] Schedules" at bounding box center [417, 144] width 92 height 7
click at [374, 144] on input "Declaration Concerning Debtor[s] Schedules" at bounding box center [376, 143] width 4 height 4
click at [371, 163] on label "Yes" at bounding box center [374, 165] width 7 height 7
click at [374, 163] on input "Yes" at bounding box center [376, 164] width 4 height 4
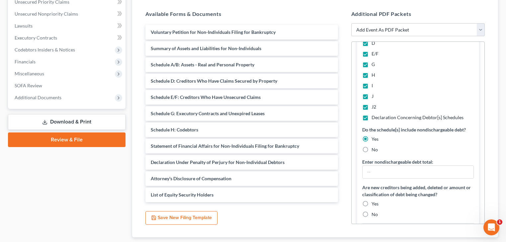
scroll to position [159, 0]
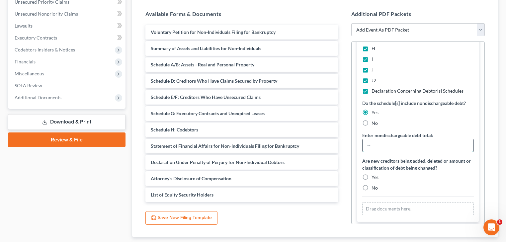
click at [376, 147] on input "text" at bounding box center [417, 145] width 111 height 13
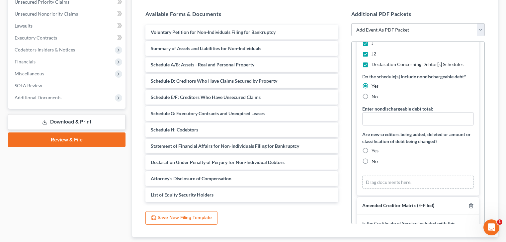
click at [371, 149] on label "Yes" at bounding box center [374, 150] width 7 height 7
click at [374, 149] on input "Yes" at bounding box center [376, 149] width 4 height 4
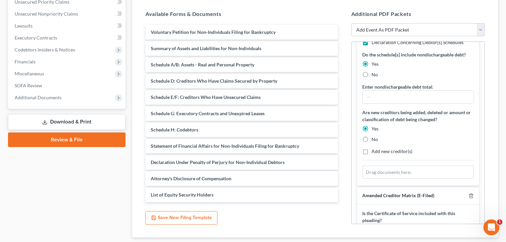
scroll to position [239, 0]
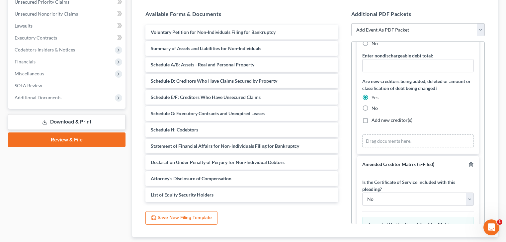
click at [371, 119] on label "Add new creditor(s)" at bounding box center [391, 120] width 41 height 7
click at [374, 119] on input "Add new creditor(s)" at bounding box center [376, 119] width 4 height 4
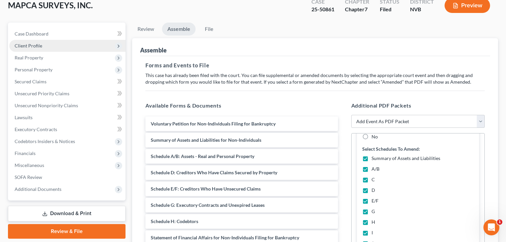
scroll to position [68, 0]
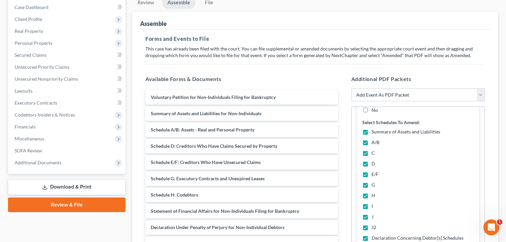
click at [371, 153] on label "C" at bounding box center [372, 153] width 3 height 7
click at [374, 153] on input "C" at bounding box center [376, 152] width 4 height 4
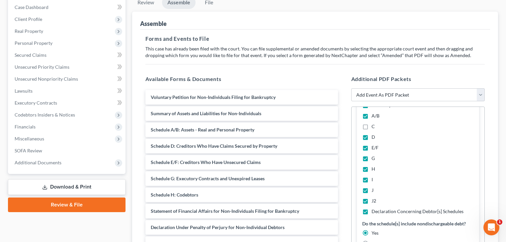
scroll to position [130, 0]
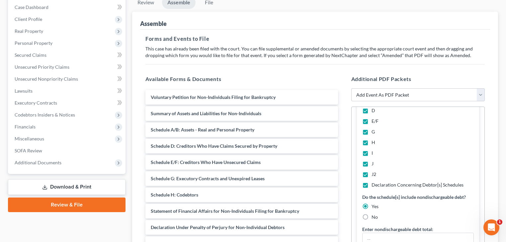
click at [371, 153] on label "I" at bounding box center [371, 153] width 1 height 7
click at [374, 153] on input "I" at bounding box center [376, 152] width 4 height 4
click at [371, 161] on label "J" at bounding box center [372, 163] width 2 height 7
click at [374, 161] on input "J" at bounding box center [376, 162] width 4 height 4
click at [371, 173] on label "J2" at bounding box center [373, 174] width 5 height 7
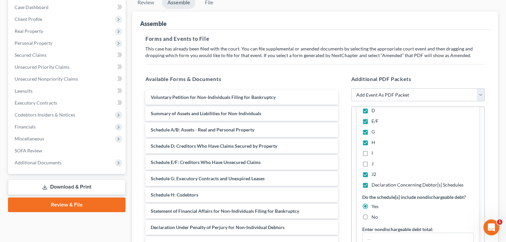
click at [374, 173] on input "J2" at bounding box center [376, 173] width 4 height 4
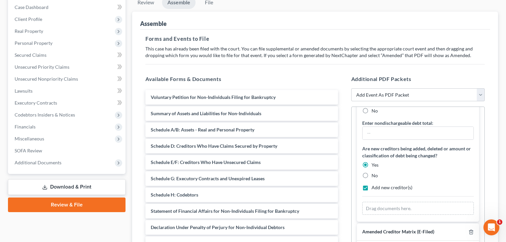
scroll to position [210, 0]
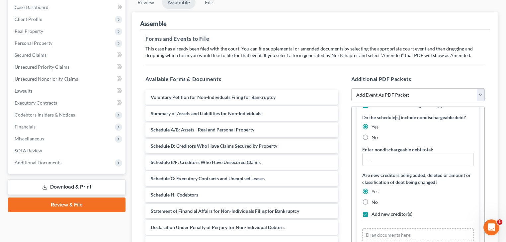
click at [371, 125] on label "Yes" at bounding box center [374, 126] width 7 height 7
click at [374, 125] on input "Yes" at bounding box center [376, 125] width 4 height 4
click at [371, 136] on label "No" at bounding box center [374, 137] width 6 height 7
click at [374, 136] on input "No" at bounding box center [376, 136] width 4 height 4
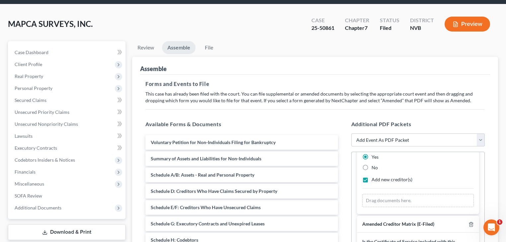
scroll to position [0, 0]
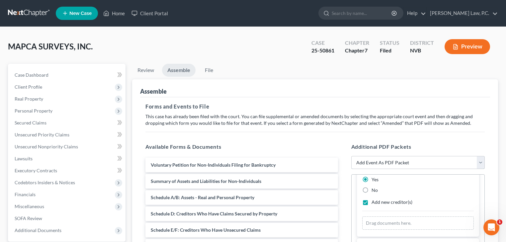
click at [389, 161] on select "Add Event As PDF Packet 122A-1 Chapter 7 Statement of Your Monthly Income Form …" at bounding box center [418, 162] width 134 height 13
click at [351, 156] on select "Add Event As PDF Packet 122A-1 Chapter 7 Statement of Your Monthly Income Form …" at bounding box center [418, 162] width 134 height 13
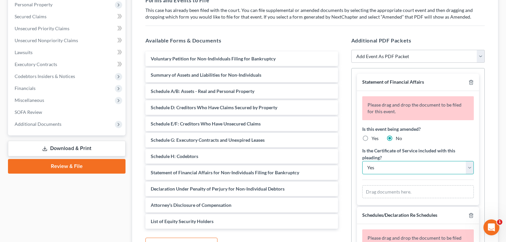
click at [390, 165] on select "Yes No" at bounding box center [418, 167] width 112 height 13
click at [362, 161] on select "Yes No" at bounding box center [418, 167] width 112 height 13
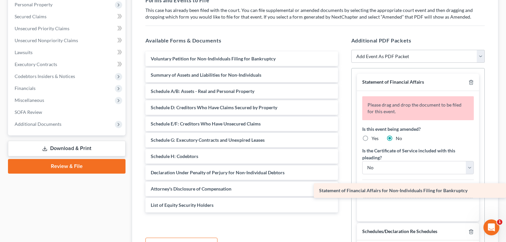
drag, startPoint x: 196, startPoint y: 175, endPoint x: 394, endPoint y: 194, distance: 198.0
click at [343, 194] on div "Statement of Financial Affairs for Non-Individuals Filing for Bankruptcy Volunt…" at bounding box center [241, 131] width 203 height 161
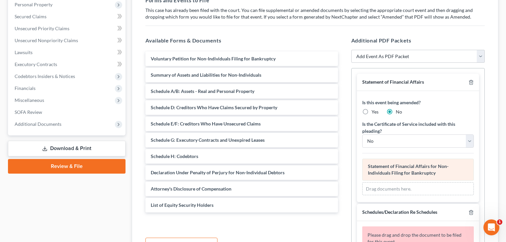
click at [381, 166] on span "Statement of Financial Affairs for Non-Individuals Filing for Bankruptcy" at bounding box center [408, 169] width 81 height 12
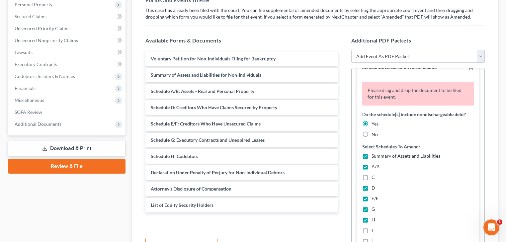
scroll to position [212, 0]
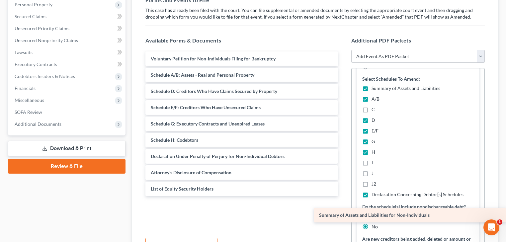
drag, startPoint x: 204, startPoint y: 75, endPoint x: 396, endPoint y: 215, distance: 238.2
click at [343, 196] on div "Summary of Assets and Liabilities for Non-Individuals Voluntary Petition for No…" at bounding box center [241, 123] width 203 height 145
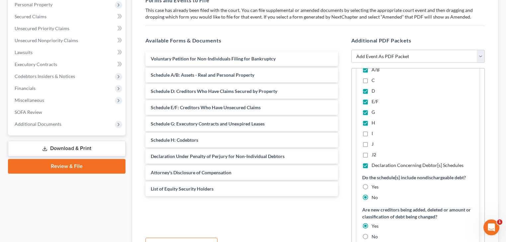
scroll to position [183, 0]
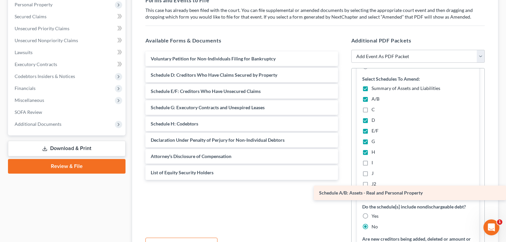
drag, startPoint x: 188, startPoint y: 75, endPoint x: 417, endPoint y: 193, distance: 257.8
click at [343, 180] on div "Schedule A/B: Assets - Real and Personal Property Voluntary Petition for Non-In…" at bounding box center [241, 115] width 203 height 128
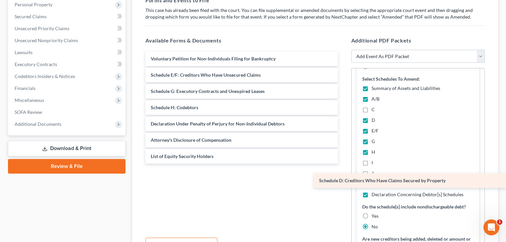
drag, startPoint x: 188, startPoint y: 77, endPoint x: 399, endPoint y: 183, distance: 235.6
click at [343, 164] on div "Schedule D: Creditors Who Have Claims Secured by Property Voluntary Petition fo…" at bounding box center [241, 107] width 203 height 112
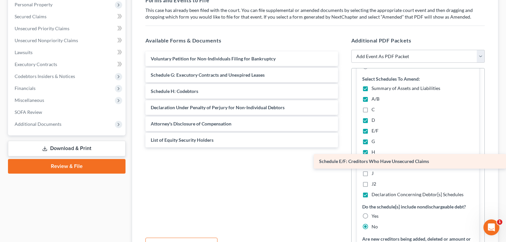
drag, startPoint x: 169, startPoint y: 74, endPoint x: 403, endPoint y: 161, distance: 249.9
click at [343, 147] on div "Schedule E/F: Creditors Who Have Unsecured Claims Voluntary Petition for Non-In…" at bounding box center [241, 99] width 203 height 96
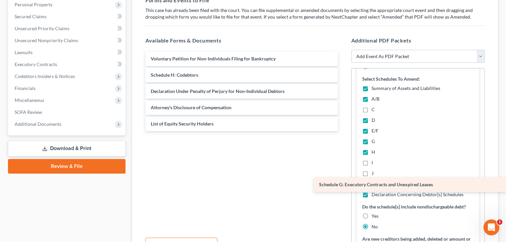
drag, startPoint x: 168, startPoint y: 75, endPoint x: 419, endPoint y: 185, distance: 275.0
click at [343, 131] on div "Schedule G: Executory Contracts and Unexpired Leases Voluntary Petition for Non…" at bounding box center [241, 91] width 203 height 80
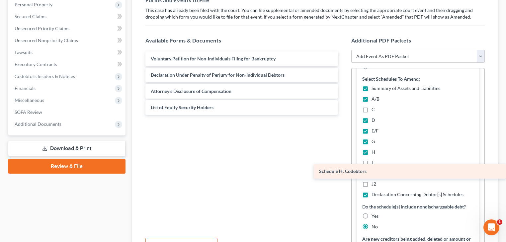
drag, startPoint x: 182, startPoint y: 76, endPoint x: 380, endPoint y: 173, distance: 220.2
click at [343, 115] on div "Schedule H: Codebtors Voluntary Petition for Non-Individuals Filing for Bankrup…" at bounding box center [241, 82] width 203 height 63
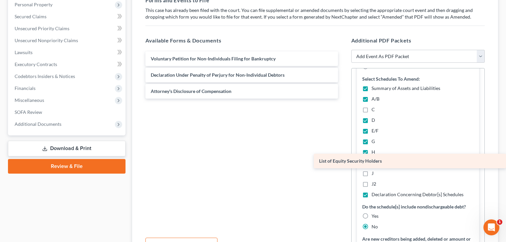
drag, startPoint x: 188, startPoint y: 108, endPoint x: 407, endPoint y: 162, distance: 225.3
click at [343, 99] on div "List of Equity Security Holders Voluntary Petition for Non-Individuals Filing f…" at bounding box center [241, 74] width 203 height 47
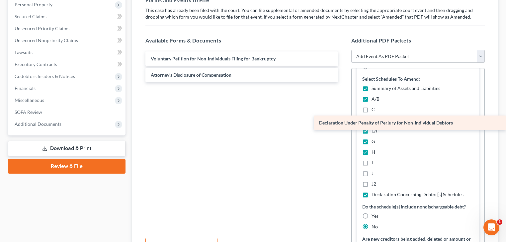
drag, startPoint x: 207, startPoint y: 76, endPoint x: 428, endPoint y: 124, distance: 226.5
click at [343, 82] on div "Declaration Under Penalty of Perjury for Non-Individual Debtors Voluntary Petit…" at bounding box center [241, 66] width 203 height 31
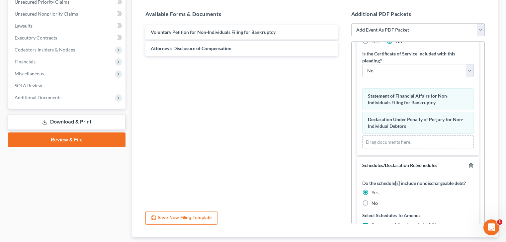
scroll to position [53, 0]
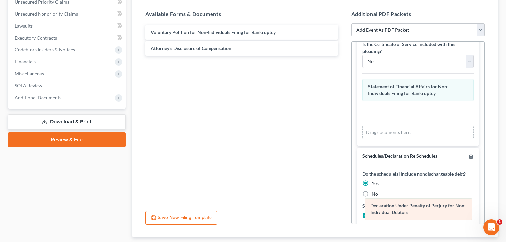
drag, startPoint x: 393, startPoint y: 114, endPoint x: 395, endPoint y: 211, distance: 97.3
click at [395, 139] on div "Declaration Under Penalty of Perjury for Non-Individual Debtors Amended Declara…" at bounding box center [418, 109] width 112 height 60
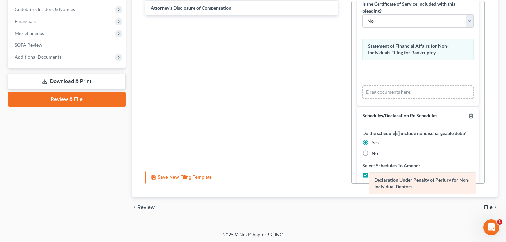
scroll to position [174, 0]
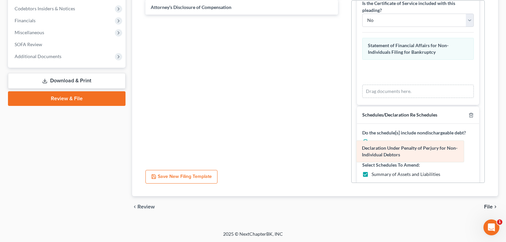
drag, startPoint x: 380, startPoint y: 108, endPoint x: 371, endPoint y: 141, distance: 33.7
click at [373, 98] on div "Declaration Under Penalty of Perjury for Non-Individual Debtors Amended Declara…" at bounding box center [418, 68] width 112 height 60
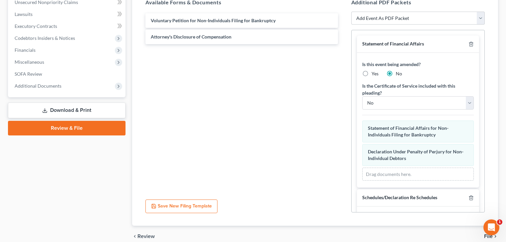
scroll to position [121, 0]
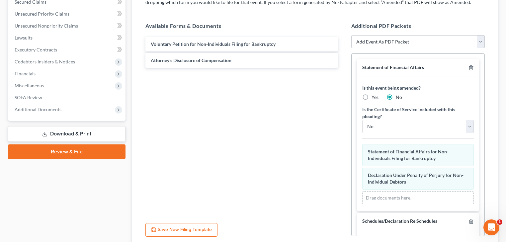
click at [402, 42] on select "Add Event As PDF Packet 122A-1 Chapter 7 Statement of Your Monthly Income Form …" at bounding box center [418, 41] width 134 height 13
click at [288, 158] on div "Voluntary Petition for Non-Individuals Filing for Bankruptcy Attorney's Disclos…" at bounding box center [241, 126] width 203 height 182
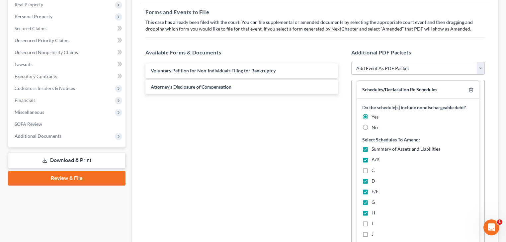
scroll to position [159, 0]
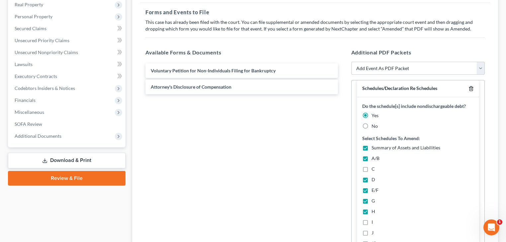
click at [471, 89] on line "button" at bounding box center [471, 89] width 0 height 1
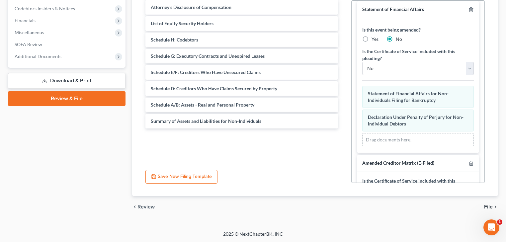
scroll to position [0, 0]
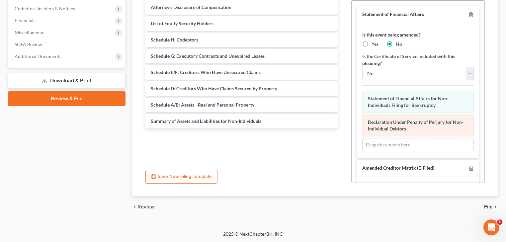
click at [426, 125] on div "Declaration Under Penalty of Perjury for Non-Individual Debtors Amended Declara…" at bounding box center [418, 125] width 112 height 22
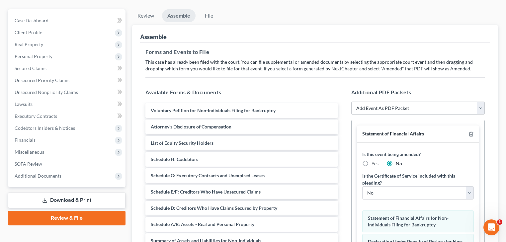
scroll to position [41, 0]
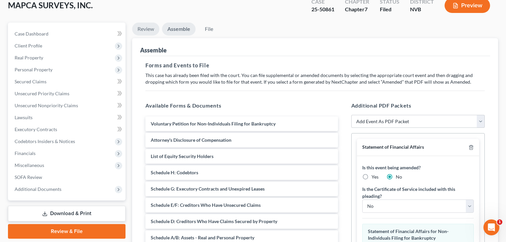
click at [136, 31] on link "Review" at bounding box center [145, 29] width 27 height 13
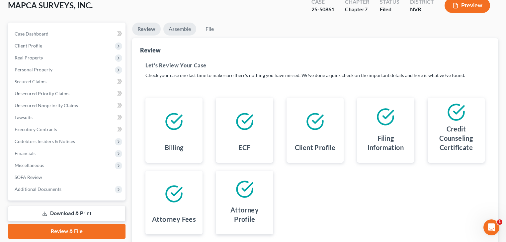
click at [175, 29] on link "Assemble" at bounding box center [179, 29] width 33 height 13
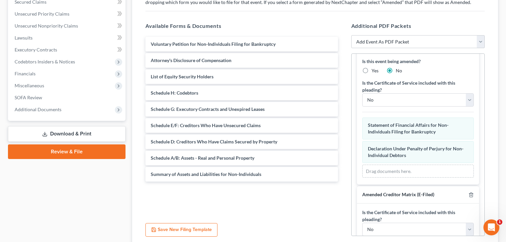
scroll to position [0, 0]
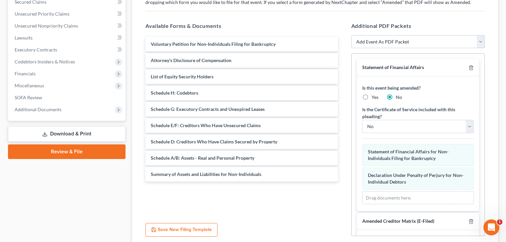
click at [402, 40] on select "Add Event As PDF Packet 122A-1 Chapter 7 Statement of Your Monthly Income Form …" at bounding box center [418, 41] width 134 height 13
click at [351, 35] on select "Add Event As PDF Packet 122A-1 Chapter 7 Statement of Your Monthly Income Form …" at bounding box center [418, 41] width 134 height 13
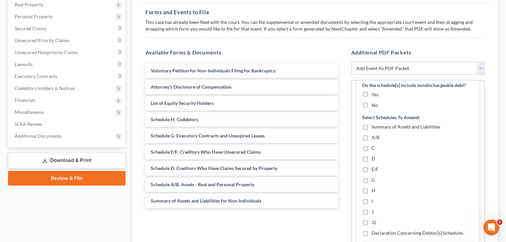
scroll to position [80, 0]
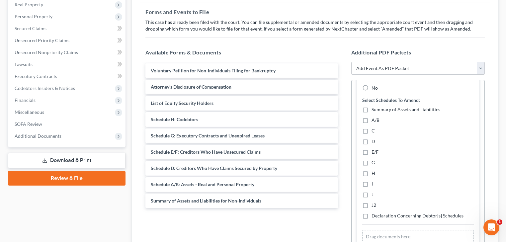
click at [371, 109] on label "Summary of Assets and Liabilities" at bounding box center [405, 109] width 69 height 7
click at [374, 109] on input "Summary of Assets and Liabilities" at bounding box center [376, 108] width 4 height 4
click at [371, 120] on label "A/B" at bounding box center [375, 120] width 8 height 7
click at [374, 120] on input "A/B" at bounding box center [376, 119] width 4 height 4
click at [371, 141] on label "D" at bounding box center [373, 141] width 4 height 7
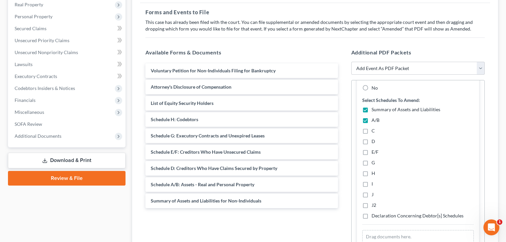
click at [374, 141] on input "D" at bounding box center [376, 140] width 4 height 4
click at [371, 151] on label "E/F" at bounding box center [374, 152] width 7 height 7
click at [374, 151] on input "E/F" at bounding box center [376, 151] width 4 height 4
click at [371, 164] on label "G" at bounding box center [372, 162] width 3 height 7
click at [374, 164] on input "G" at bounding box center [376, 161] width 4 height 4
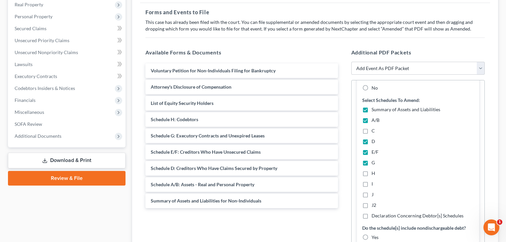
click at [371, 172] on label "H" at bounding box center [373, 173] width 4 height 7
click at [374, 172] on input "H" at bounding box center [376, 172] width 4 height 4
click at [371, 215] on label "Declaration Concerning Debtor[s] Schedules" at bounding box center [417, 215] width 92 height 7
click at [374, 215] on input "Declaration Concerning Debtor[s] Schedules" at bounding box center [376, 214] width 4 height 4
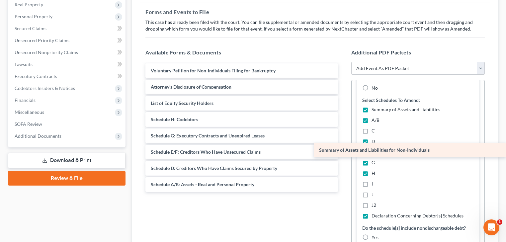
drag, startPoint x: 199, startPoint y: 203, endPoint x: 401, endPoint y: 153, distance: 208.5
click at [343, 153] on div "Summary of Assets and Liabilities for Non-Individuals Voluntary Petition for No…" at bounding box center [241, 127] width 203 height 128
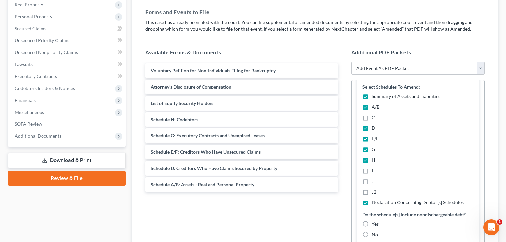
scroll to position [66, 0]
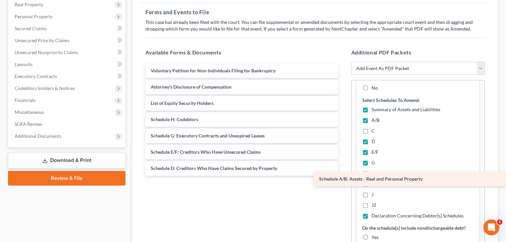
drag, startPoint x: 198, startPoint y: 184, endPoint x: 429, endPoint y: 179, distance: 230.3
click at [343, 176] on div "Schedule A/B: Assets - Real and Personal Property Voluntary Petition for Non-In…" at bounding box center [241, 119] width 203 height 112
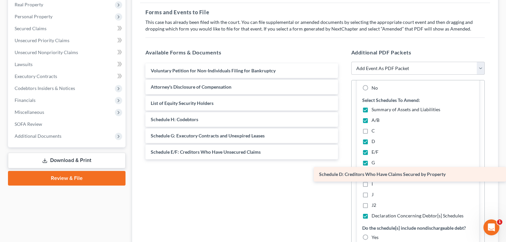
drag, startPoint x: 210, startPoint y: 166, endPoint x: 405, endPoint y: 173, distance: 195.2
click at [343, 159] on div "Schedule D: Creditors Who Have Claims Secured by Property Voluntary Petition fo…" at bounding box center [241, 111] width 203 height 96
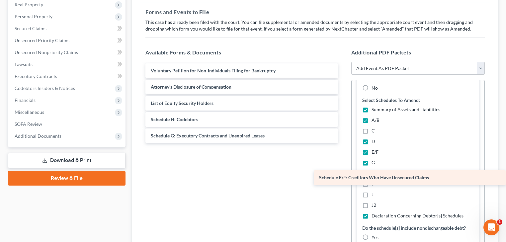
drag, startPoint x: 206, startPoint y: 149, endPoint x: 386, endPoint y: 175, distance: 182.4
click at [343, 159] on div "Schedule E/F: Creditors Who Have Unsecured Claims Voluntary Petition for Non-In…" at bounding box center [241, 111] width 203 height 96
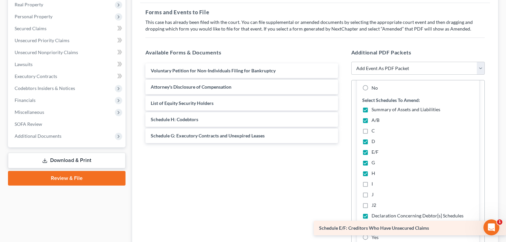
drag, startPoint x: 246, startPoint y: 152, endPoint x: 447, endPoint y: 229, distance: 215.9
click at [343, 143] on div "Schedule E/F: Creditors Who Have Unsecured Claims Voluntary Petition for Non-In…" at bounding box center [241, 103] width 203 height 80
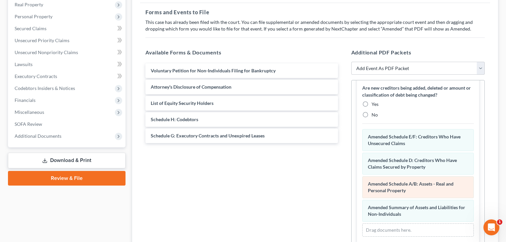
scroll to position [252, 0]
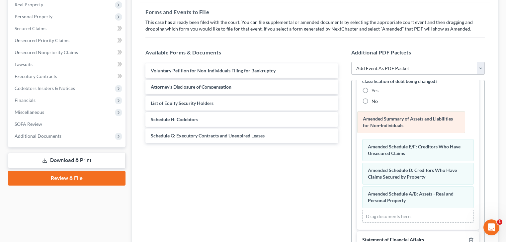
drag, startPoint x: 412, startPoint y: 197, endPoint x: 407, endPoint y: 123, distance: 73.8
click at [407, 123] on div "Summary of Assets and Liabilities for Non-Individuals Amended Summary of Assets…" at bounding box center [418, 168] width 112 height 107
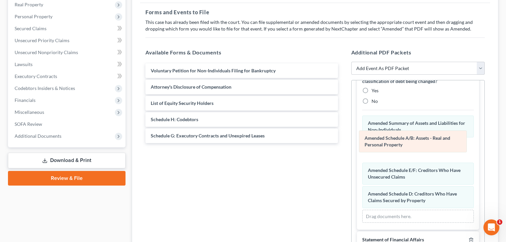
drag, startPoint x: 415, startPoint y: 195, endPoint x: 412, endPoint y: 141, distance: 54.8
click at [412, 141] on div "Schedule A/B: Assets - Real and Personal Property Amended Schedule A/B: Assets …" at bounding box center [418, 168] width 112 height 107
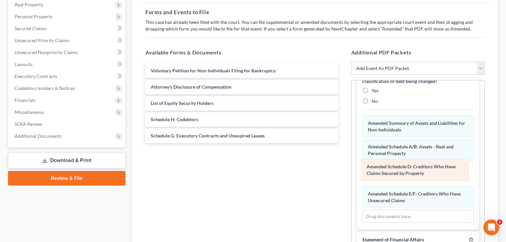
drag, startPoint x: 424, startPoint y: 192, endPoint x: 423, endPoint y: 166, distance: 26.6
click at [423, 166] on div "Schedule D: Creditors Who Have Claims Secured by Property Amended Schedule D: C…" at bounding box center [418, 168] width 112 height 107
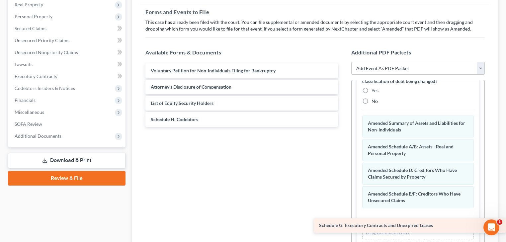
drag, startPoint x: 201, startPoint y: 135, endPoint x: 385, endPoint y: 229, distance: 205.8
click at [343, 127] on div "Schedule G: Executory Contracts and Unexpired Leases Voluntary Petition for Non…" at bounding box center [241, 94] width 203 height 63
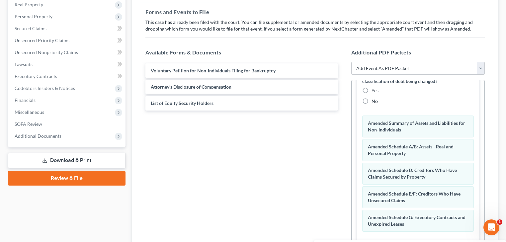
drag, startPoint x: 207, startPoint y: 118, endPoint x: 420, endPoint y: 247, distance: 248.6
click at [420, 242] on html "Home New Case Client Portal [PERSON_NAME] Law, P.C. [EMAIL_ADDRESS][DOMAIN_NAME…" at bounding box center [253, 114] width 506 height 416
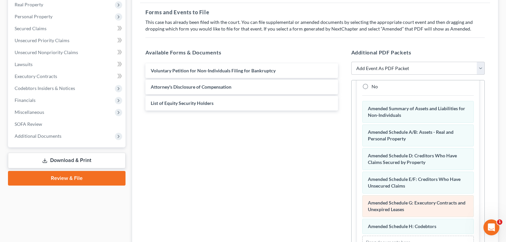
scroll to position [279, 0]
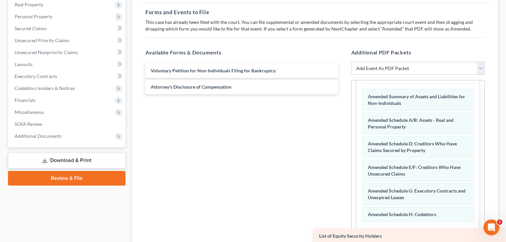
drag, startPoint x: 216, startPoint y: 102, endPoint x: 409, endPoint y: 233, distance: 233.1
click at [343, 94] on div "List of Equity Security Holders Voluntary Petition for Non-Individuals Filing f…" at bounding box center [241, 78] width 203 height 31
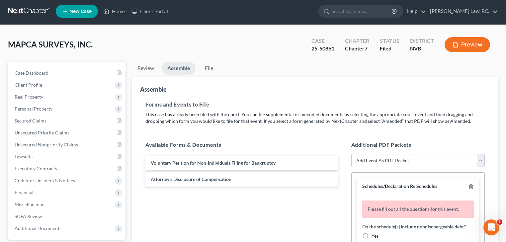
scroll to position [0, 0]
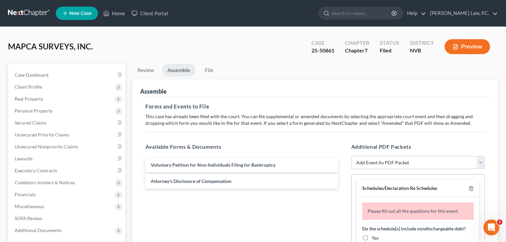
click at [432, 134] on div "Forms and Events to File Select which forms you want to file merged with the pe…" at bounding box center [315, 233] width 350 height 273
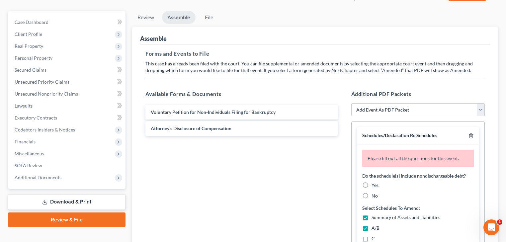
scroll to position [53, 0]
click at [371, 184] on label "Yes" at bounding box center [374, 184] width 7 height 7
click at [374, 184] on input "Yes" at bounding box center [376, 183] width 4 height 4
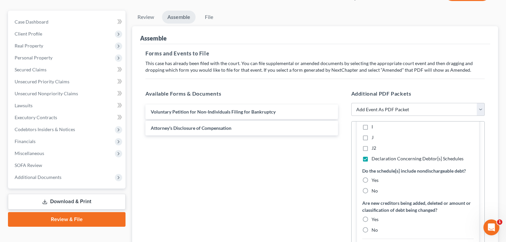
scroll to position [159, 0]
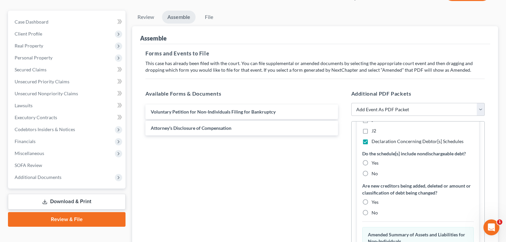
click at [371, 162] on label "Yes" at bounding box center [374, 163] width 7 height 7
click at [374, 162] on input "Yes" at bounding box center [376, 162] width 4 height 4
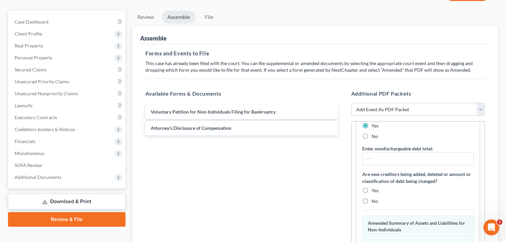
scroll to position [212, 0]
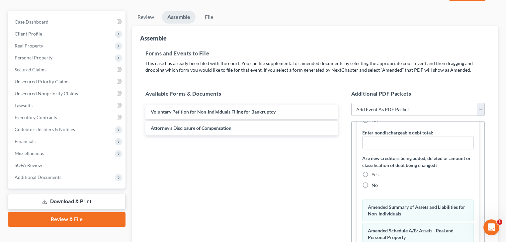
click at [371, 173] on label "Yes" at bounding box center [374, 174] width 7 height 7
click at [374, 173] on input "Yes" at bounding box center [376, 173] width 4 height 4
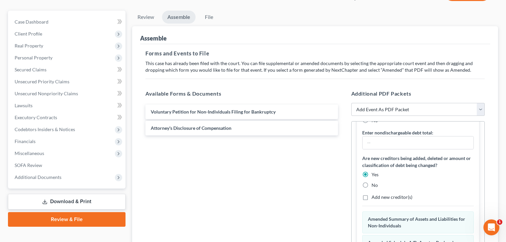
click at [371, 183] on label "No" at bounding box center [374, 185] width 6 height 7
click at [374, 183] on input "No" at bounding box center [376, 184] width 4 height 4
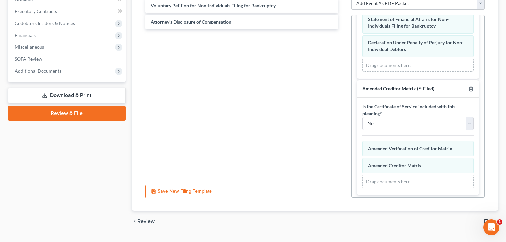
scroll to position [174, 0]
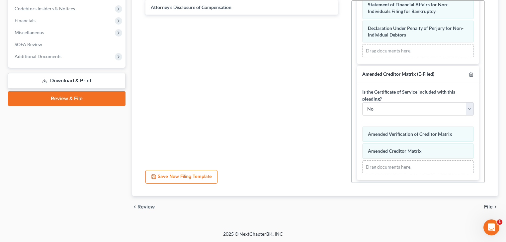
click at [488, 205] on span "File" at bounding box center [488, 206] width 9 height 5
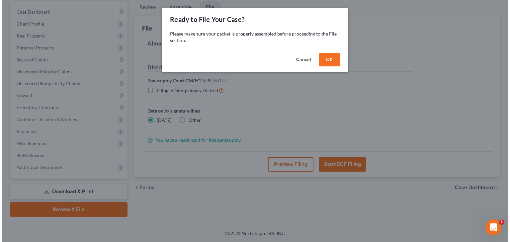
scroll to position [62, 0]
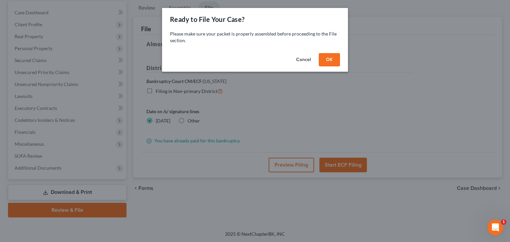
click at [327, 60] on button "OK" at bounding box center [329, 59] width 21 height 13
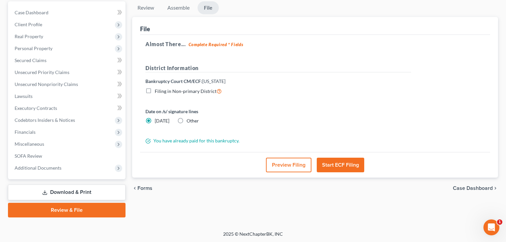
click at [302, 165] on button "Preview Filing" at bounding box center [288, 165] width 45 height 15
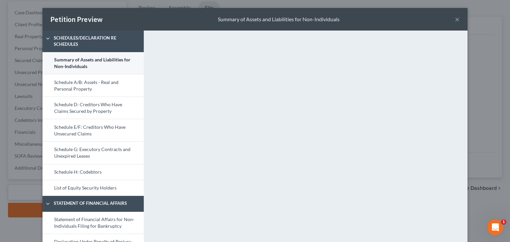
click at [114, 58] on link "Summary of Assets and Liabilities for Non-Individuals" at bounding box center [92, 63] width 101 height 22
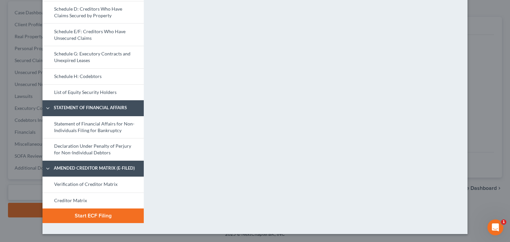
scroll to position [42, 0]
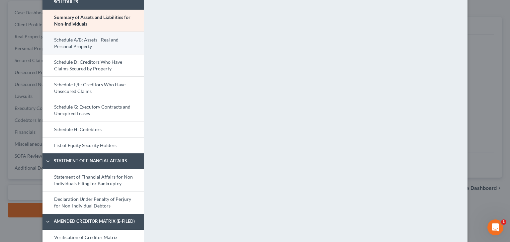
click at [85, 42] on link "Schedule A/B: Assets - Real and Personal Property" at bounding box center [92, 43] width 101 height 23
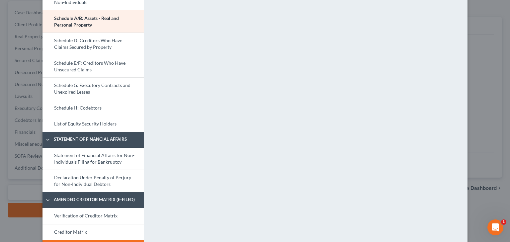
scroll to position [96, 0]
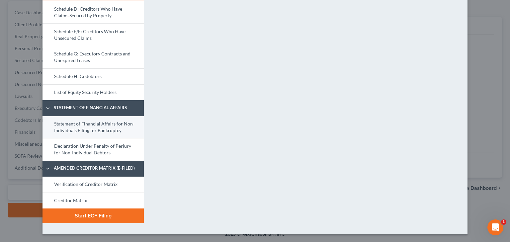
click at [101, 125] on link "Statement of Financial Affairs for Non-Individuals Filing for Bankruptcy" at bounding box center [92, 127] width 101 height 22
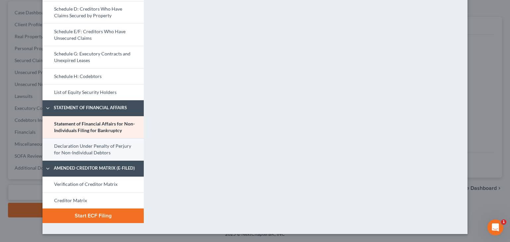
click at [93, 147] on link "Declaration Under Penalty of Perjury for Non-Individual Debtors" at bounding box center [92, 149] width 101 height 23
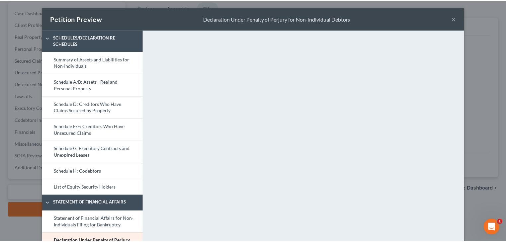
scroll to position [0, 0]
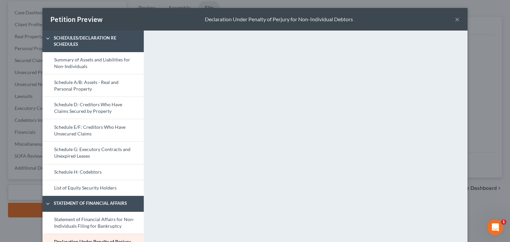
click at [455, 20] on button "×" at bounding box center [457, 19] width 5 height 8
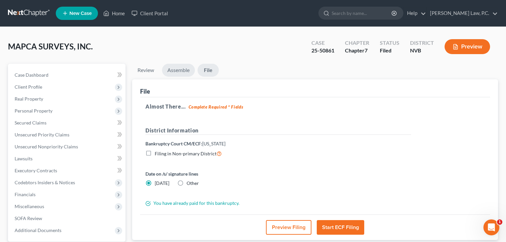
click at [178, 67] on link "Assemble" at bounding box center [178, 70] width 33 height 13
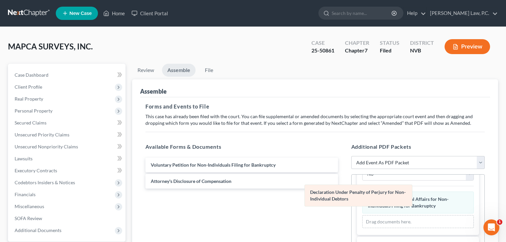
scroll to position [529, 0]
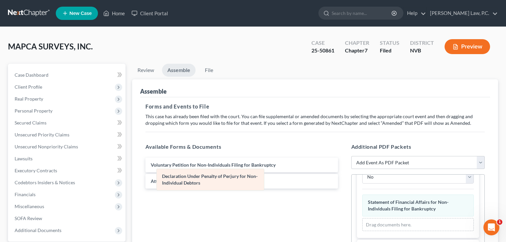
drag, startPoint x: 381, startPoint y: 204, endPoint x: 171, endPoint y: 179, distance: 211.5
click at [362, 194] on div "Declaration Under Penalty of Perjury for Non-Individual Debtors Amended Declara…" at bounding box center [418, 212] width 112 height 37
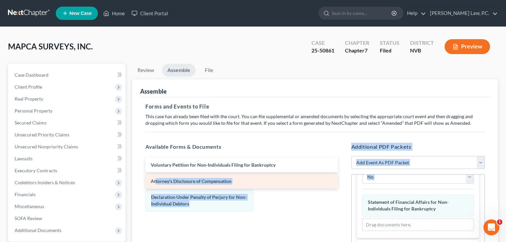
drag, startPoint x: 171, startPoint y: 179, endPoint x: 154, endPoint y: 177, distance: 17.1
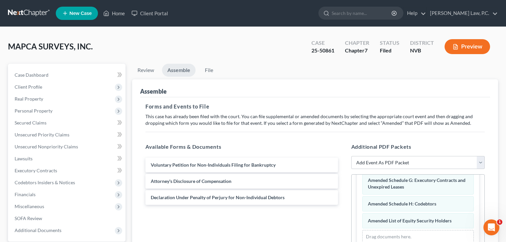
scroll to position [396, 0]
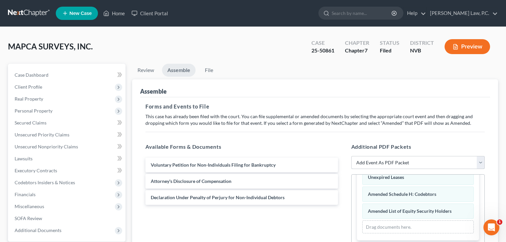
click at [385, 160] on select "Add Event As PDF Packet 122A-1 Chapter 7 Statement of Your Monthly Income Form …" at bounding box center [418, 162] width 134 height 13
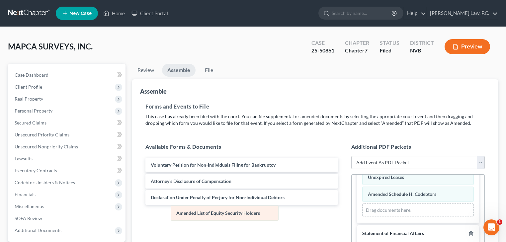
drag, startPoint x: 403, startPoint y: 209, endPoint x: 212, endPoint y: 212, distance: 191.1
click at [362, 212] on div "List of Equity Security Holders Amended List of Equity Security Holders Summary…" at bounding box center [418, 143] width 112 height 148
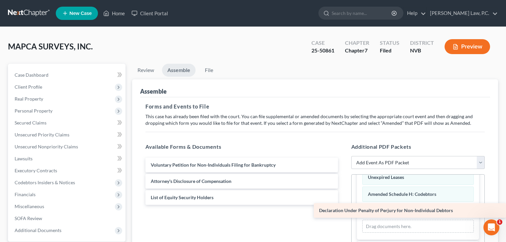
drag, startPoint x: 198, startPoint y: 195, endPoint x: 402, endPoint y: 209, distance: 205.2
click at [343, 205] on div "Declaration Under Penalty of Perjury for Non-Individual Debtors Voluntary Petit…" at bounding box center [241, 181] width 203 height 47
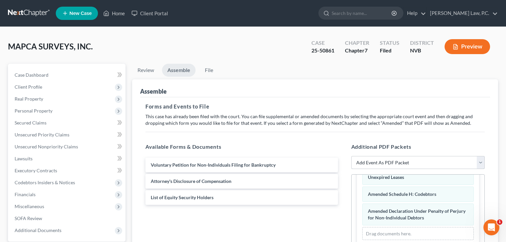
click at [411, 159] on select "Add Event As PDF Packet 122A-1 Chapter 7 Statement of Your Monthly Income Form …" at bounding box center [418, 162] width 134 height 13
click at [351, 169] on select "Add Event As PDF Packet 122A-1 Chapter 7 Statement of Your Monthly Income Form …" at bounding box center [418, 162] width 134 height 13
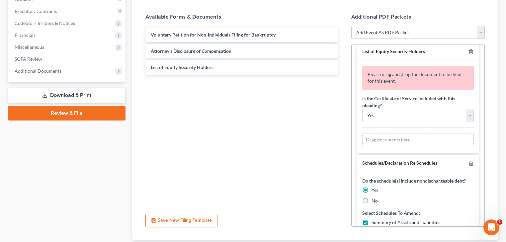
scroll to position [0, 0]
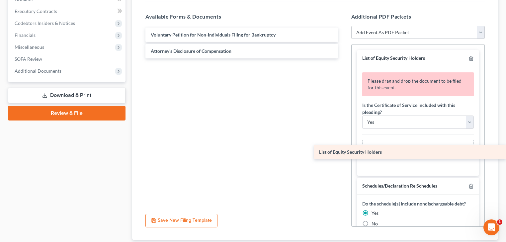
drag, startPoint x: 174, startPoint y: 69, endPoint x: 375, endPoint y: 154, distance: 218.0
click at [343, 58] on div "List of Equity Security Holders Voluntary Petition for Non-Individuals Filing f…" at bounding box center [241, 43] width 203 height 31
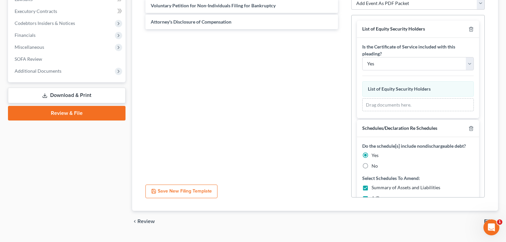
click at [385, 69] on div "Is the Certificate of Service included with this pleading? Yes No List of Equit…" at bounding box center [418, 78] width 122 height 80
click at [384, 64] on select "Yes No" at bounding box center [418, 63] width 112 height 13
click at [362, 57] on select "Yes No" at bounding box center [418, 63] width 112 height 13
click at [479, 217] on div "chevron_left Review File chevron_right" at bounding box center [315, 221] width 366 height 21
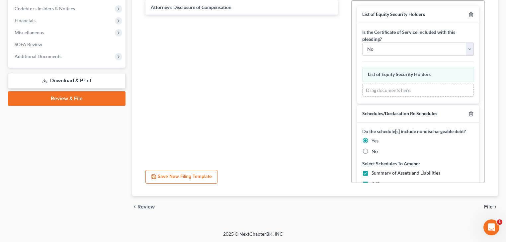
click at [488, 204] on span "File" at bounding box center [488, 206] width 9 height 5
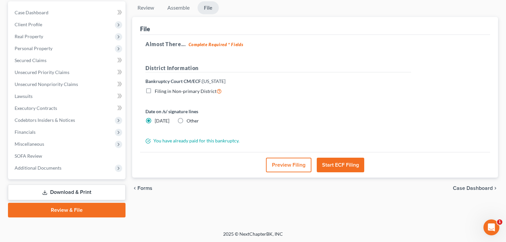
click at [292, 162] on button "Preview Filing" at bounding box center [288, 165] width 45 height 15
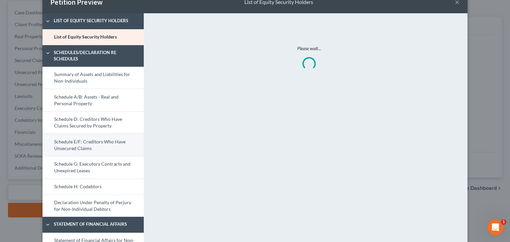
scroll to position [27, 0]
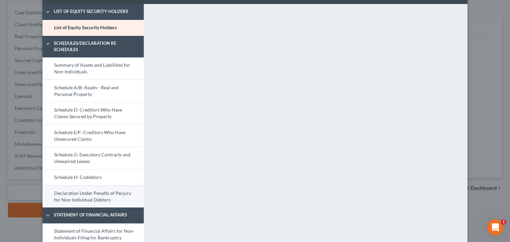
click at [103, 188] on link "Declaration Under Penalty of Perjury for Non-Individual Debtors" at bounding box center [92, 196] width 101 height 23
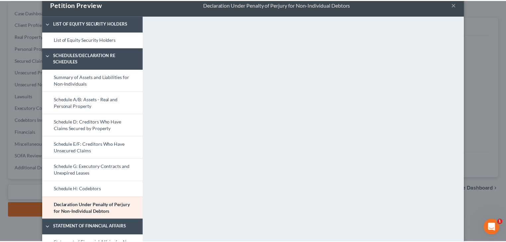
scroll to position [0, 0]
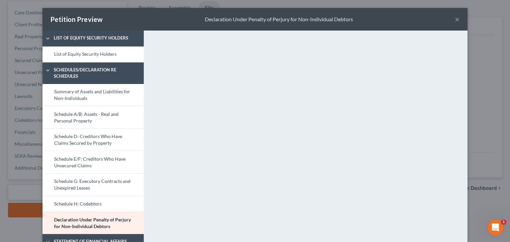
click at [457, 20] on button "×" at bounding box center [457, 19] width 5 height 8
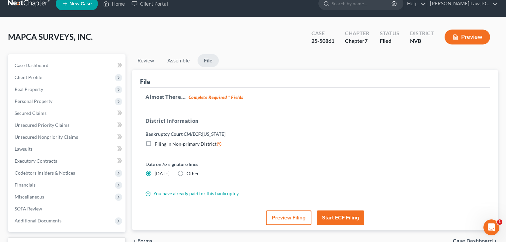
scroll to position [9, 0]
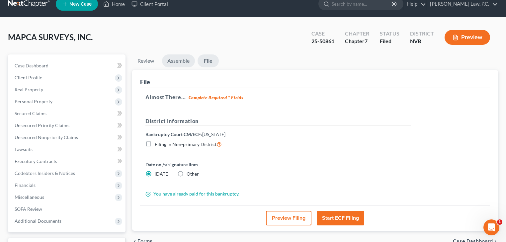
click at [175, 63] on link "Assemble" at bounding box center [178, 60] width 33 height 13
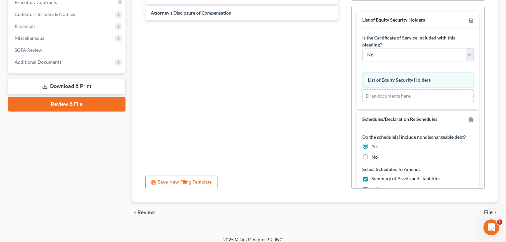
scroll to position [174, 0]
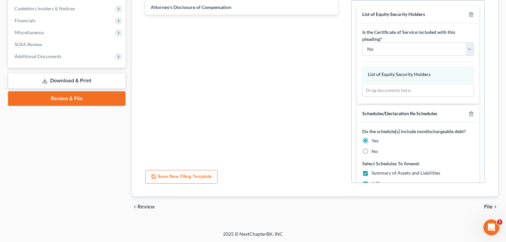
click at [205, 175] on button "Save New Filing Template" at bounding box center [181, 177] width 72 height 14
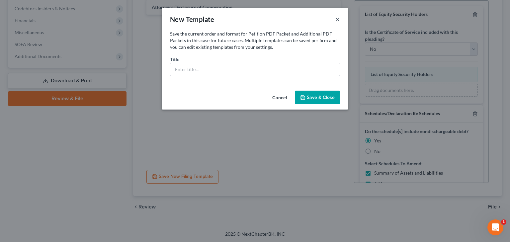
click at [336, 22] on button "×" at bounding box center [337, 19] width 5 height 8
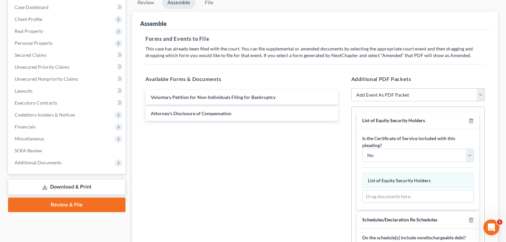
scroll to position [41, 0]
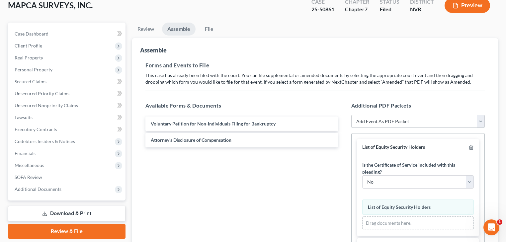
click at [426, 117] on select "Add Event As PDF Packet 122A-1 Chapter 7 Statement of Your Monthly Income Form …" at bounding box center [418, 121] width 134 height 13
click at [351, 128] on select "Add Event As PDF Packet 122A-1 Chapter 7 Statement of Your Monthly Income Form …" at bounding box center [418, 121] width 134 height 13
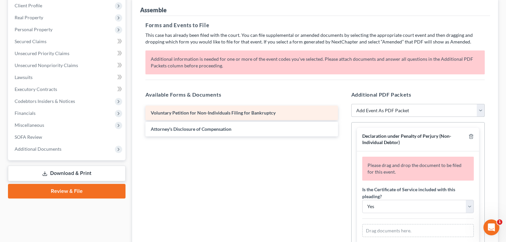
scroll to position [94, 0]
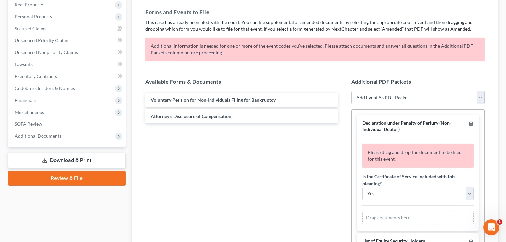
click at [410, 217] on div "Drag documents here." at bounding box center [418, 217] width 112 height 13
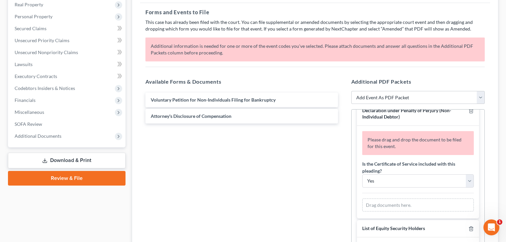
scroll to position [0, 0]
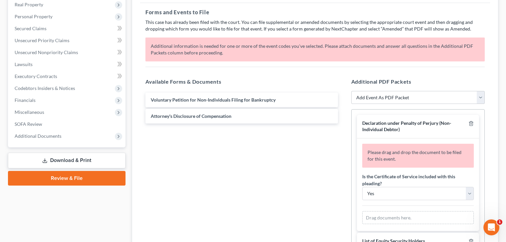
click at [394, 216] on div "Drag documents here." at bounding box center [418, 217] width 112 height 13
click at [470, 123] on line "button" at bounding box center [470, 123] width 0 height 1
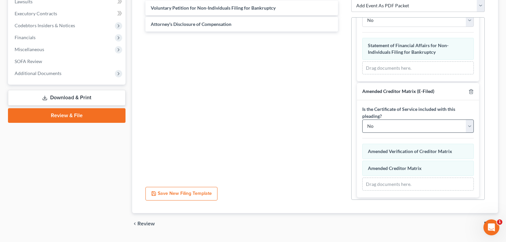
scroll to position [174, 0]
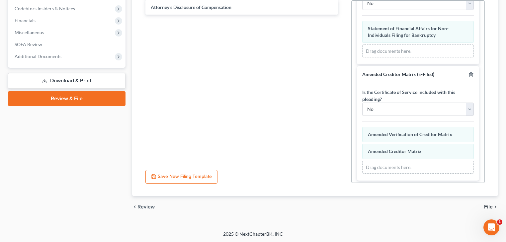
click at [486, 206] on span "File" at bounding box center [488, 206] width 9 height 5
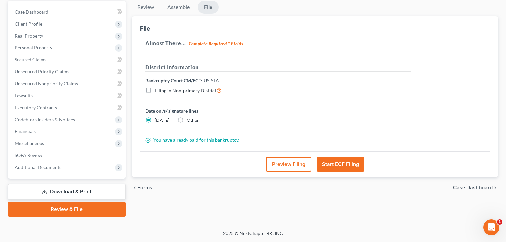
scroll to position [62, 0]
click at [345, 165] on button "Start ECF Filing" at bounding box center [340, 165] width 47 height 15
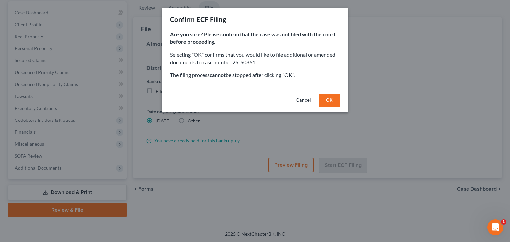
click at [330, 103] on button "OK" at bounding box center [329, 100] width 21 height 13
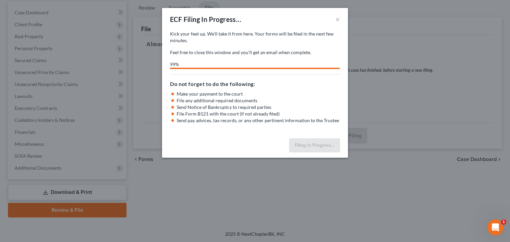
click at [293, 89] on div "Do not forget to do the following: Make your payment to the court File any addi…" at bounding box center [255, 98] width 170 height 49
click at [338, 20] on button "×" at bounding box center [337, 19] width 5 height 8
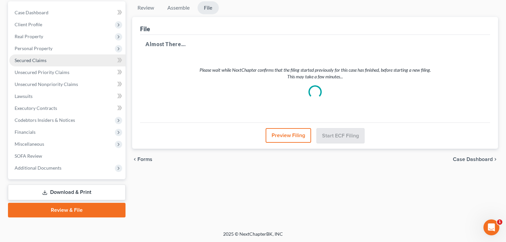
click at [45, 59] on span "Secured Claims" at bounding box center [31, 60] width 32 height 6
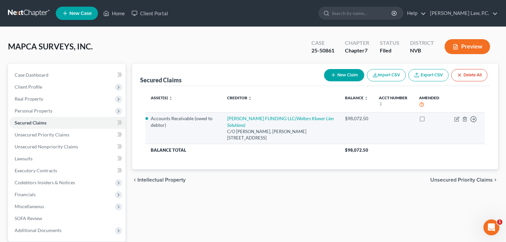
click at [247, 121] on td "[PERSON_NAME] FUNDING LLC (Wolters Kluwer Lien Solutions) [STREET_ADDRESS][PERS…" at bounding box center [280, 128] width 117 height 32
click at [242, 117] on link "[PERSON_NAME] FUNDING LLC (Wolters Kluwer Lien Solutions)" at bounding box center [280, 121] width 107 height 12
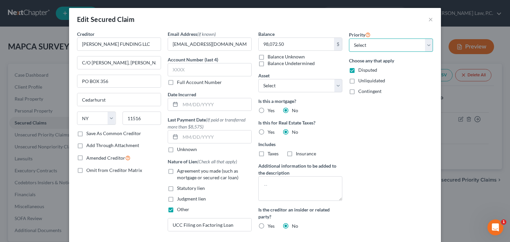
click at [376, 44] on select "Select 1st 2nd 3rd 4th 5th 6th 7th 8th 9th 10th 11th 12th 13th 14th 15th 16th 1…" at bounding box center [391, 44] width 84 height 13
click at [349, 38] on select "Select 1st 2nd 3rd 4th 5th 6th 7th 8th 9th 10th 11th 12th 13th 14th 15th 16th 1…" at bounding box center [391, 44] width 84 height 13
click at [372, 45] on select "Select 1st 2nd 3rd 4th 5th 6th 7th 8th 9th 10th 11th 12th 13th 14th 15th 16th 1…" at bounding box center [391, 44] width 84 height 13
click at [349, 38] on select "Select 1st 2nd 3rd 4th 5th 6th 7th 8th 9th 10th 11th 12th 13th 14th 15th 16th 1…" at bounding box center [391, 44] width 84 height 13
click at [196, 138] on input "text" at bounding box center [215, 136] width 71 height 13
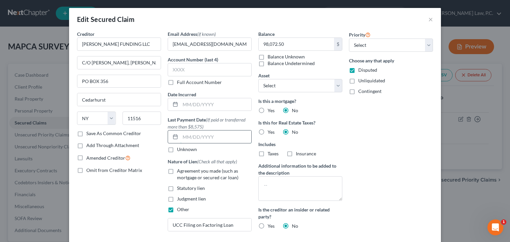
click at [192, 135] on input "text" at bounding box center [215, 136] width 71 height 13
click at [173, 135] on icon at bounding box center [175, 136] width 5 height 5
click at [177, 135] on div at bounding box center [174, 136] width 12 height 13
click at [182, 136] on input "text" at bounding box center [215, 136] width 71 height 13
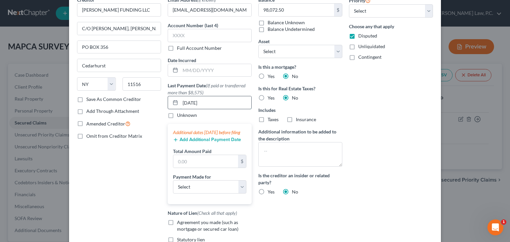
scroll to position [53, 0]
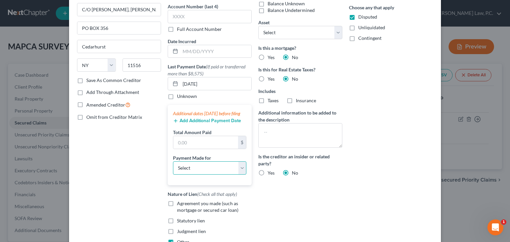
click at [197, 175] on select "Select Car Credit Card Loan Repayment Mortgage Other Suppliers Or Vendors" at bounding box center [209, 167] width 73 height 13
click at [173, 167] on select "Select Car Credit Card Loan Repayment Mortgage Other Suppliers Or Vendors" at bounding box center [209, 167] width 73 height 13
click at [188, 149] on input "text" at bounding box center [205, 142] width 65 height 13
paste input "43,956.00"
click at [251, 185] on div "Email Address (if known) [EMAIL_ADDRESS][DOMAIN_NAME] Account Number (last 4) F…" at bounding box center [209, 122] width 91 height 291
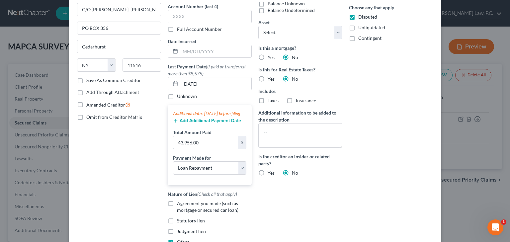
click at [261, 192] on div "Balance 98,072.50 $ Balance Unknown Balance Undetermined 98,072.50 $ Balance Un…" at bounding box center [300, 122] width 91 height 291
click at [284, 134] on textarea at bounding box center [300, 135] width 84 height 25
click at [263, 130] on textarea at bounding box center [300, 135] width 84 height 25
paste textarea "[DATE] - [DATE] there were 44 payments for 999.00 which total 43,956.00"
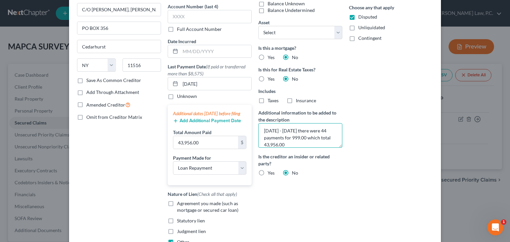
scroll to position [7, 0]
click at [326, 177] on div "Balance 98,072.50 $ Balance Unknown Balance Undetermined 98,072.50 $ Balance Un…" at bounding box center [300, 122] width 91 height 291
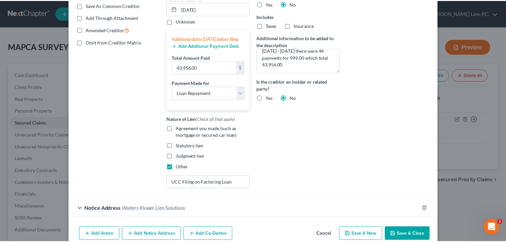
scroll to position [133, 0]
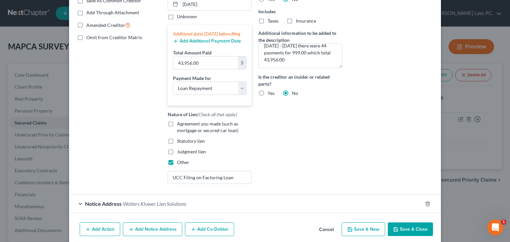
click at [406, 236] on button "Save & Close" at bounding box center [410, 229] width 45 height 14
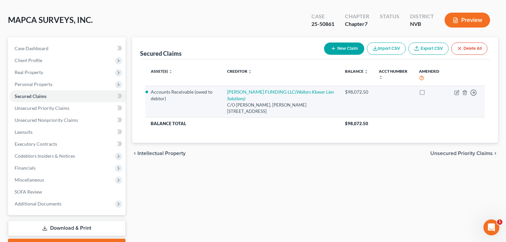
scroll to position [0, 0]
